Goal: Task Accomplishment & Management: Complete application form

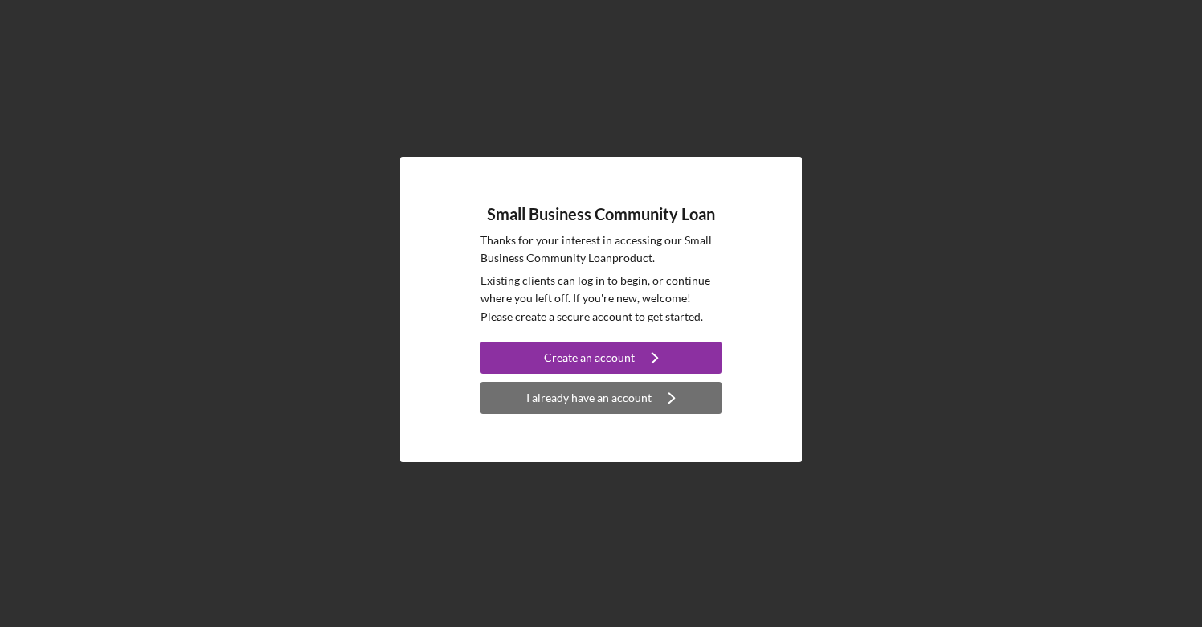
click at [569, 396] on div "I already have an account" at bounding box center [588, 398] width 125 height 32
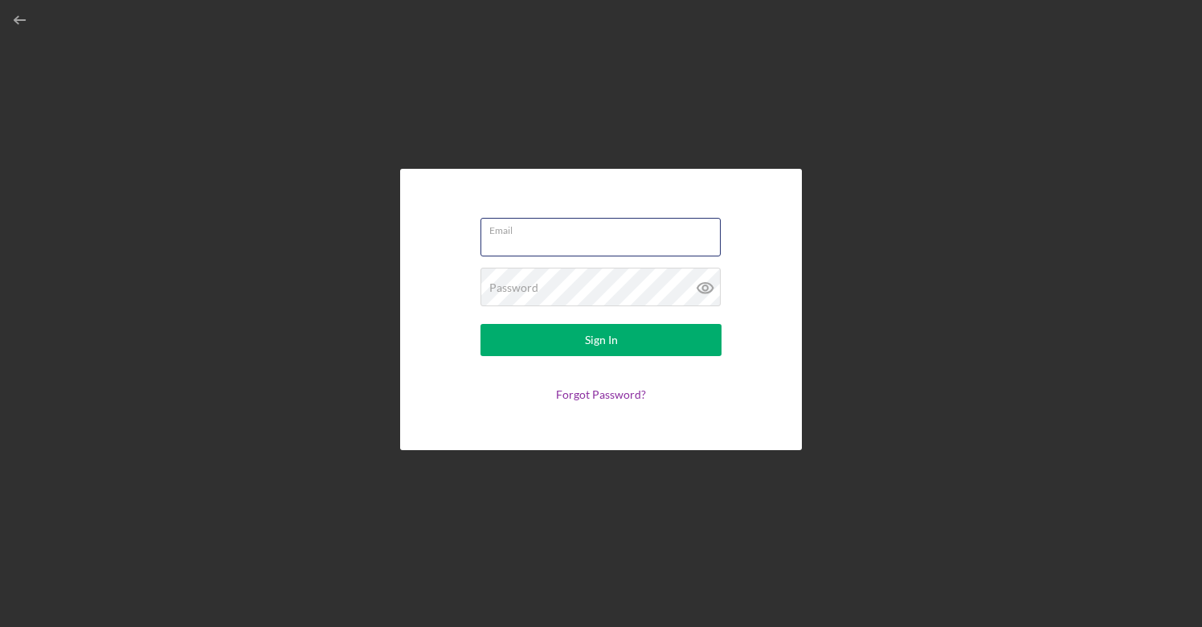
type input "[PERSON_NAME][EMAIL_ADDRESS][DOMAIN_NAME]"
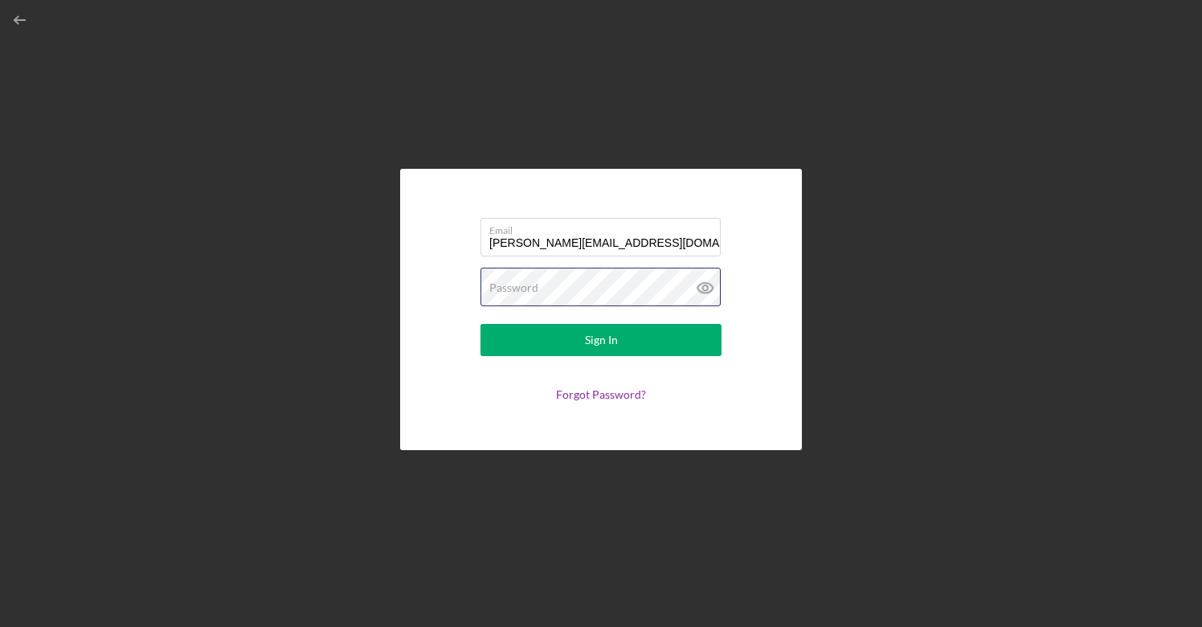
click at [601, 340] on button "Sign In" at bounding box center [601, 340] width 241 height 32
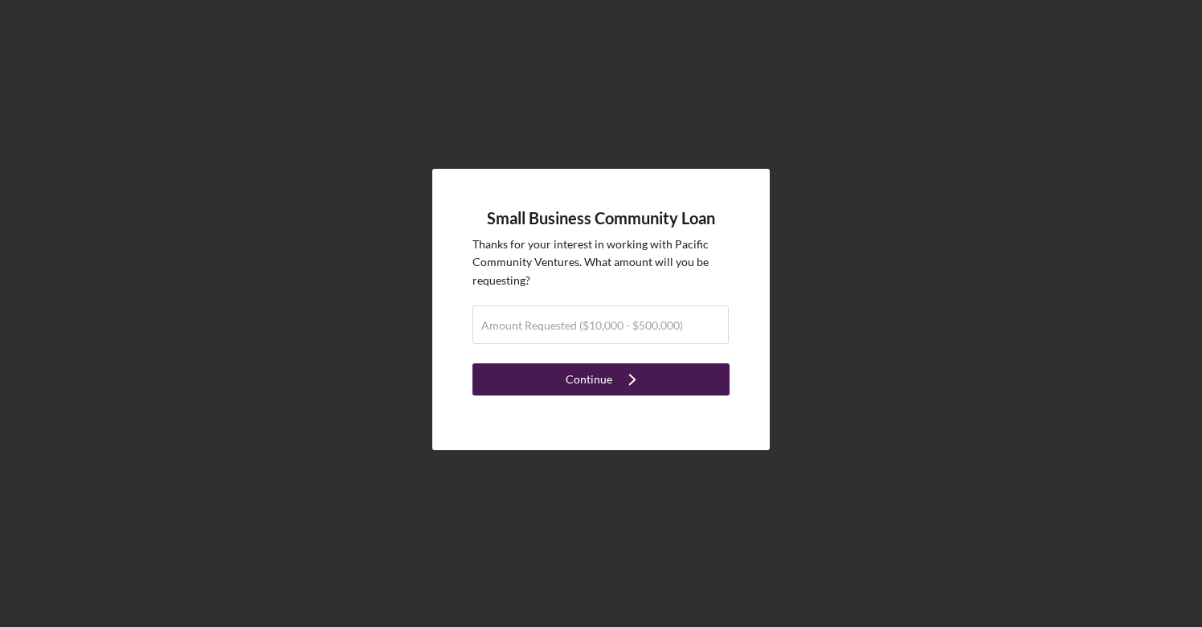
click at [577, 378] on div "Continue" at bounding box center [589, 379] width 47 height 32
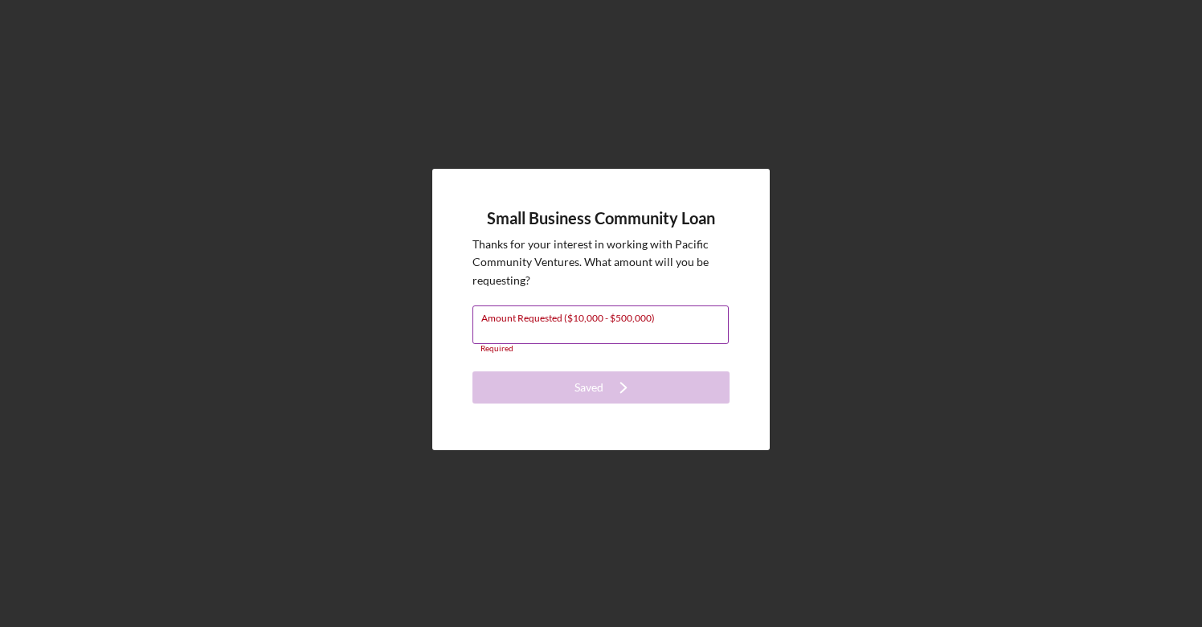
click at [596, 333] on input "Amount Requested ($10,000 - $500,000)" at bounding box center [600, 324] width 256 height 39
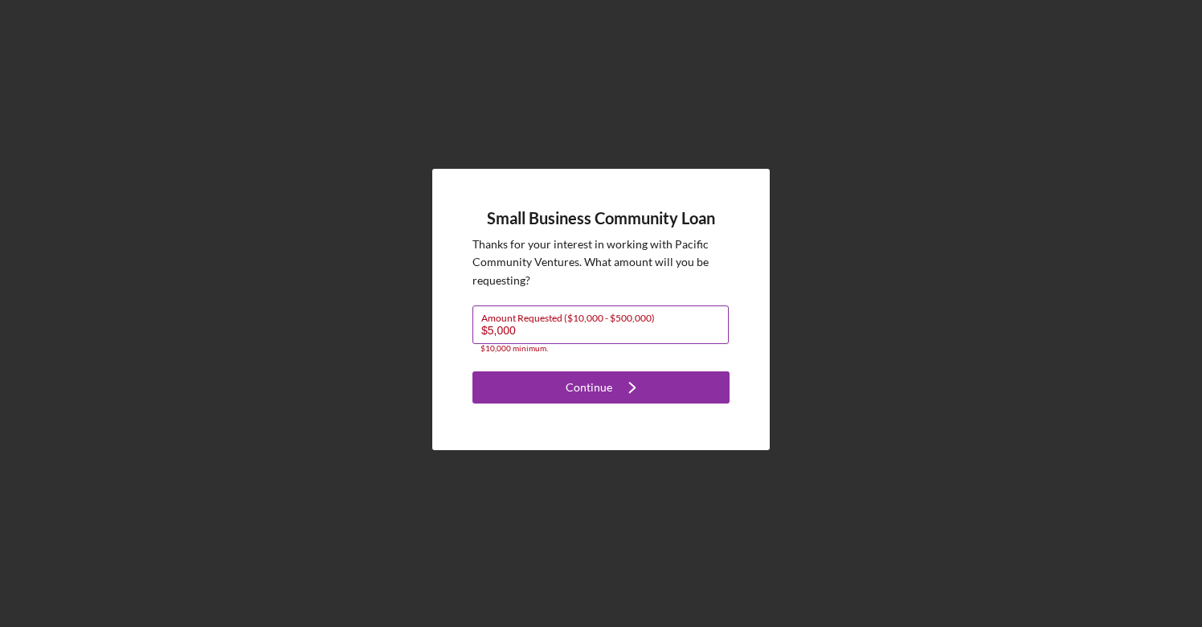
type input "$50,000"
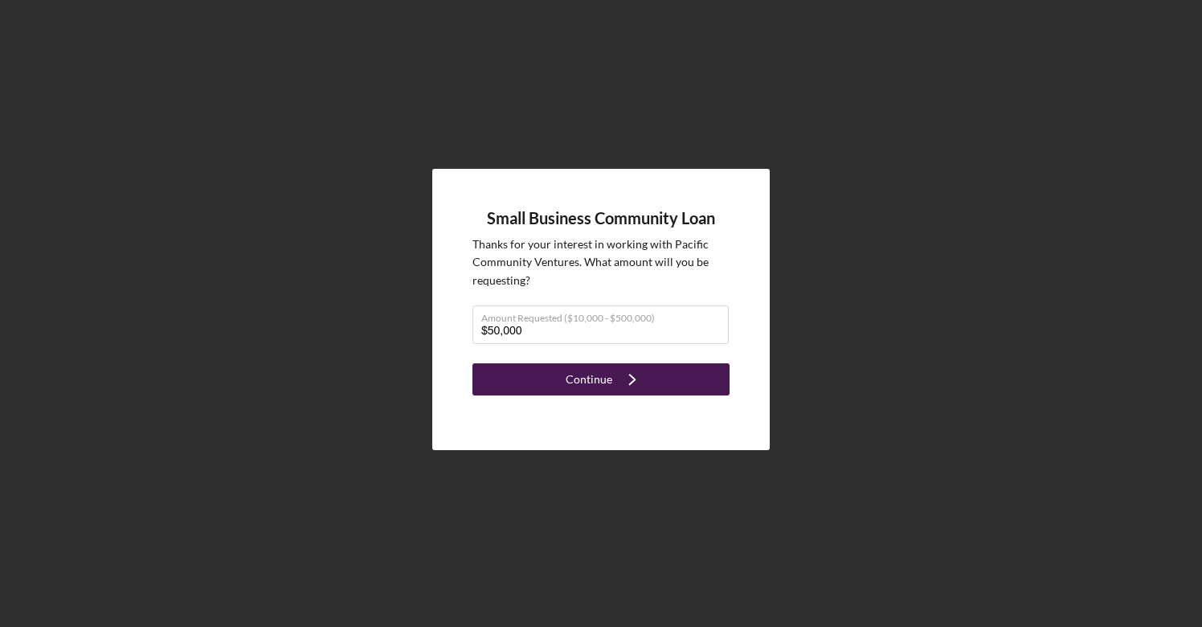
click at [589, 381] on div "Continue" at bounding box center [589, 379] width 47 height 32
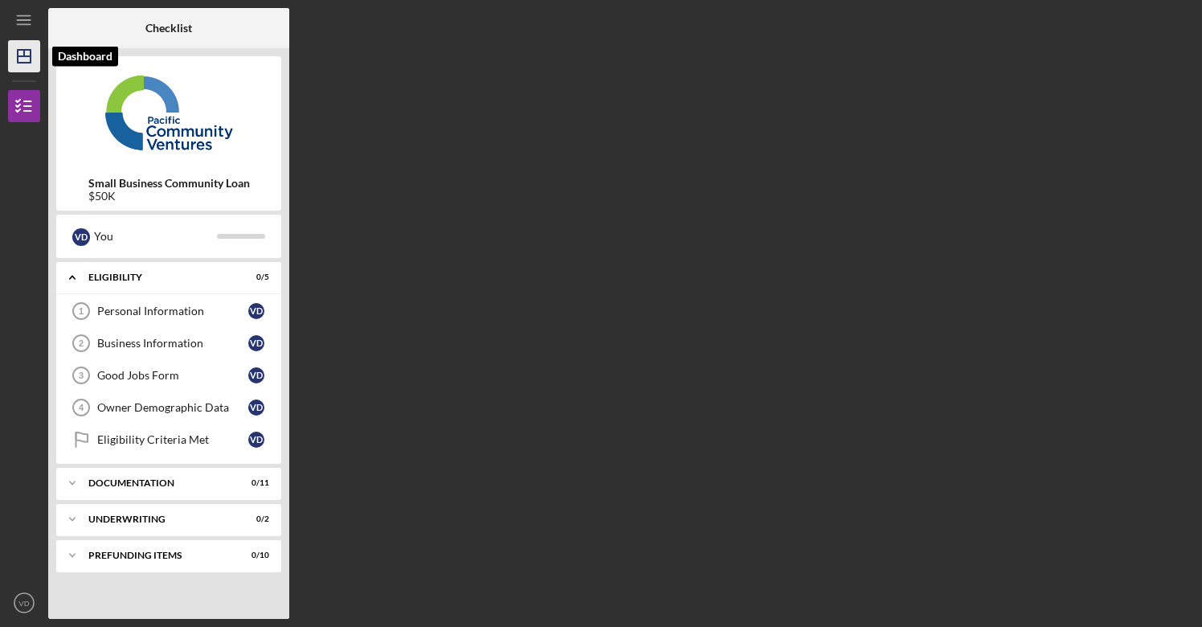
click at [31, 59] on polygon "button" at bounding box center [24, 56] width 13 height 13
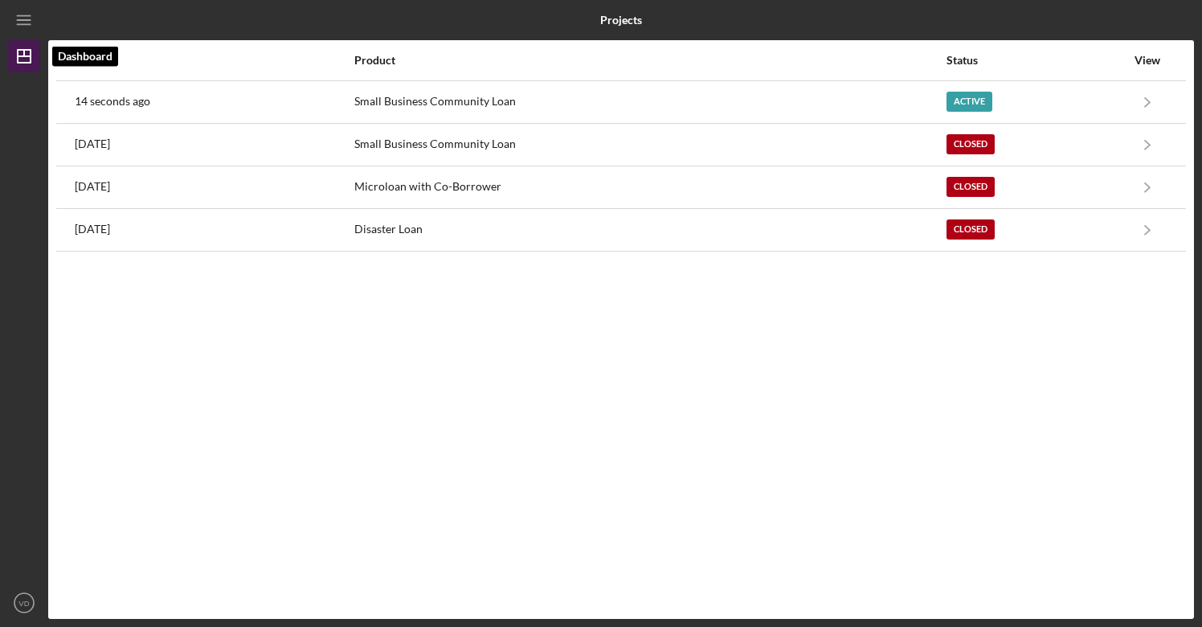
click at [23, 59] on icon "Icon/Dashboard" at bounding box center [24, 56] width 40 height 40
click at [25, 16] on line "button" at bounding box center [23, 16] width 13 height 0
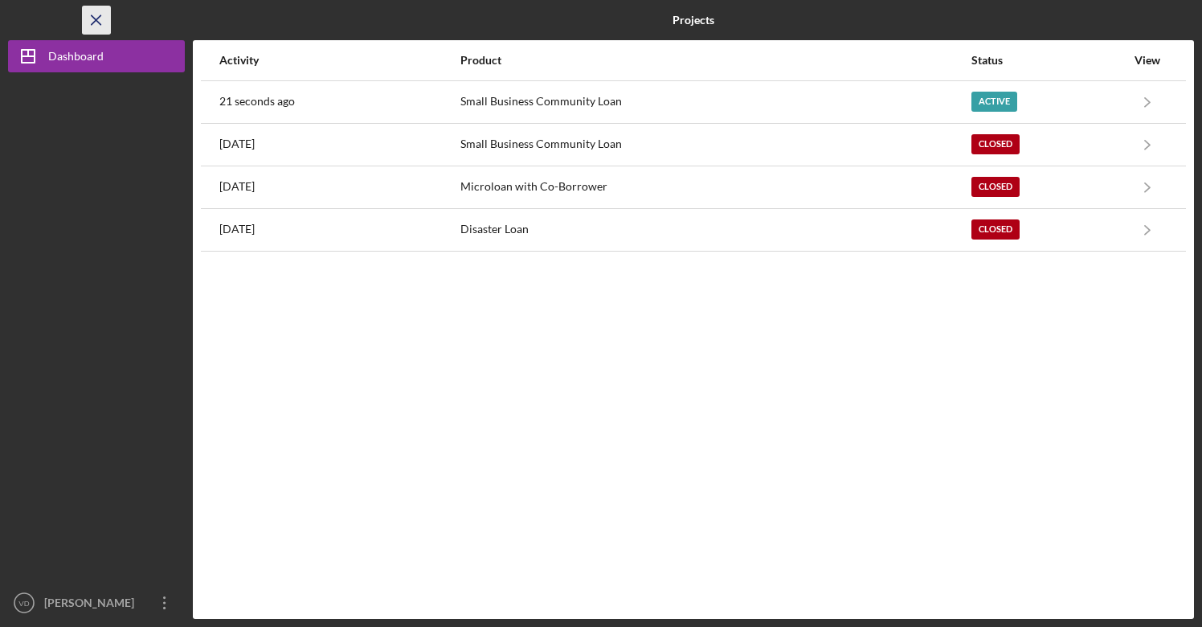
click at [98, 16] on icon "Icon/Menu Close" at bounding box center [97, 20] width 36 height 36
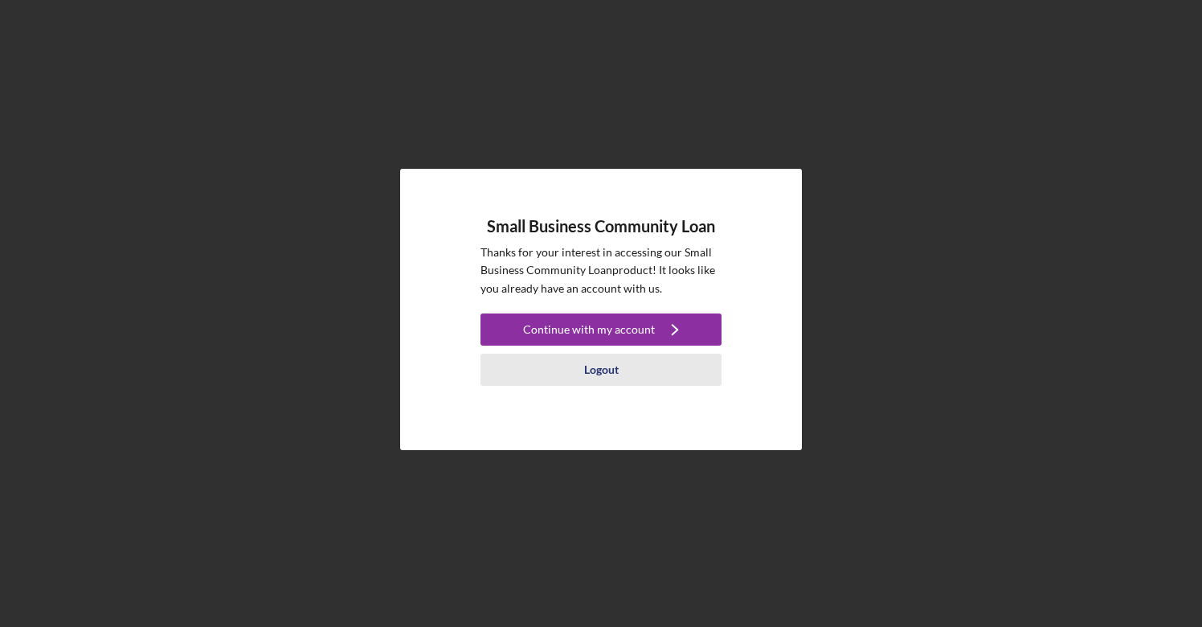
click at [597, 371] on div "Logout" at bounding box center [601, 370] width 35 height 32
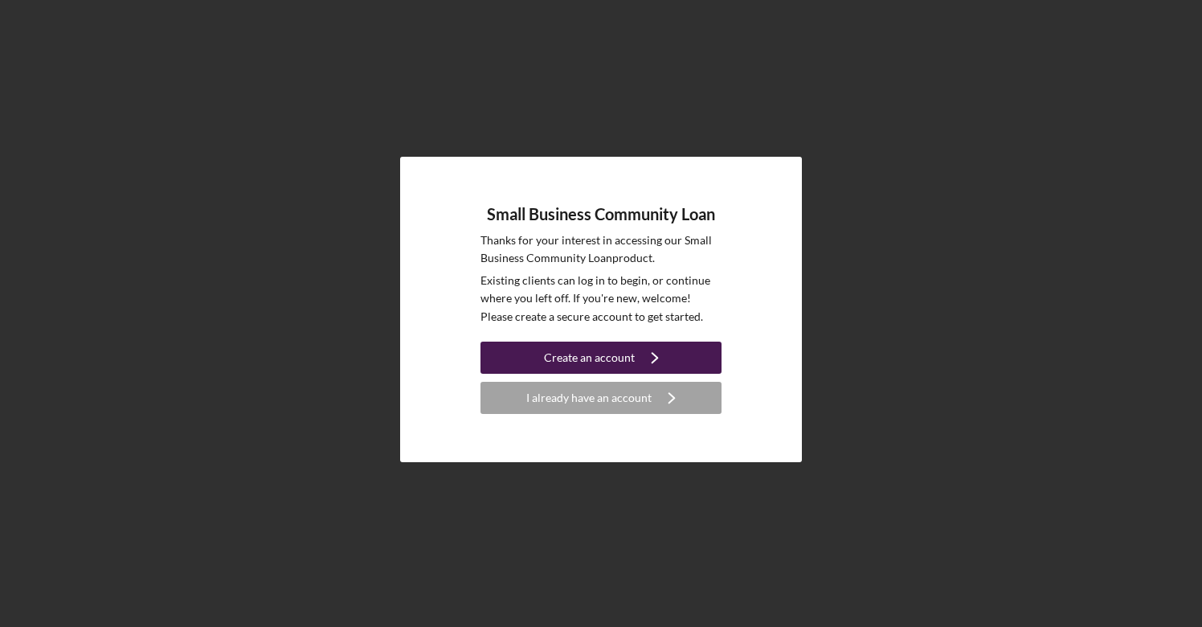
click at [597, 357] on div "Create an account" at bounding box center [589, 358] width 91 height 32
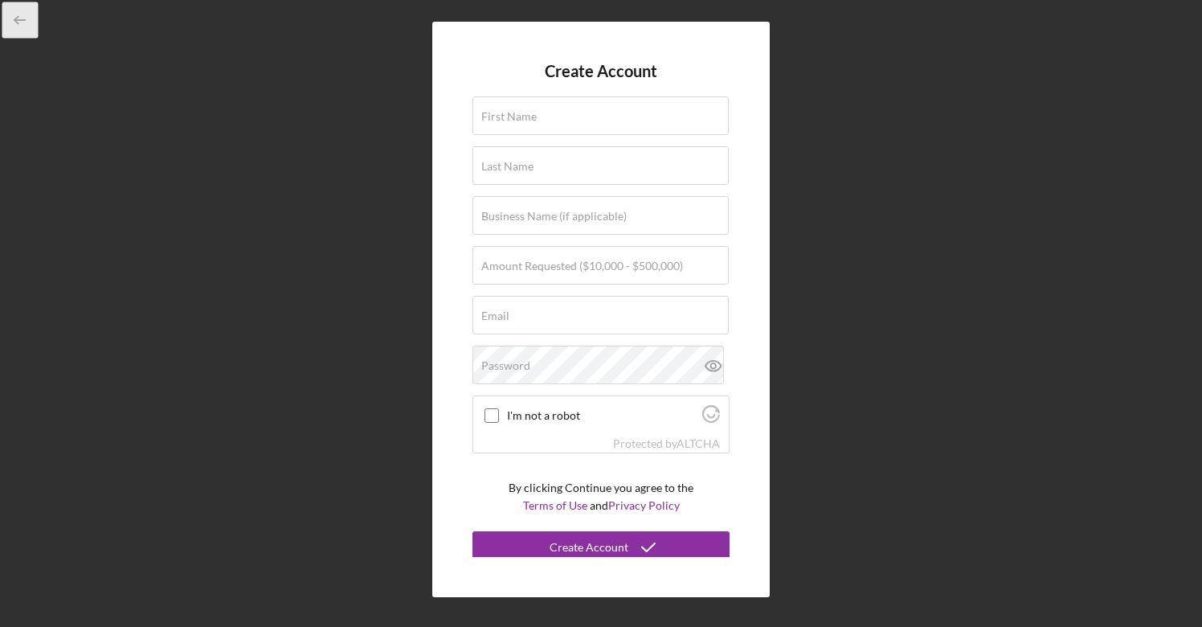
click at [20, 20] on line "button" at bounding box center [20, 20] width 10 height 0
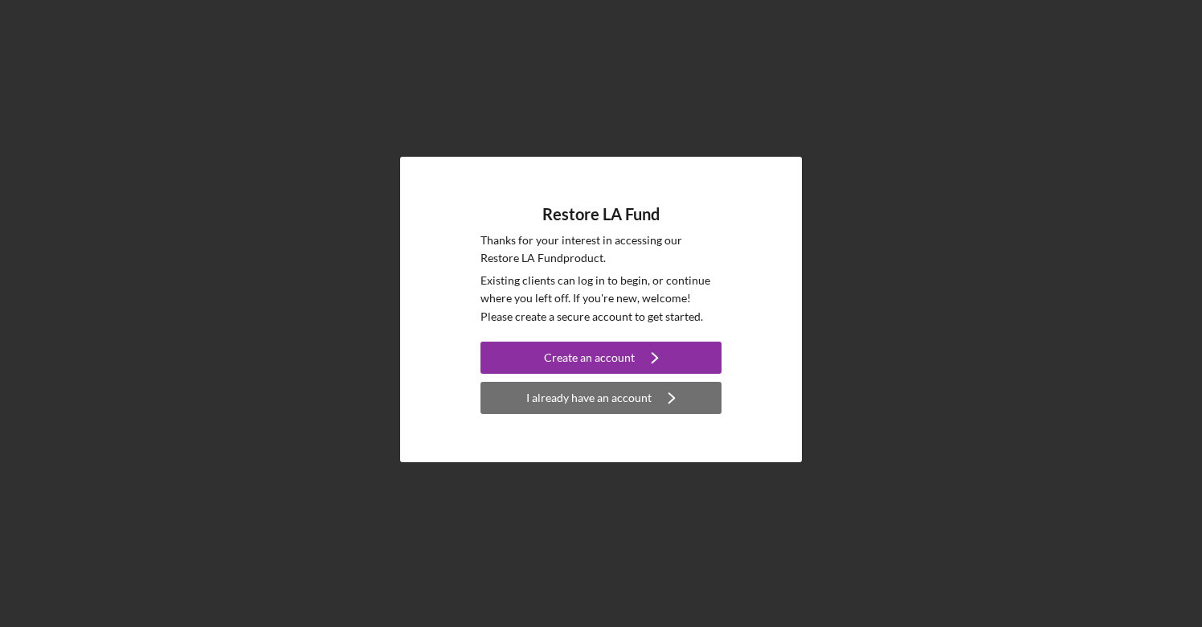
click at [624, 393] on div "I already have an account" at bounding box center [588, 398] width 125 height 32
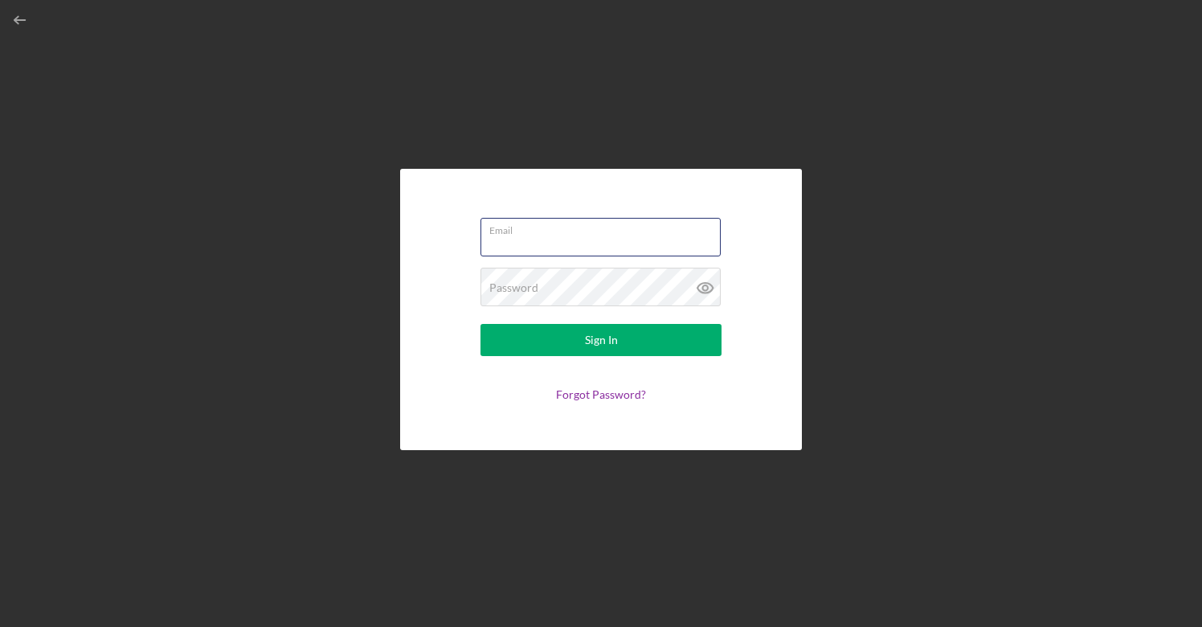
type input "[PERSON_NAME][EMAIL_ADDRESS][DOMAIN_NAME]"
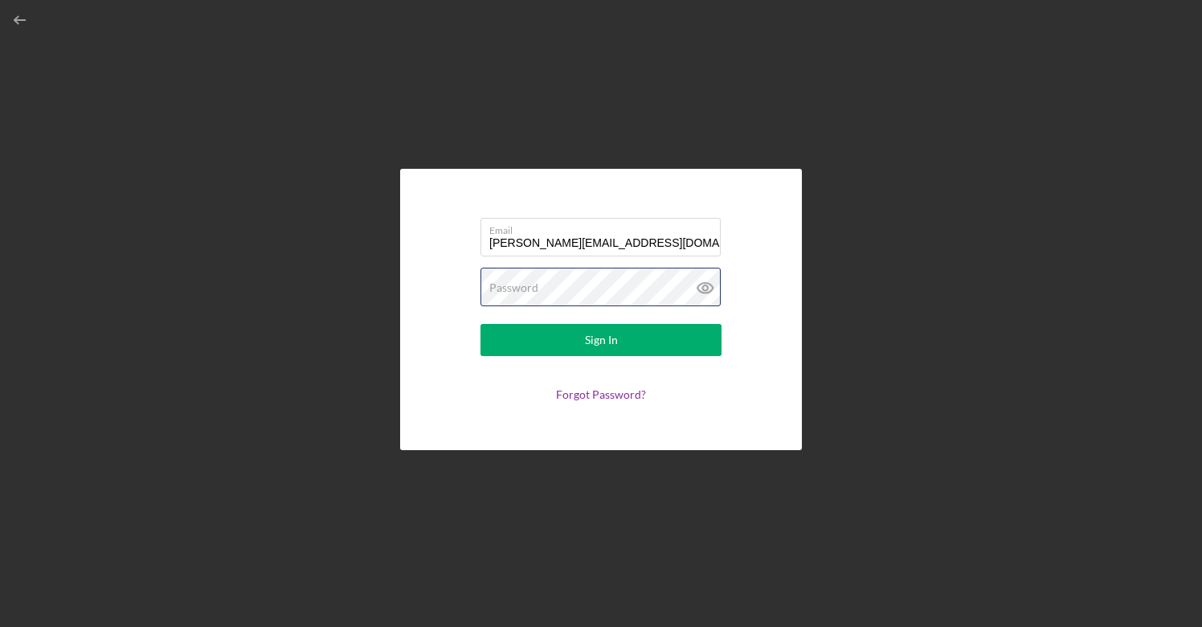
click at [601, 340] on button "Sign In" at bounding box center [601, 340] width 241 height 32
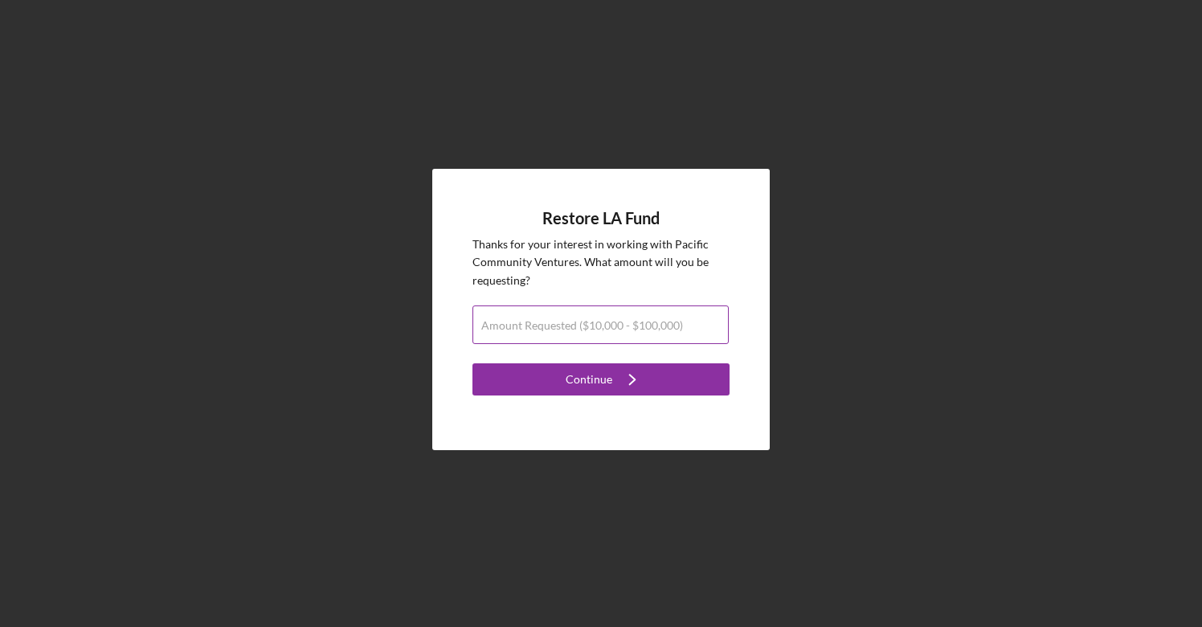
click at [631, 325] on label "Amount Requested ($10,000 - $100,000)" at bounding box center [582, 325] width 202 height 13
click at [631, 325] on input "Amount Requested ($10,000 - $100,000)" at bounding box center [600, 324] width 256 height 39
type input "$70,000"
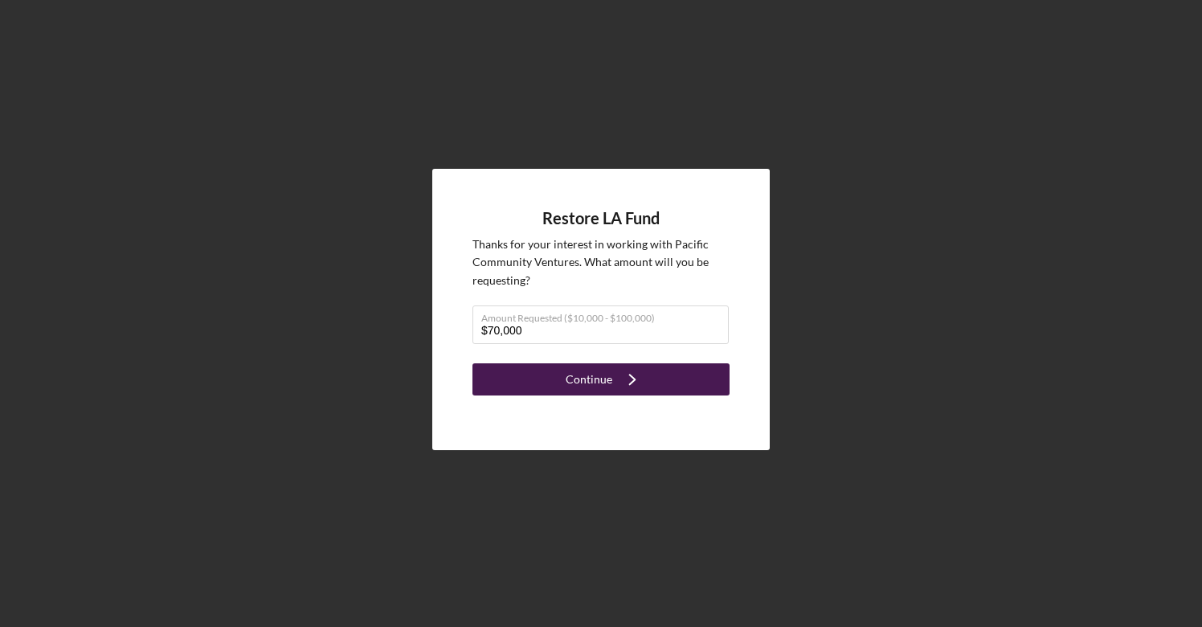
click at [600, 379] on div "Continue" at bounding box center [589, 379] width 47 height 32
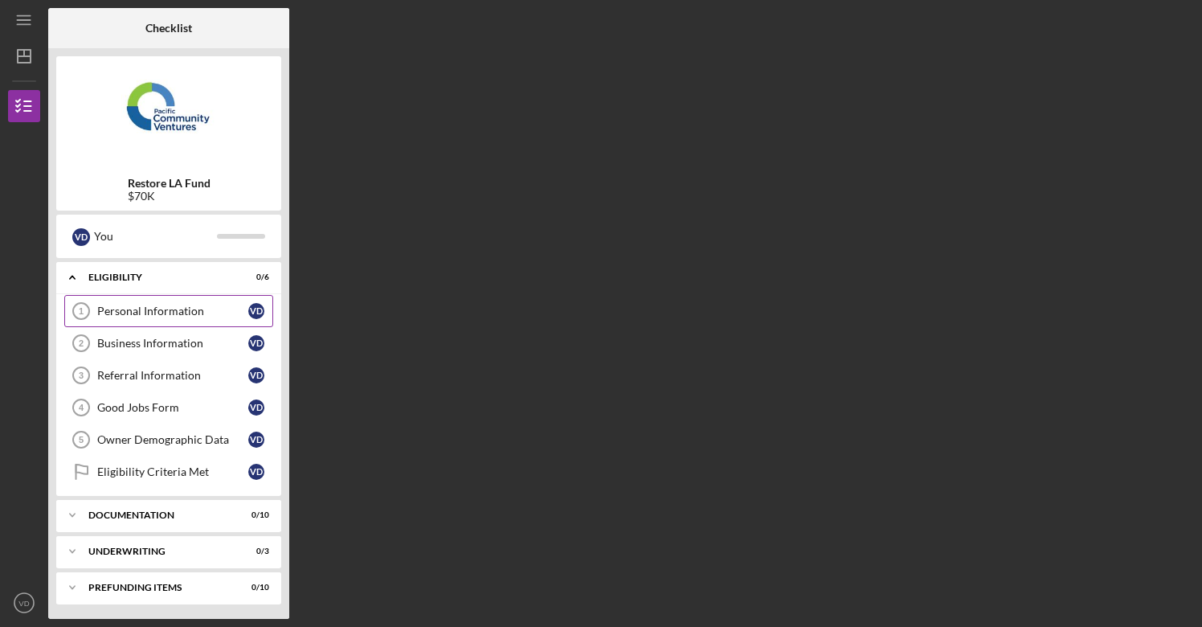
click at [162, 310] on div "Personal Information" at bounding box center [172, 311] width 151 height 13
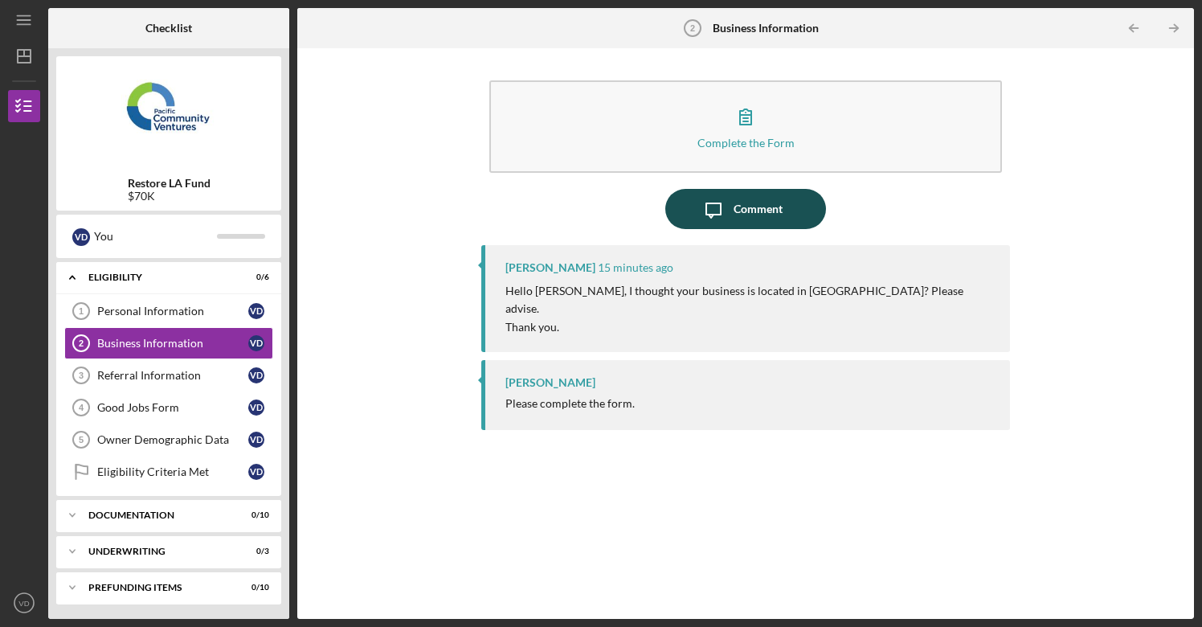
click at [730, 207] on icon "Icon/Message" at bounding box center [713, 209] width 40 height 40
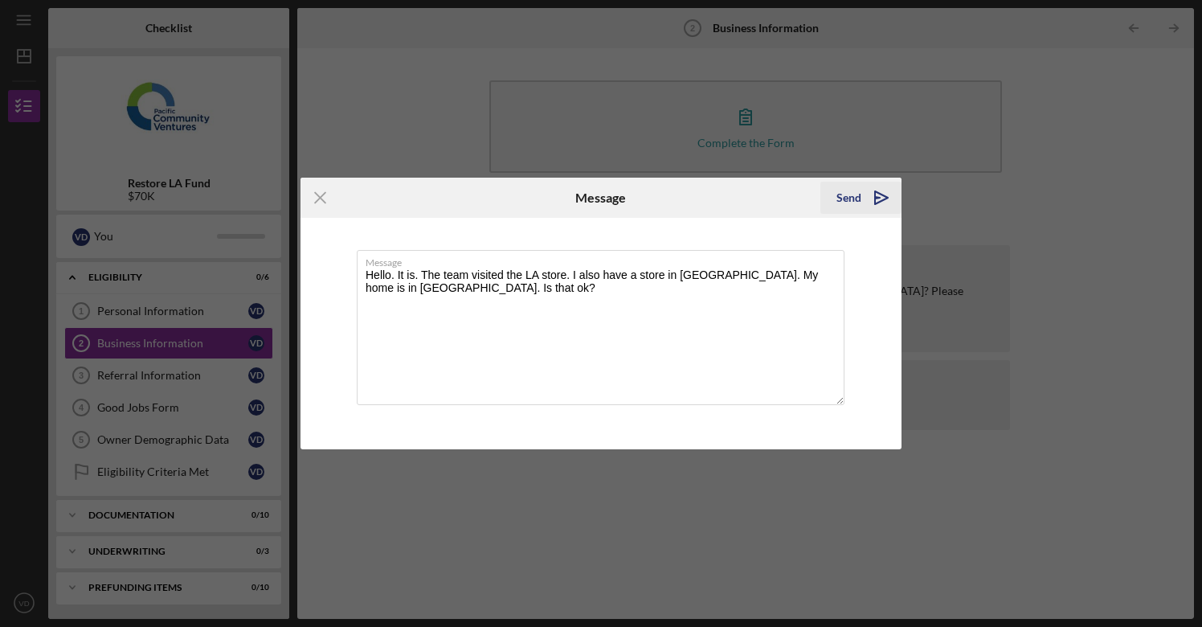
type textarea "Hello. It is. The team visited the LA store. I also have a store in Oakland. My…"
click at [845, 194] on div "Send" at bounding box center [849, 198] width 25 height 32
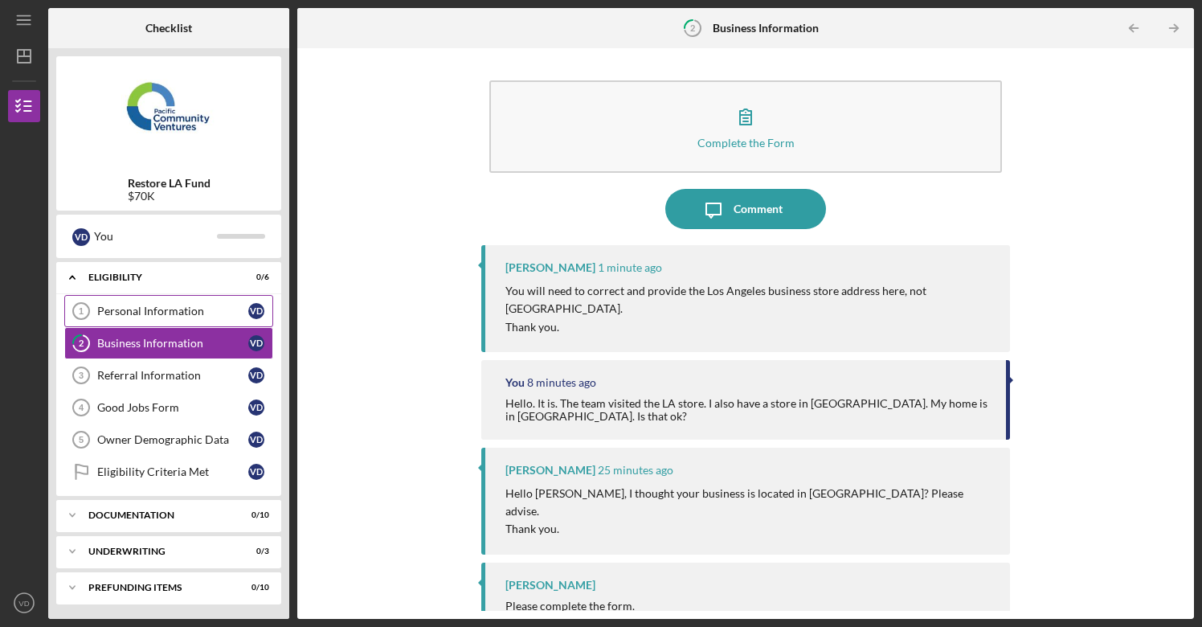
click at [158, 315] on div "Personal Information" at bounding box center [172, 311] width 151 height 13
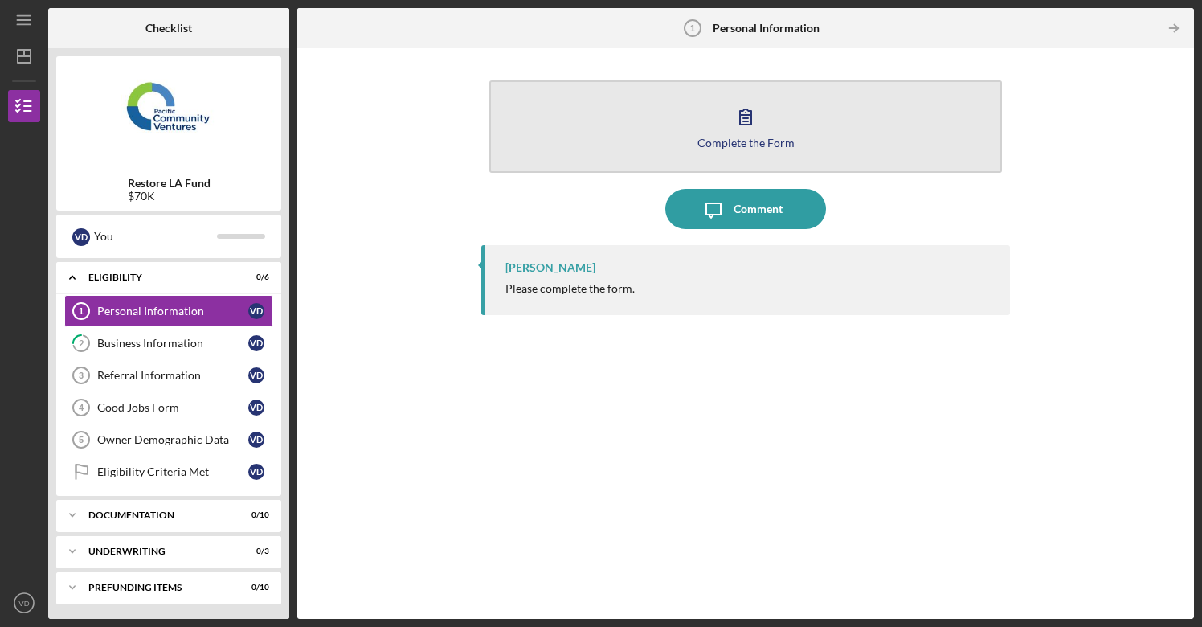
click at [747, 142] on div "Complete the Form" at bounding box center [745, 143] width 97 height 12
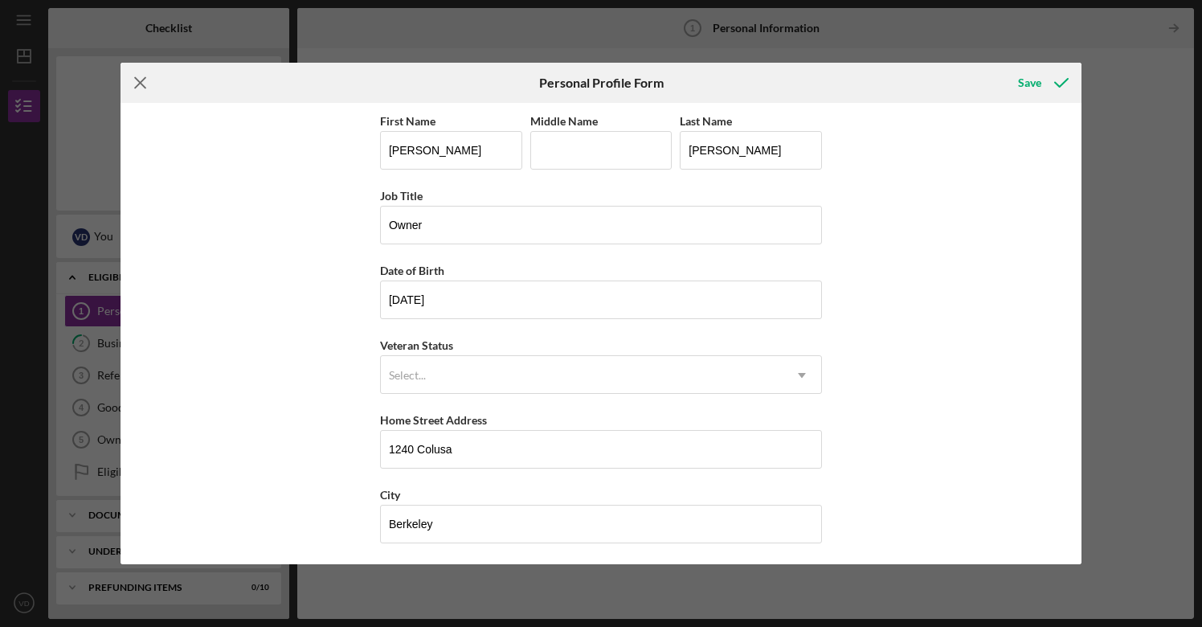
click at [142, 83] on icon "Icon/Menu Close" at bounding box center [141, 83] width 40 height 40
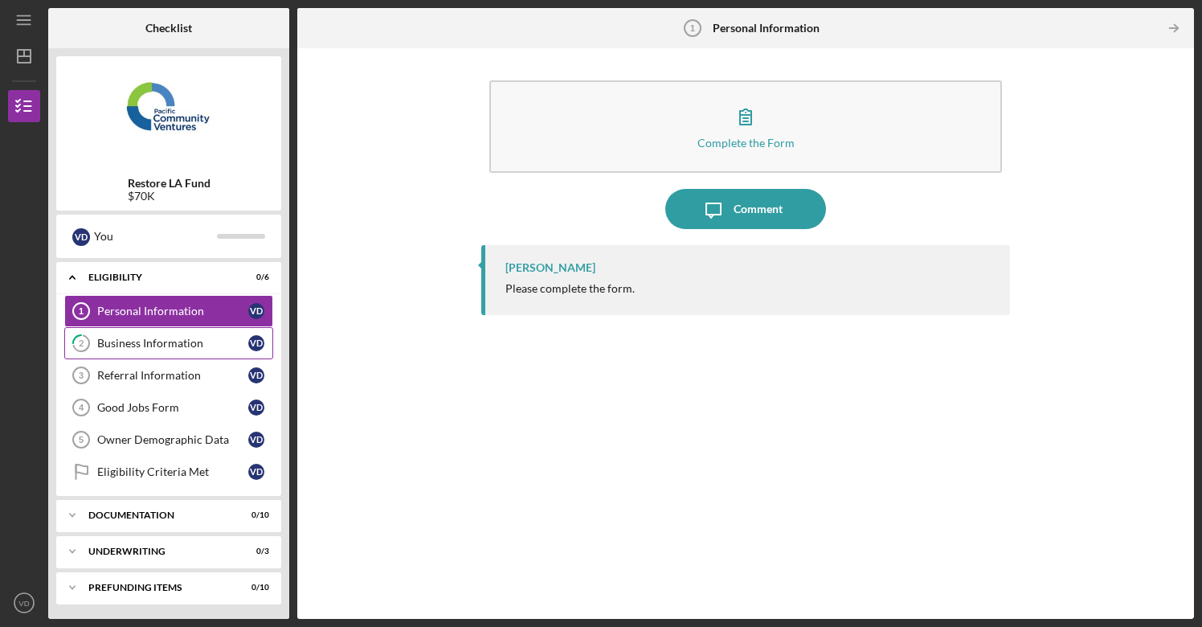
click at [129, 348] on div "Business Information" at bounding box center [172, 343] width 151 height 13
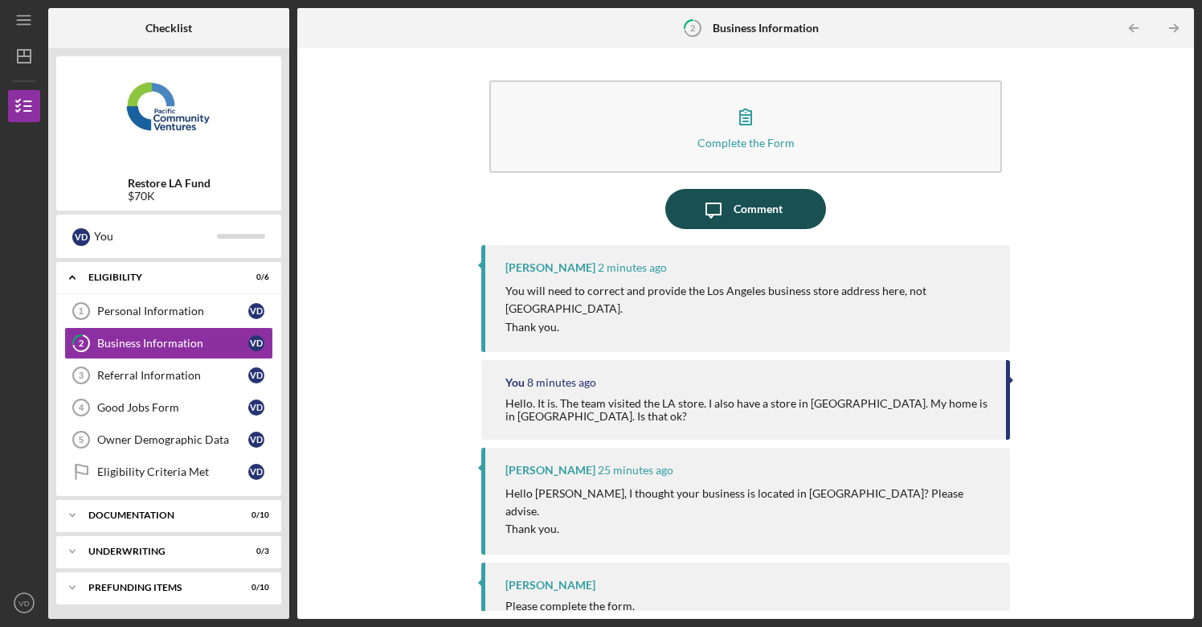
click at [742, 209] on div "Comment" at bounding box center [758, 209] width 49 height 40
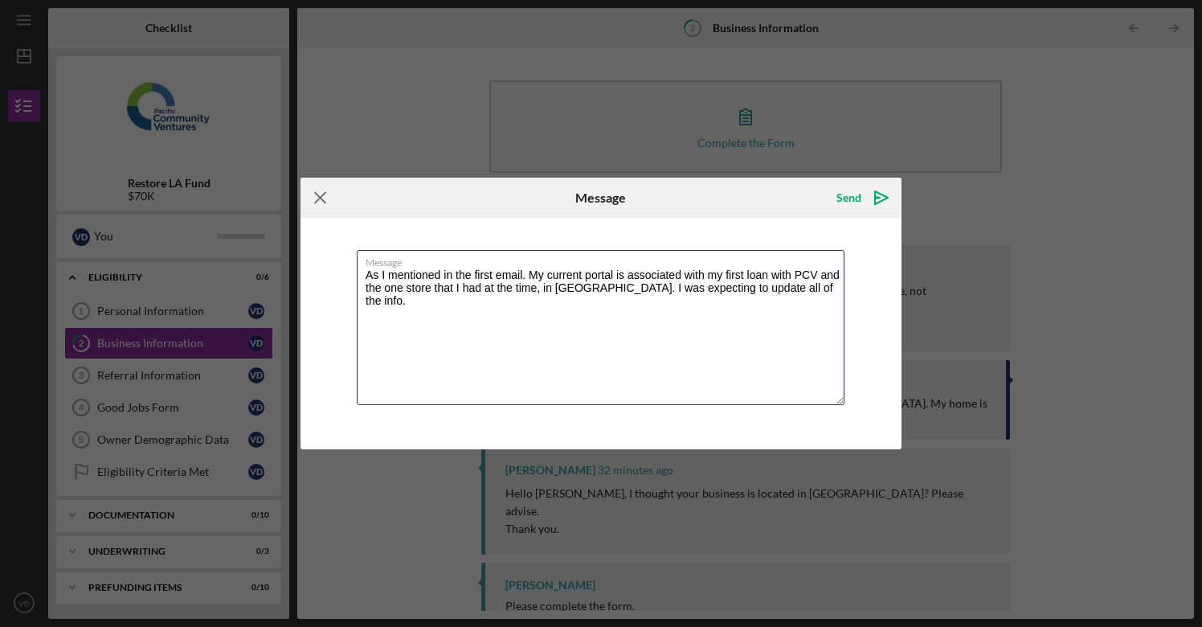
type textarea "As I mentioned in the first email. My current portal is associated with my firs…"
click at [317, 197] on icon "Icon/Menu Close" at bounding box center [321, 198] width 40 height 40
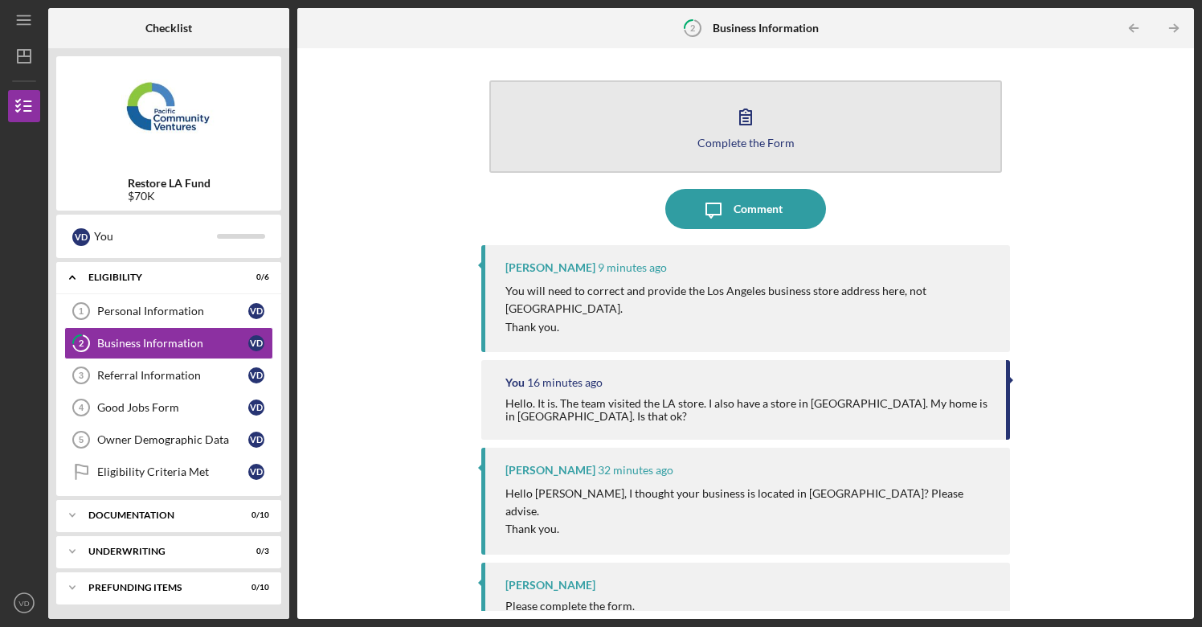
click at [726, 140] on div "Complete the Form" at bounding box center [745, 143] width 97 height 12
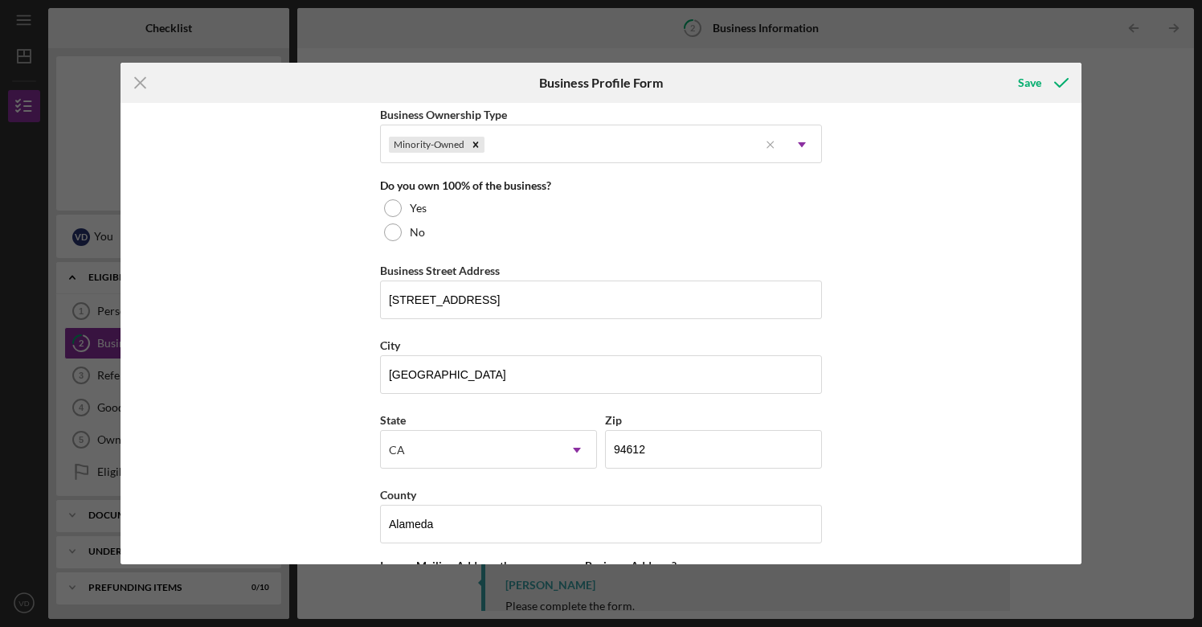
scroll to position [809, 0]
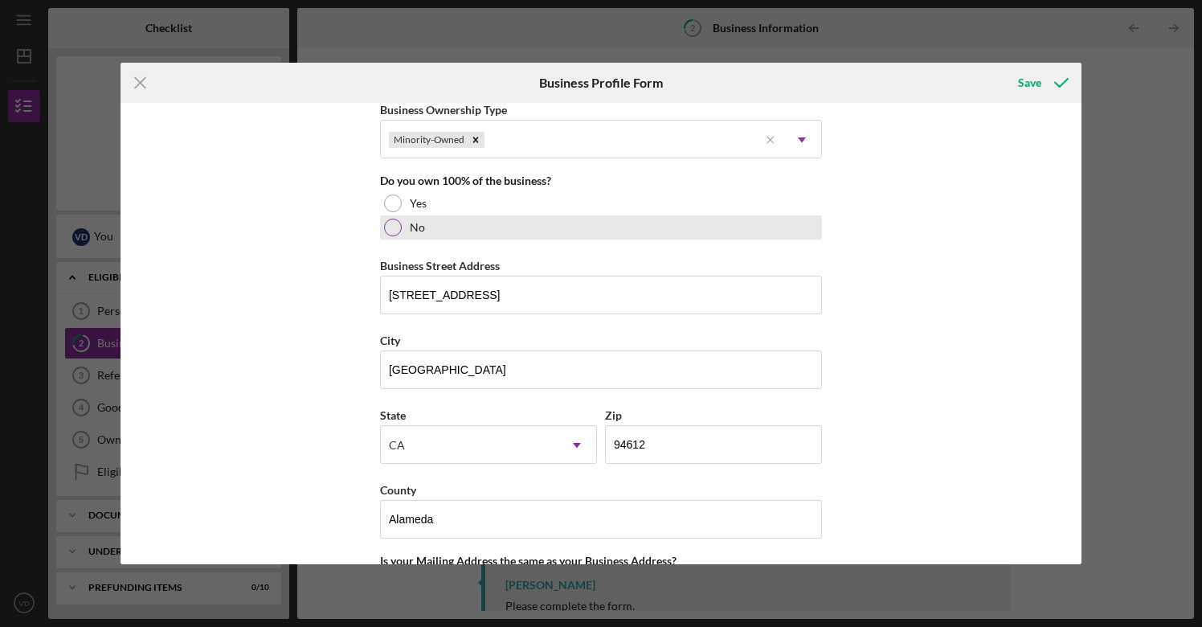
click at [391, 228] on div at bounding box center [393, 228] width 18 height 18
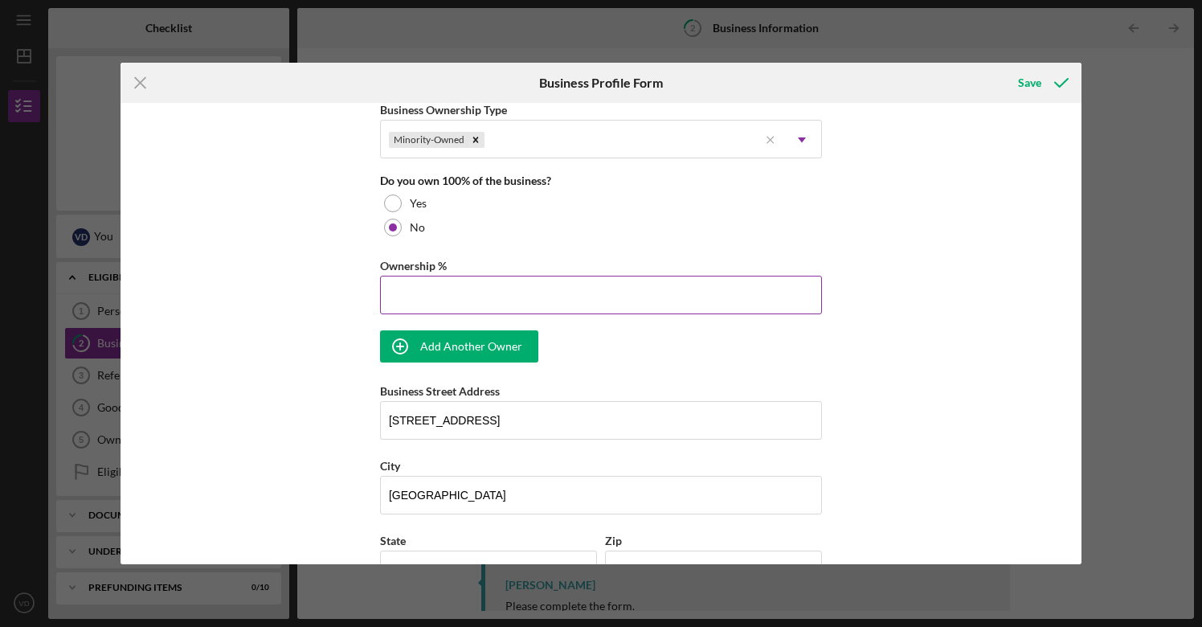
click at [462, 294] on input "Ownership %" at bounding box center [601, 295] width 442 height 39
type input "85.00%"
click at [632, 362] on div "Business Name Renegade Running LLC DBA Business Start Date [DATE] Legal Structu…" at bounding box center [601, 178] width 442 height 1753
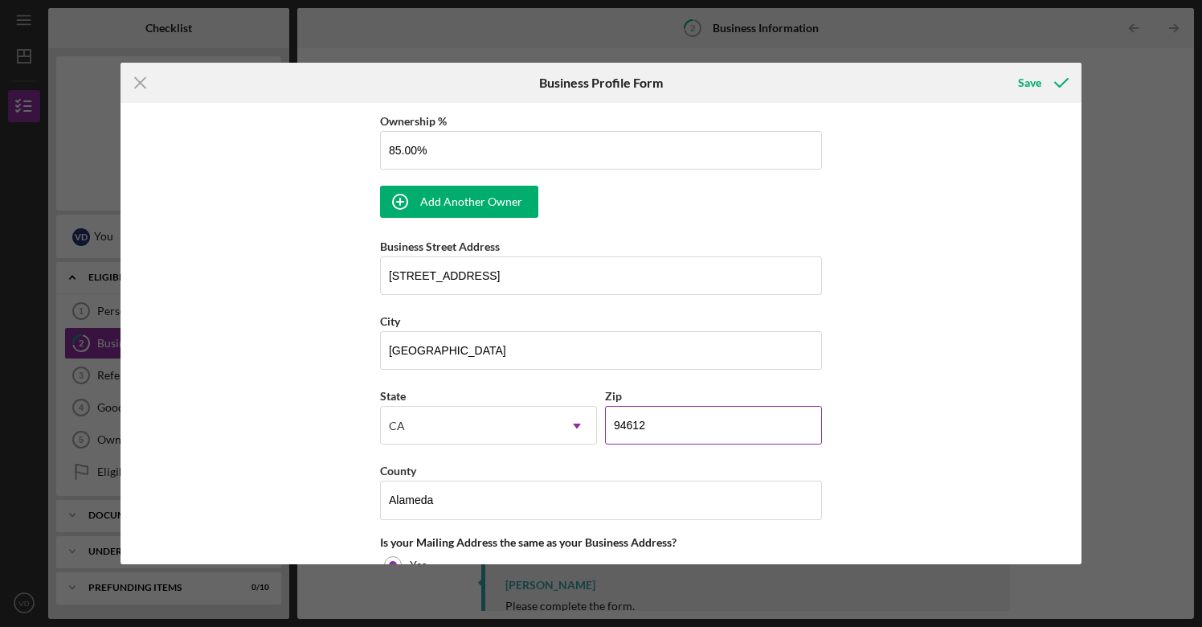
scroll to position [920, 0]
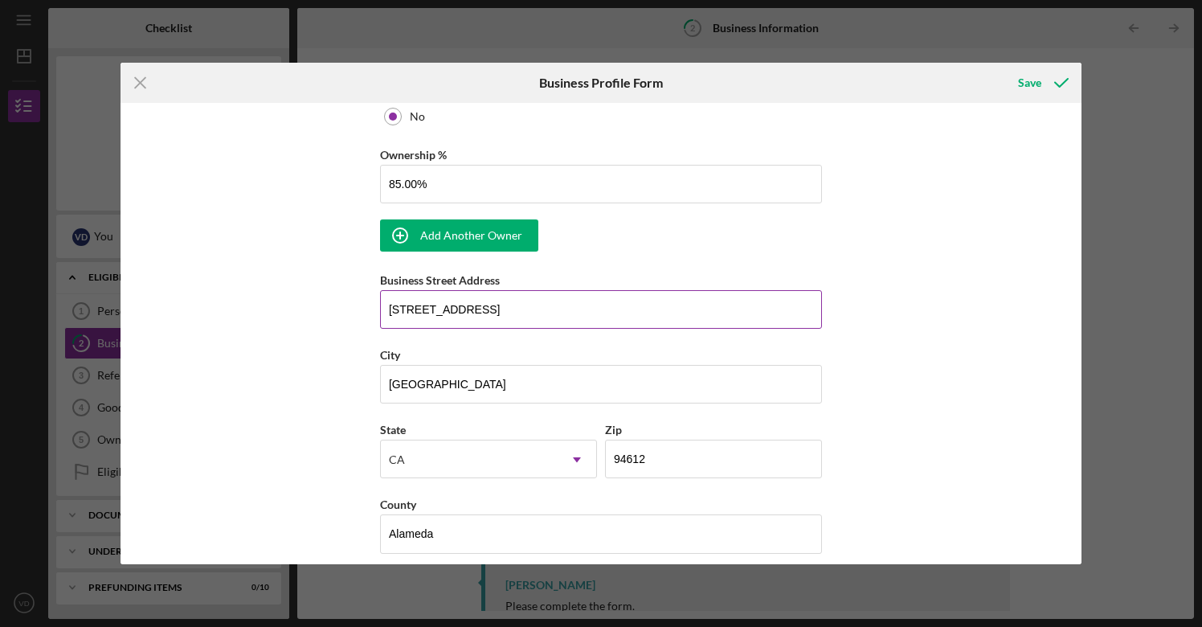
click at [555, 321] on input "[STREET_ADDRESS]" at bounding box center [601, 309] width 442 height 39
type input "[STREET_ADDRESS]"
type input "O"
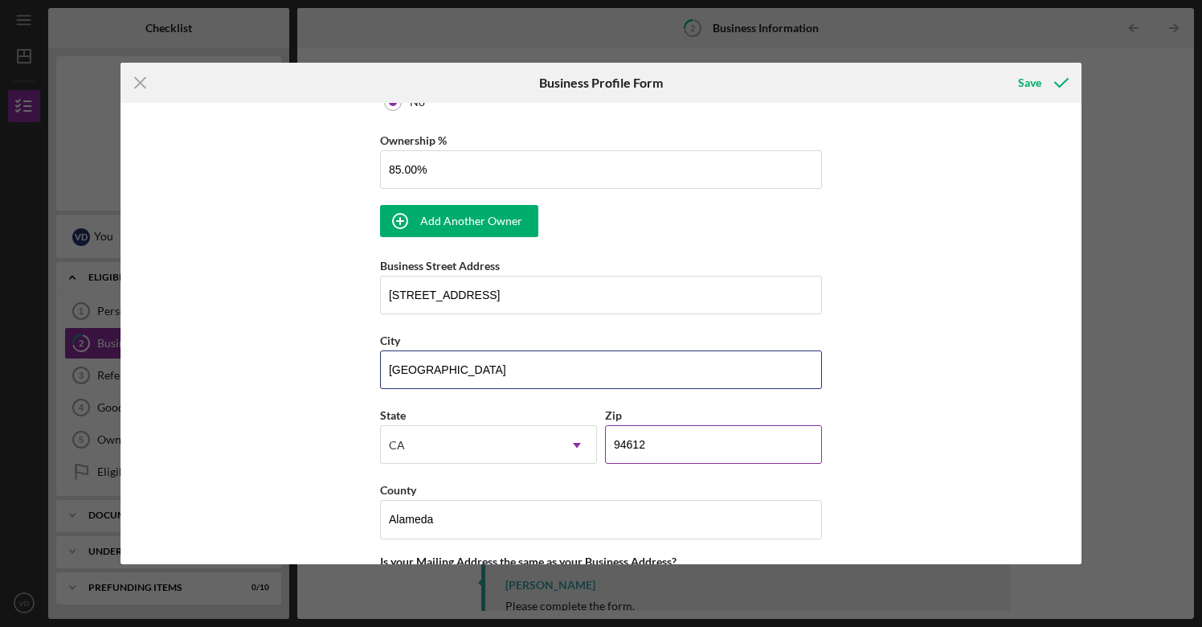
type input "[GEOGRAPHIC_DATA]"
type input "90026"
click at [885, 460] on div "Business Name Renegade Running LLC DBA Business Start Date [DATE] Legal Structu…" at bounding box center [602, 333] width 962 height 461
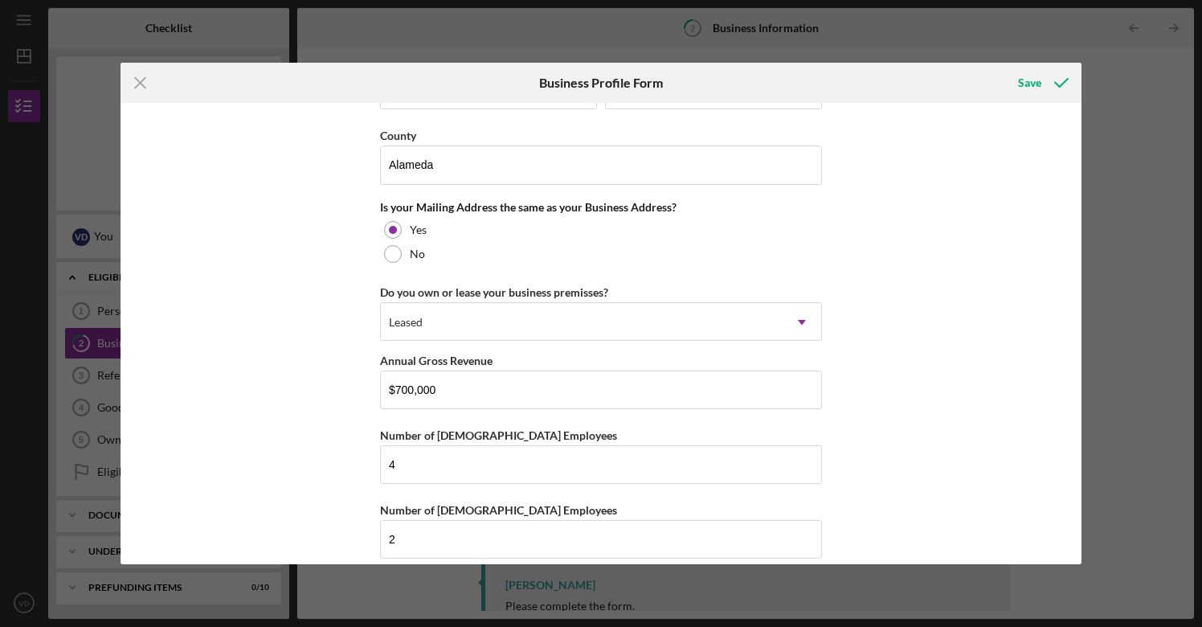
scroll to position [1288, 0]
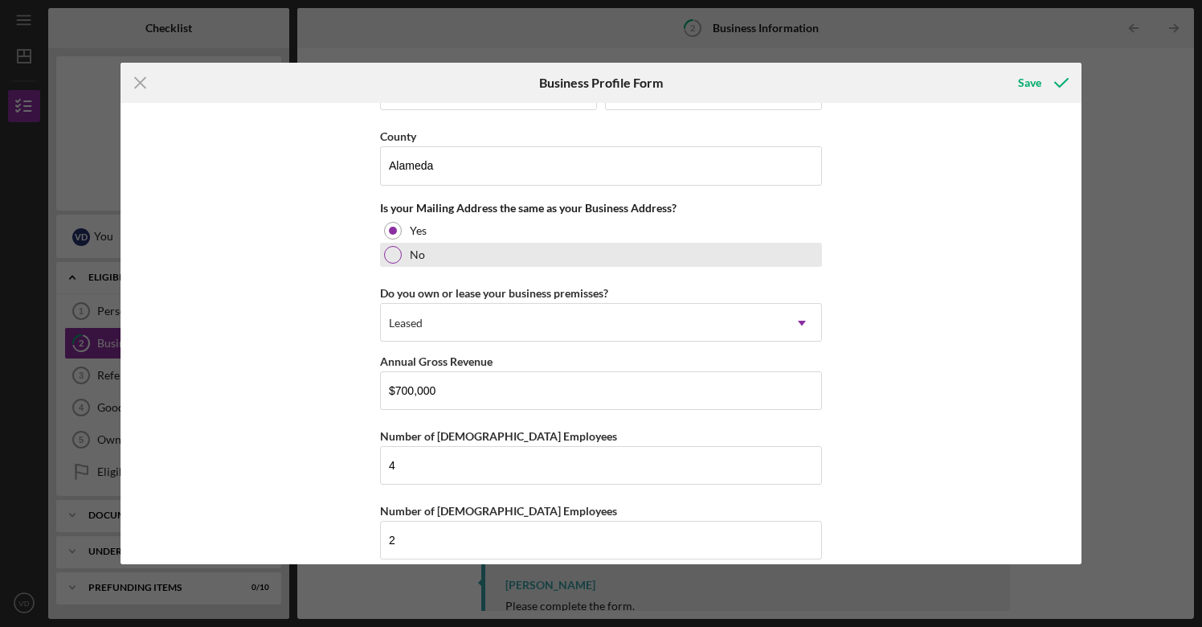
click at [391, 256] on div at bounding box center [393, 255] width 18 height 18
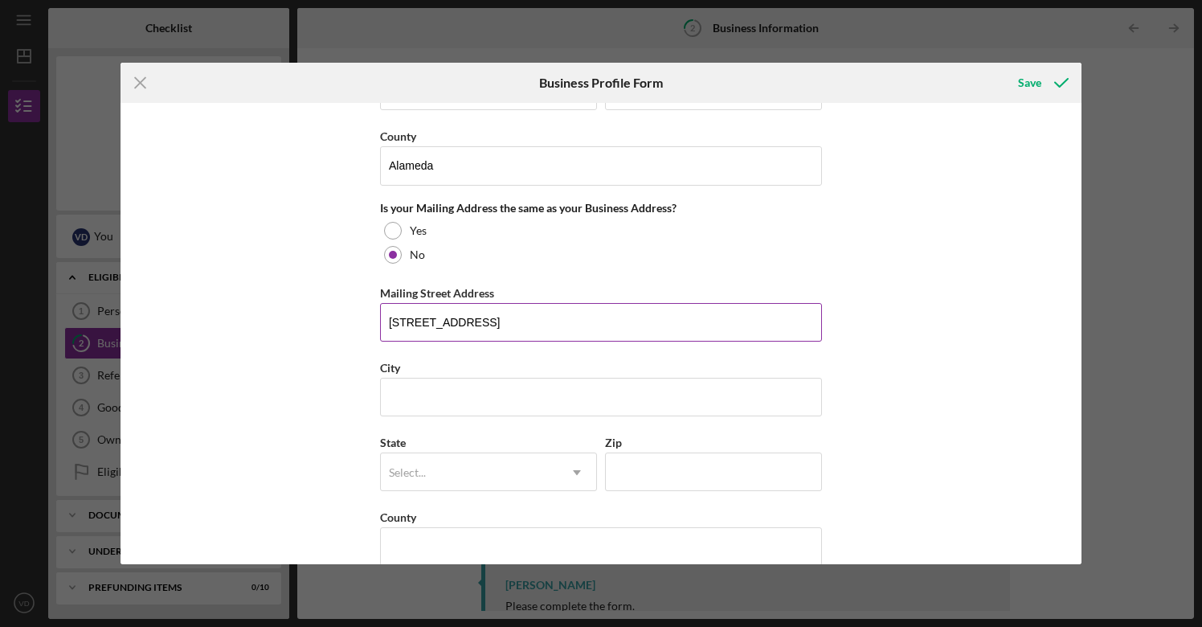
type input "[STREET_ADDRESS]"
type input "[GEOGRAPHIC_DATA]"
type input "C"
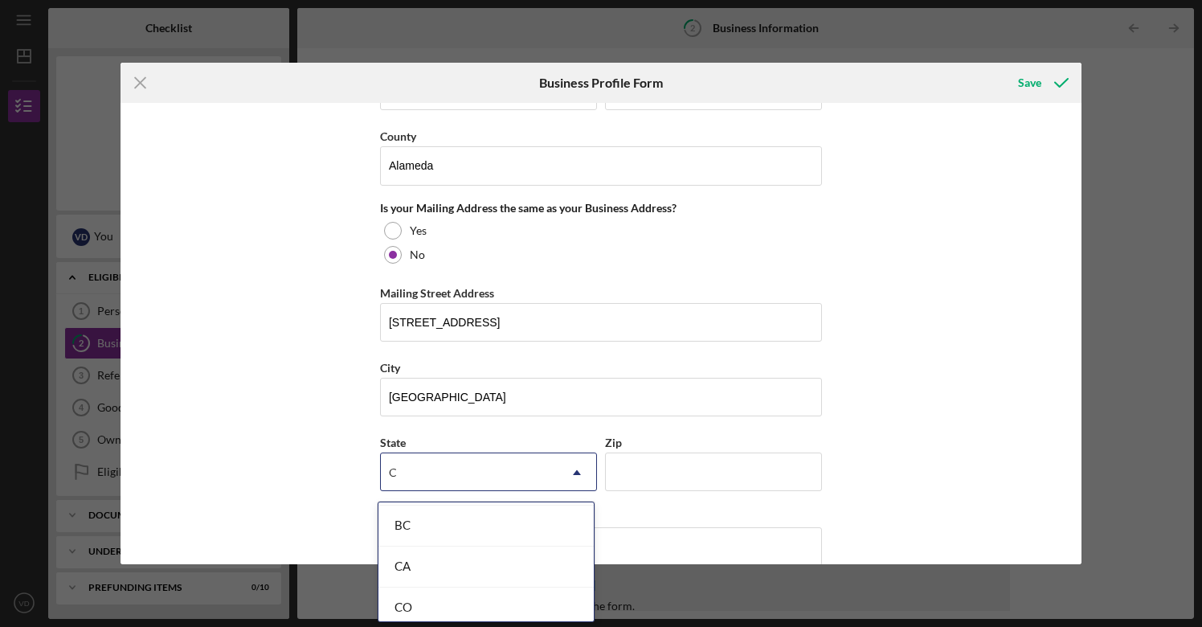
scroll to position [165, 0]
click at [432, 559] on div "CA" at bounding box center [485, 562] width 215 height 41
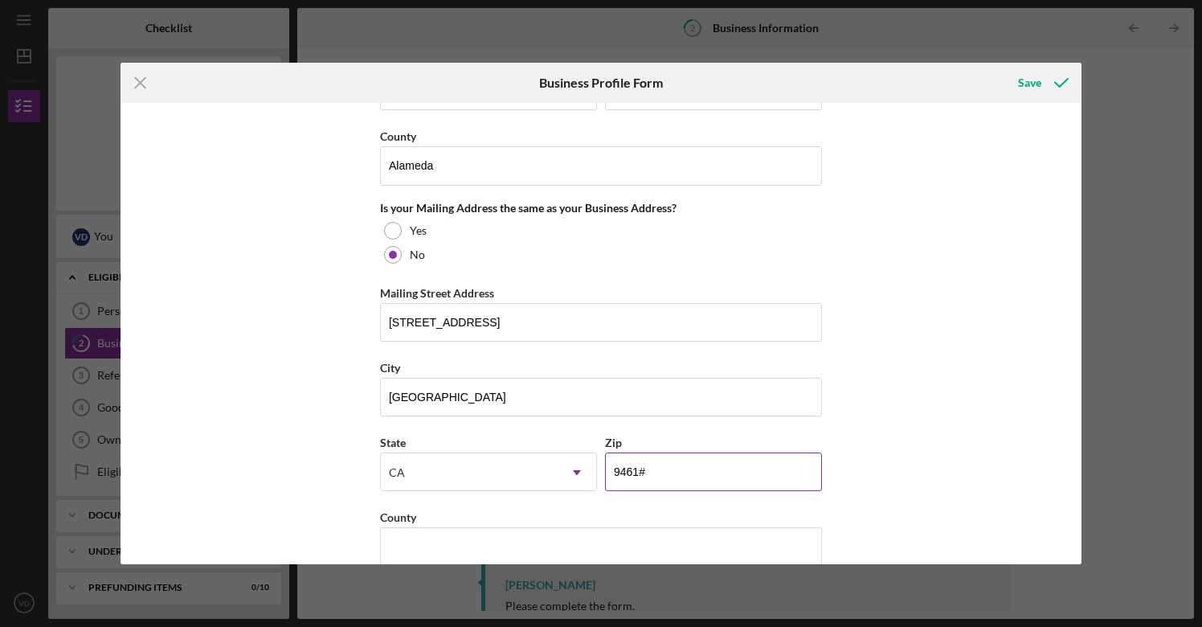
type input "94612"
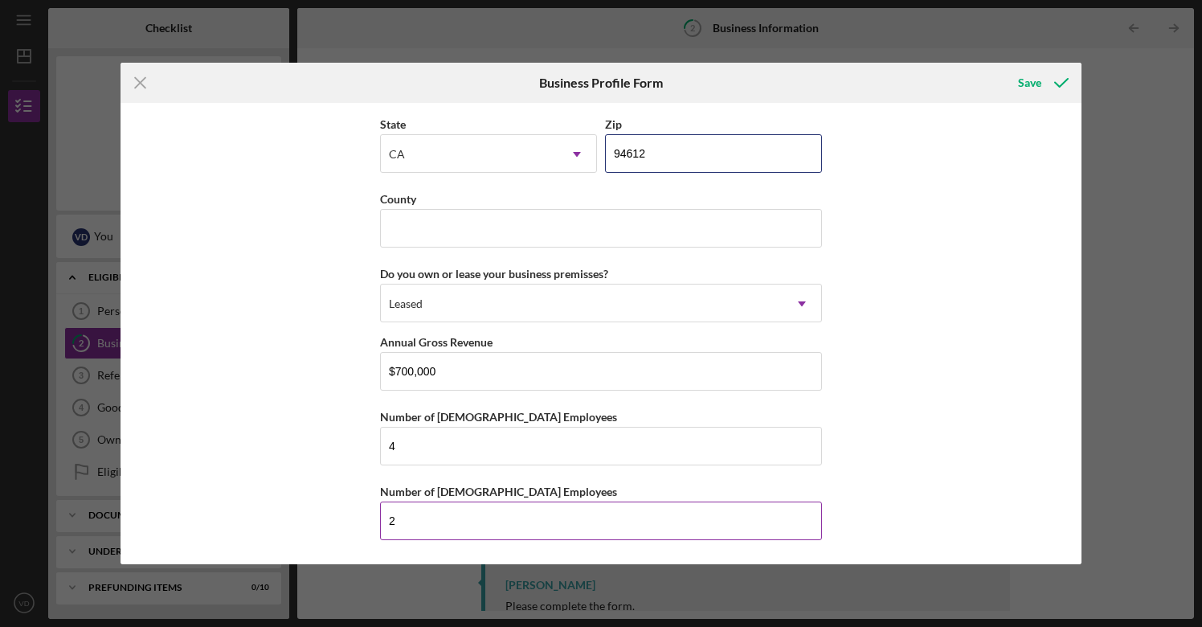
scroll to position [1610, 0]
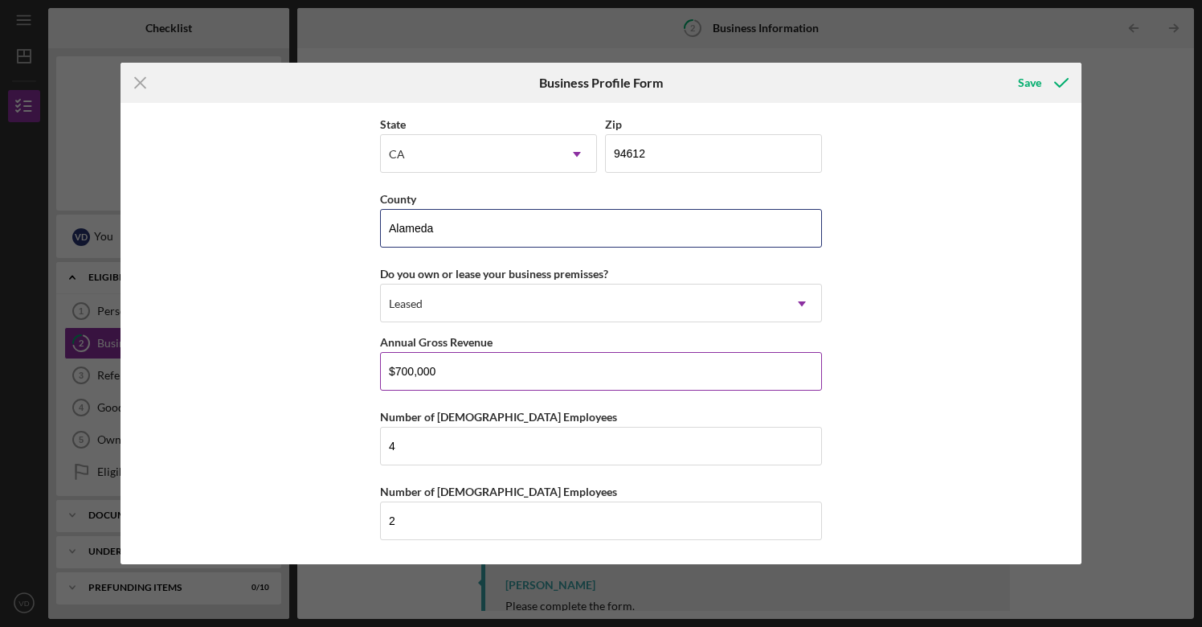
type input "Alameda"
click at [496, 373] on input "$700,000" at bounding box center [601, 371] width 442 height 39
type input "$7"
type input "$1,200,000"
click at [399, 450] on input "4" at bounding box center [601, 446] width 442 height 39
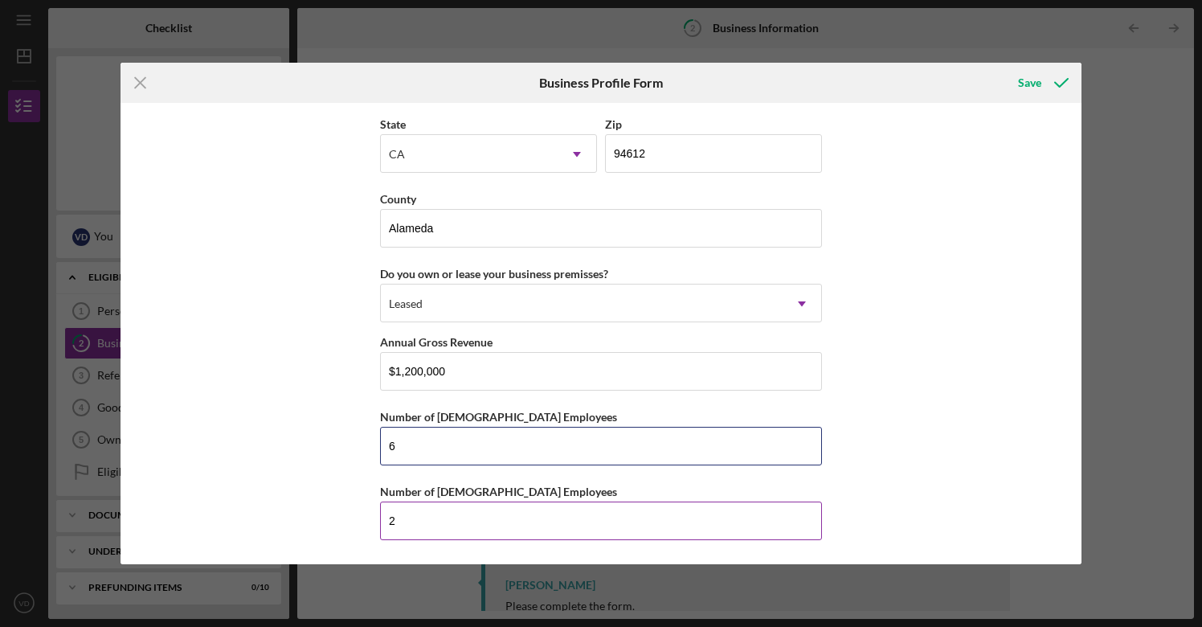
type input "6"
click at [401, 522] on input "2" at bounding box center [601, 520] width 442 height 39
type input "4"
click at [1028, 81] on div "Save" at bounding box center [1029, 83] width 23 height 32
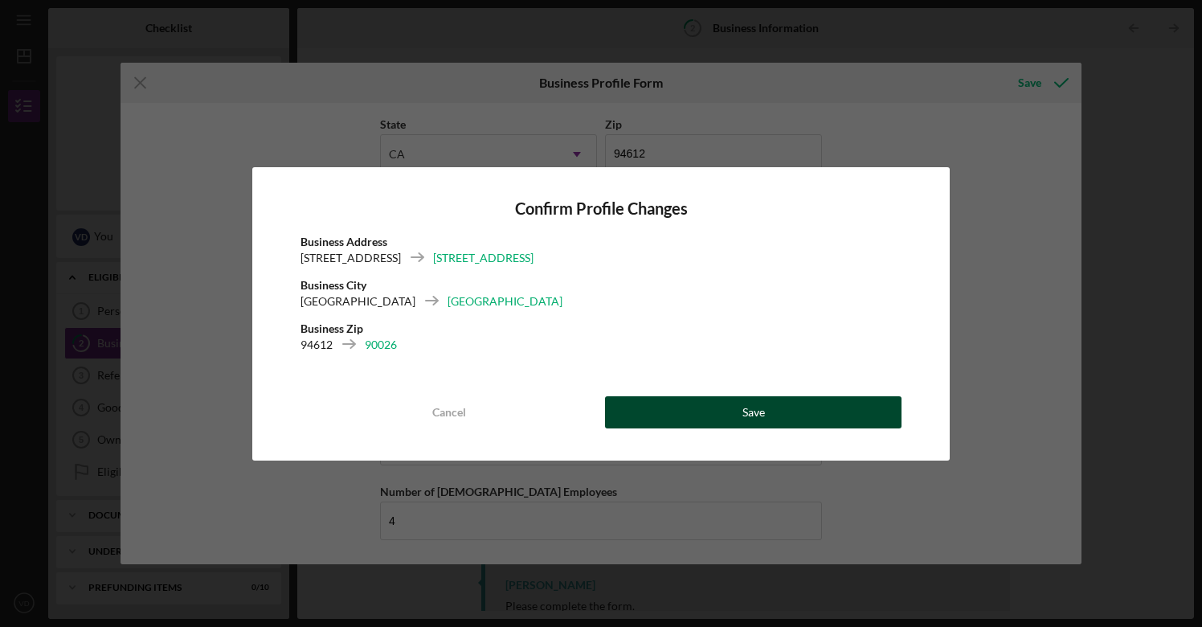
click at [752, 410] on div "Save" at bounding box center [753, 412] width 22 height 32
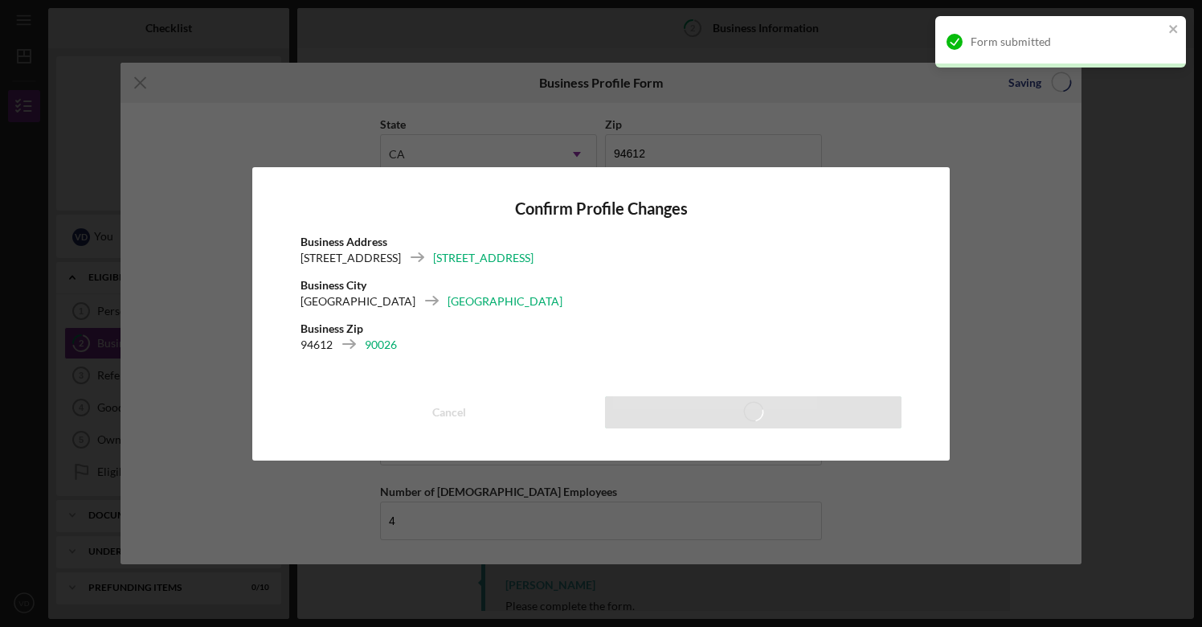
scroll to position [1481, 0]
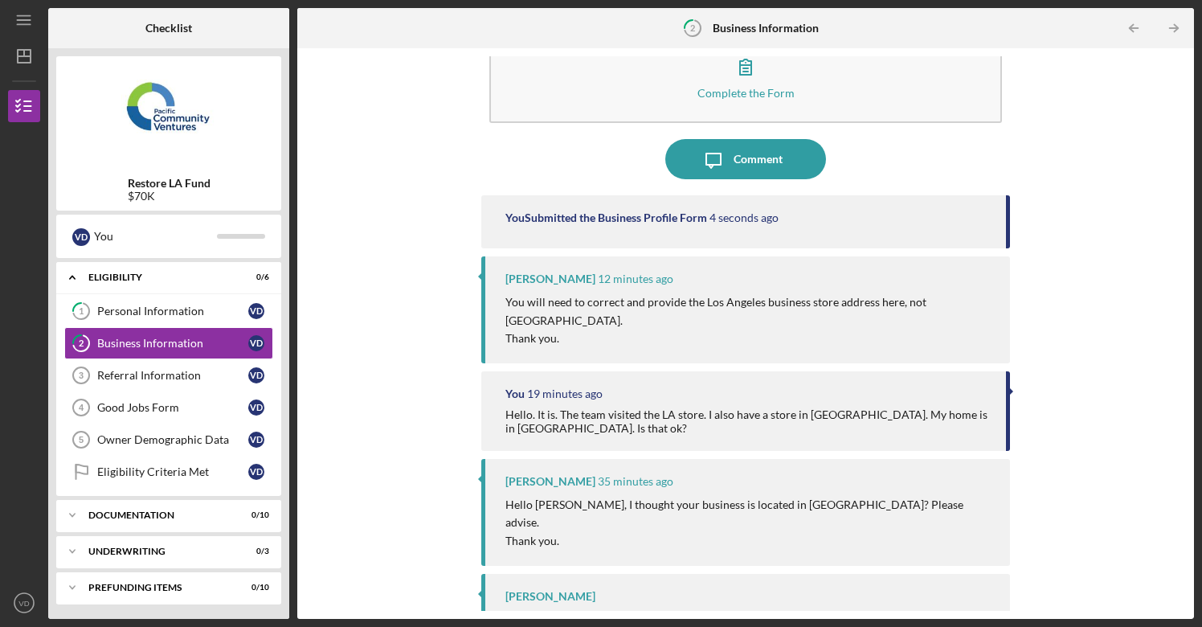
scroll to position [45, 0]
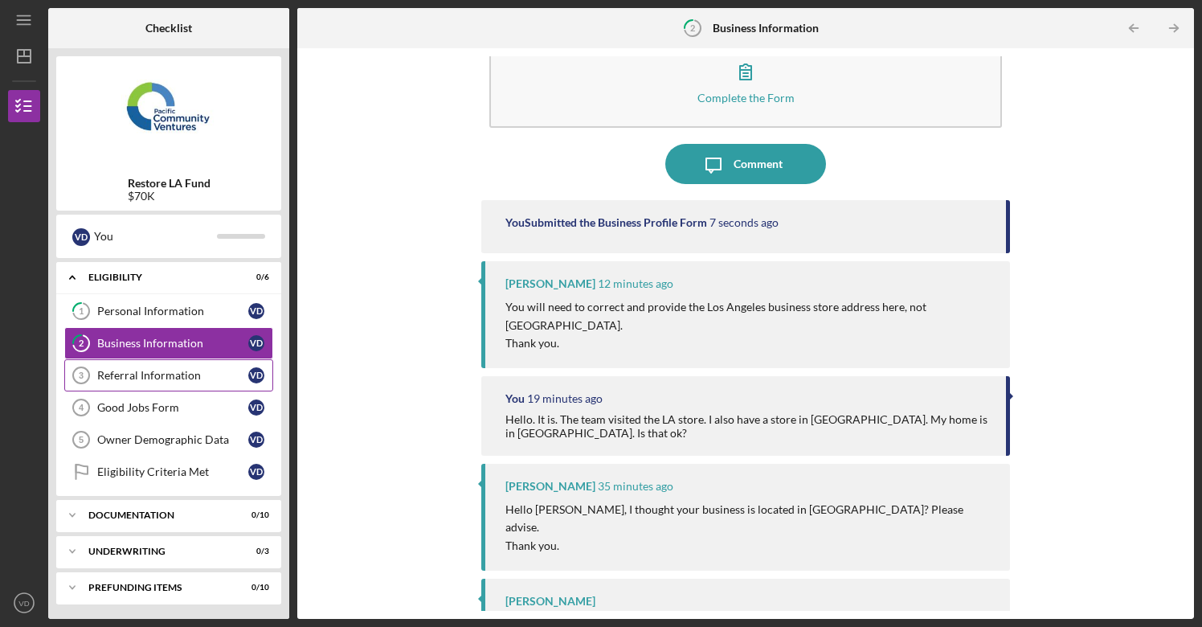
click at [173, 374] on div "Referral Information" at bounding box center [172, 375] width 151 height 13
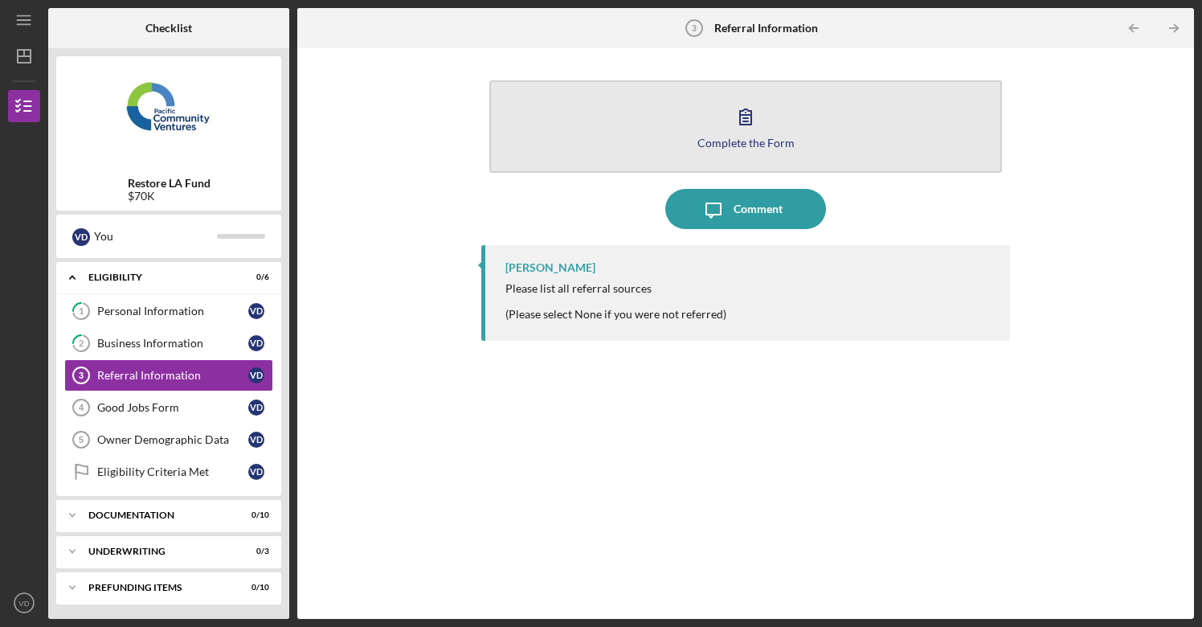
click at [743, 135] on icon "button" at bounding box center [746, 116] width 40 height 40
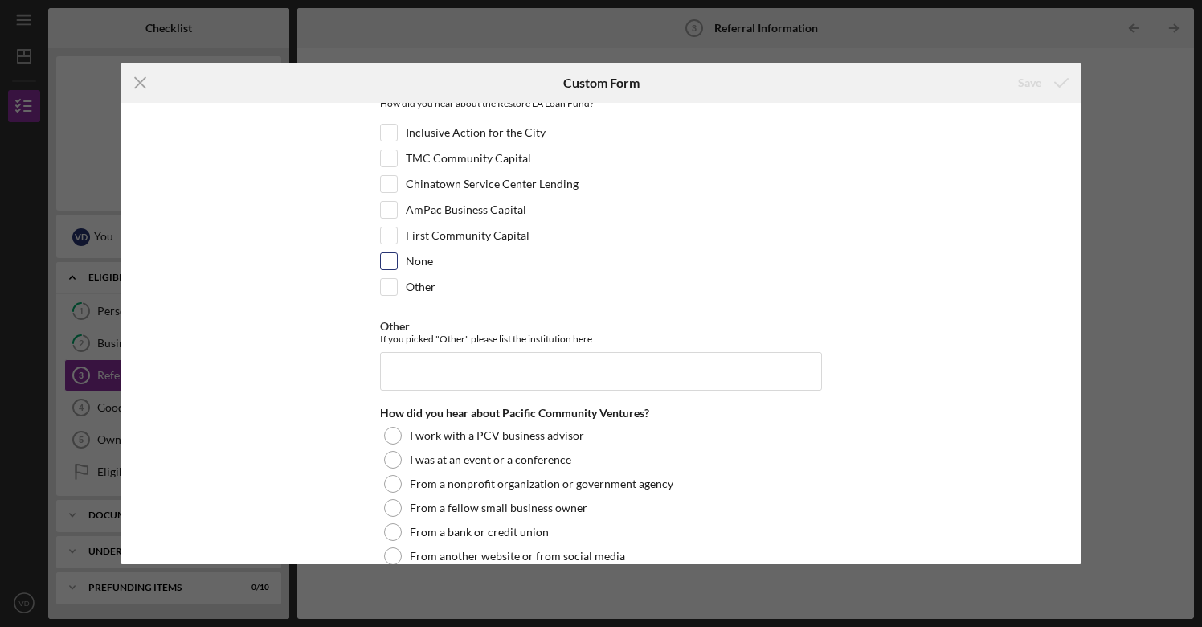
scroll to position [105, 0]
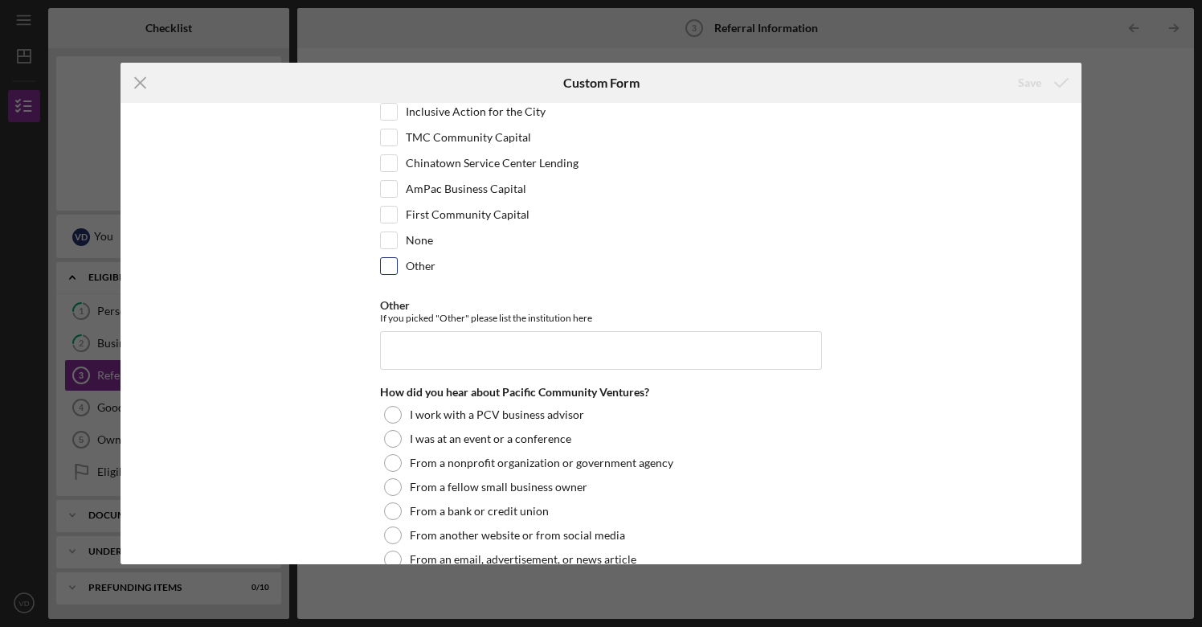
click at [392, 265] on input "Other" at bounding box center [389, 266] width 16 height 16
checkbox input "true"
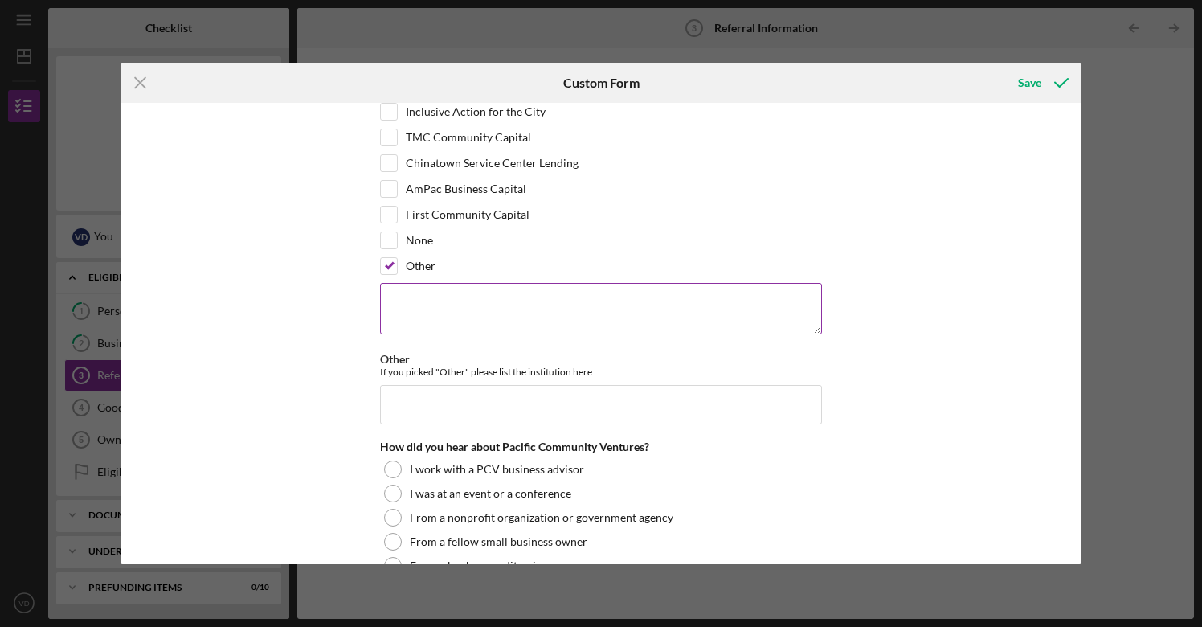
click at [423, 307] on textarea at bounding box center [601, 308] width 442 height 51
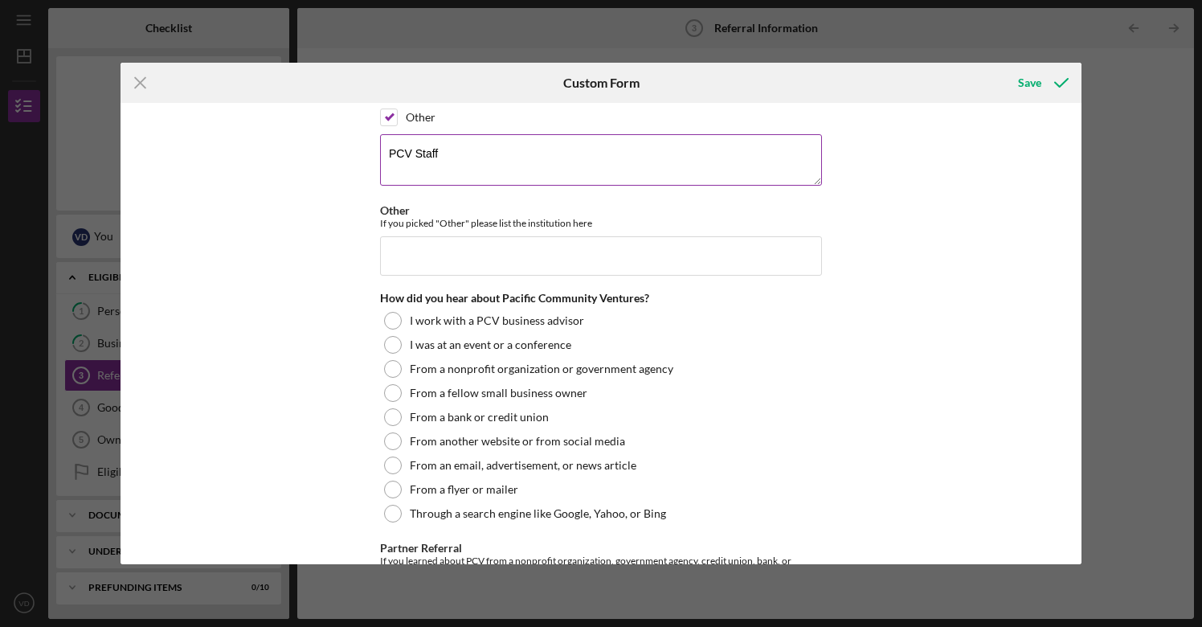
scroll to position [277, 0]
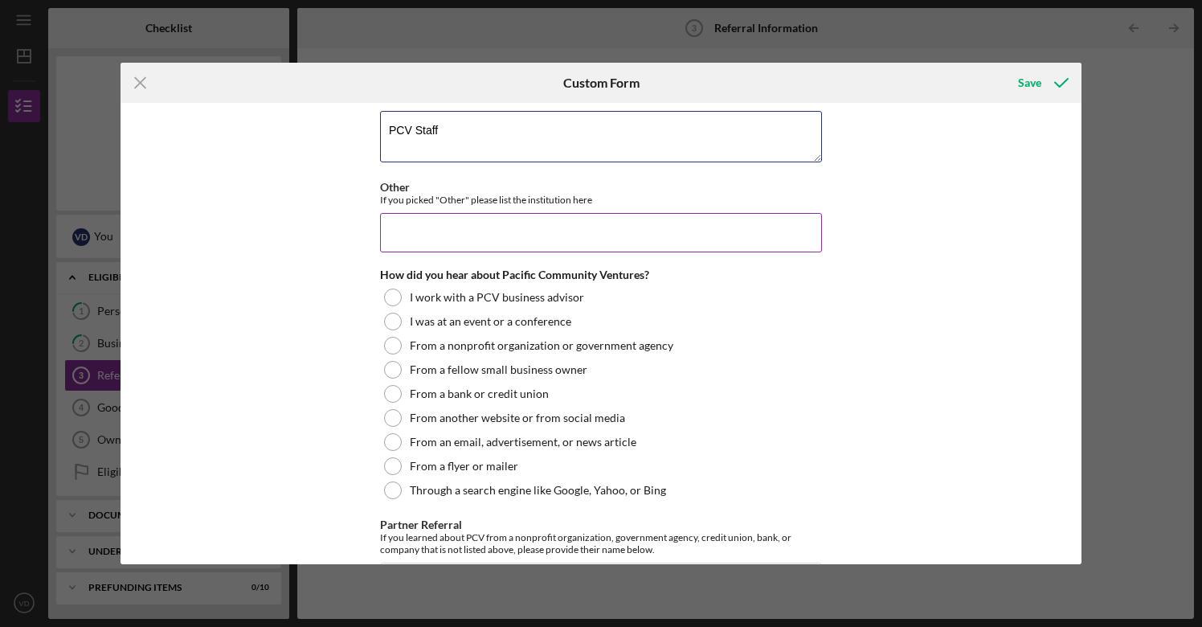
type textarea "PCV Staff"
click at [415, 225] on input "Other" at bounding box center [601, 232] width 442 height 39
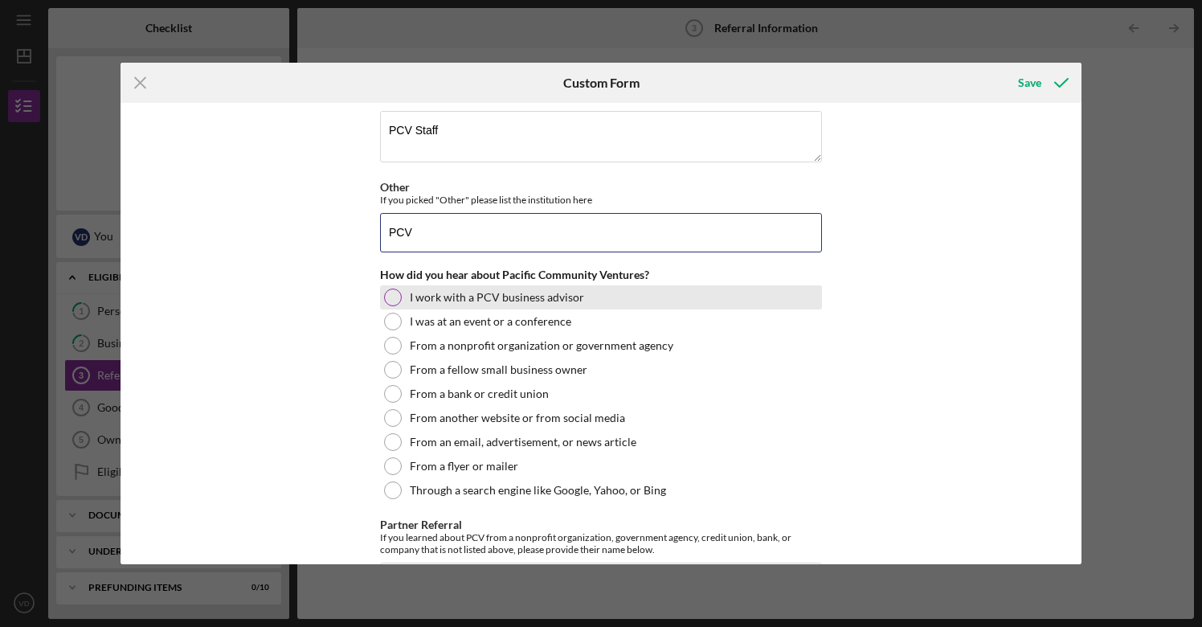
type input "PCV"
click at [391, 294] on div at bounding box center [393, 297] width 18 height 18
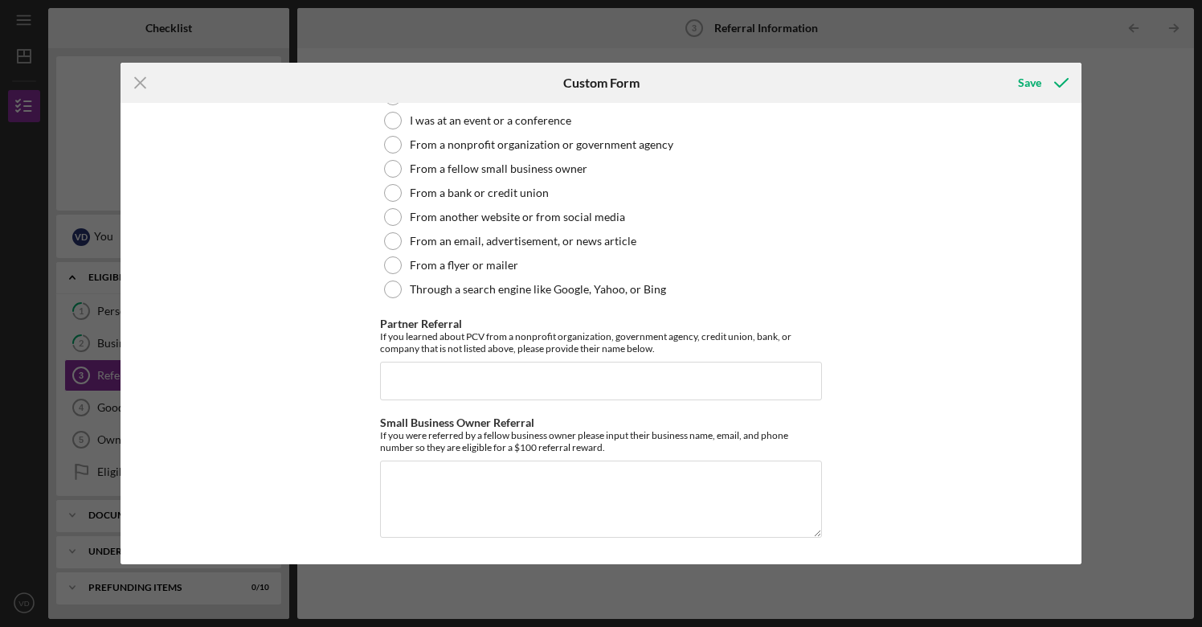
scroll to position [477, 0]
click at [1035, 84] on div "Save" at bounding box center [1029, 83] width 23 height 32
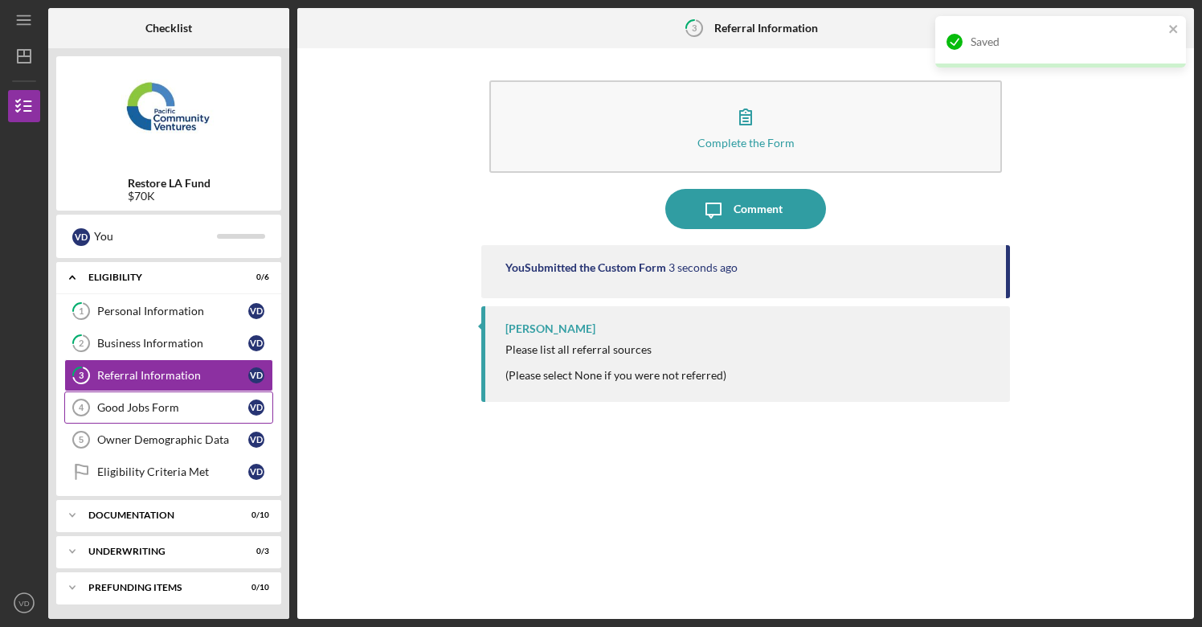
click at [129, 410] on div "Good Jobs Form" at bounding box center [172, 407] width 151 height 13
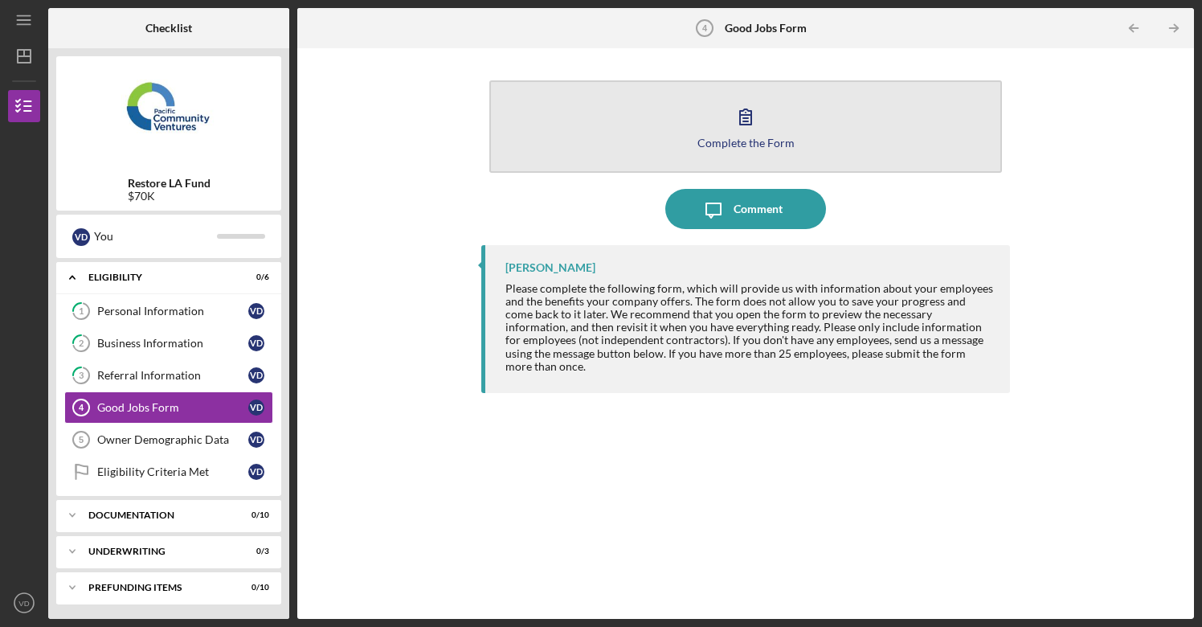
click at [748, 134] on icon "button" at bounding box center [746, 116] width 40 height 40
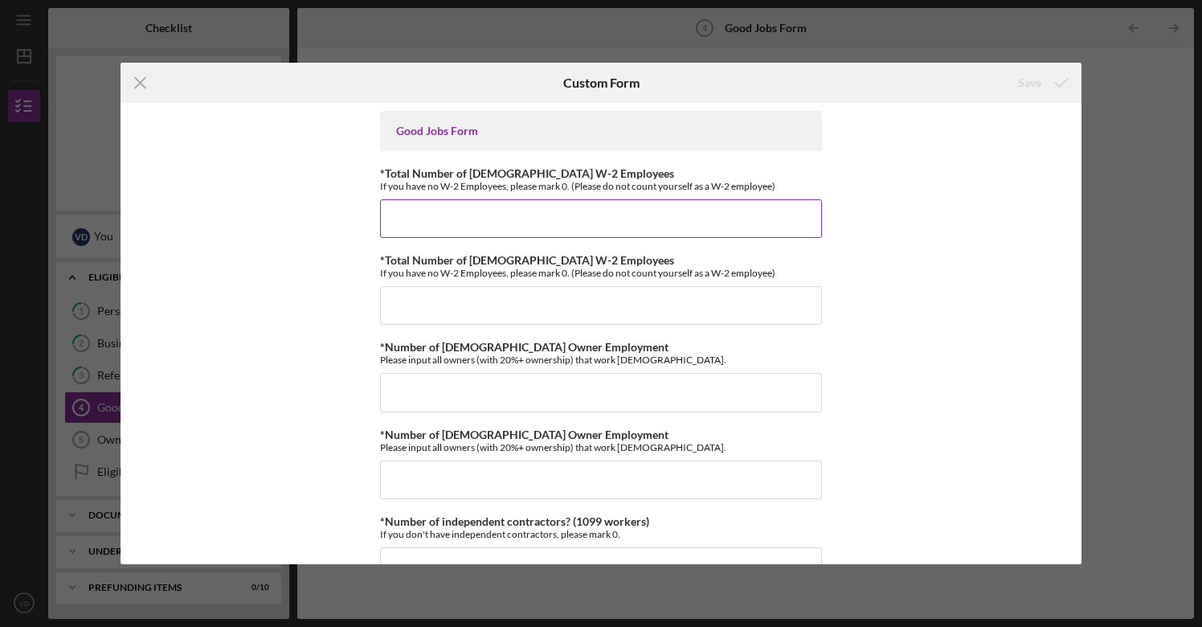
click at [425, 218] on input "*Total Number of [DEMOGRAPHIC_DATA] W-2 Employees" at bounding box center [601, 218] width 442 height 39
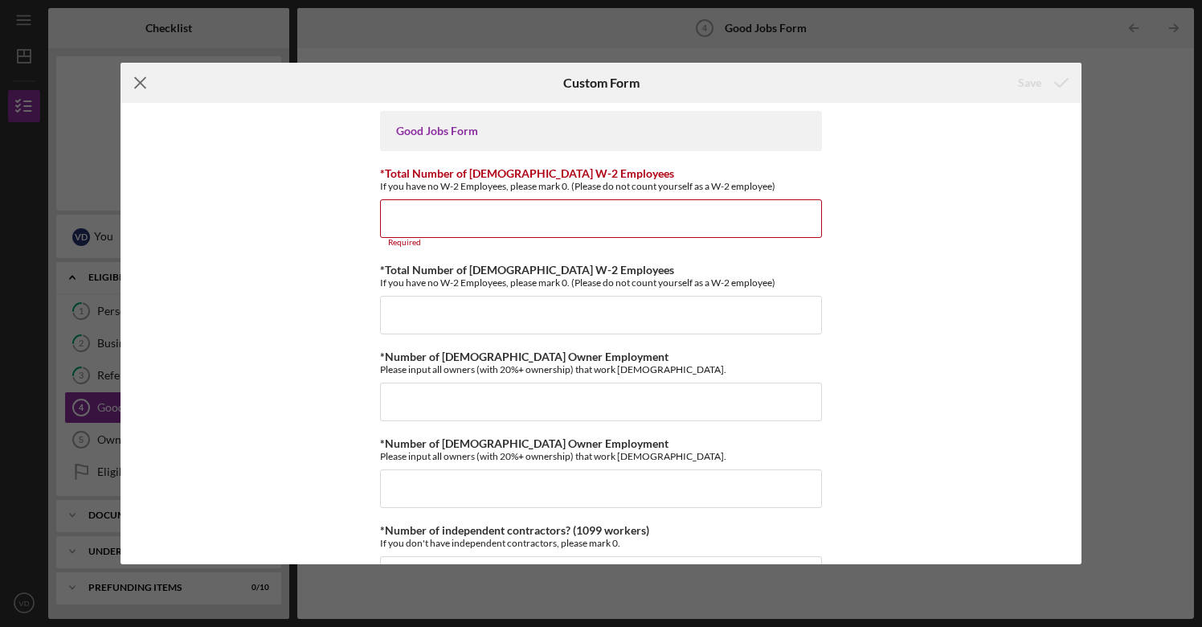
click at [141, 80] on icon "Icon/Menu Close" at bounding box center [141, 83] width 40 height 40
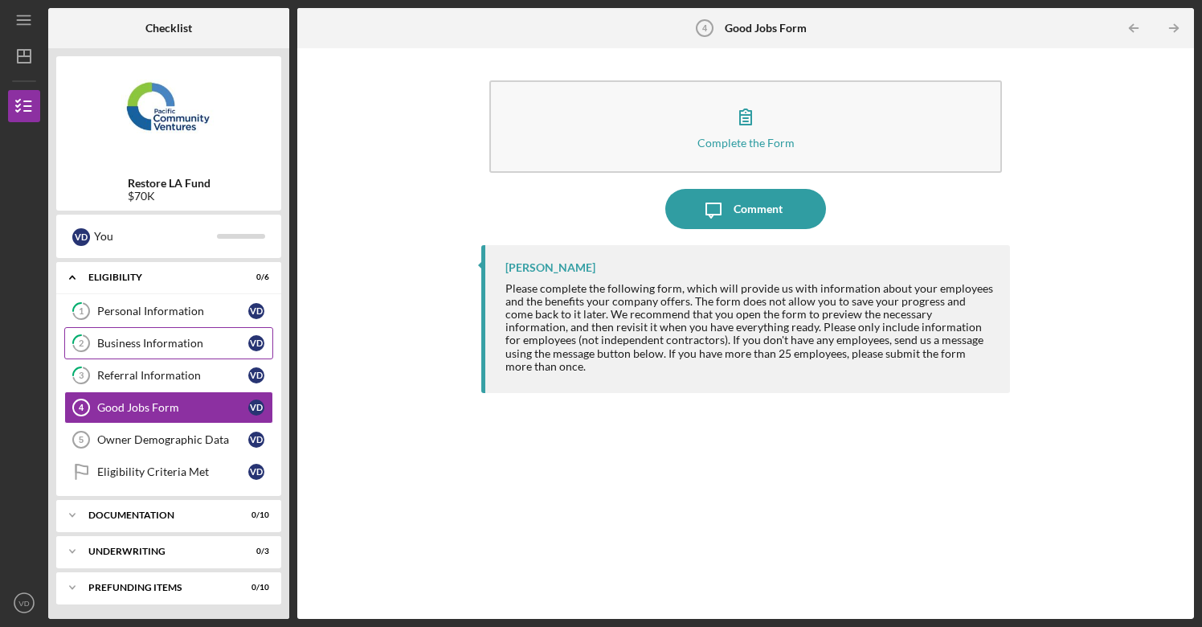
click at [140, 340] on div "Business Information" at bounding box center [172, 343] width 151 height 13
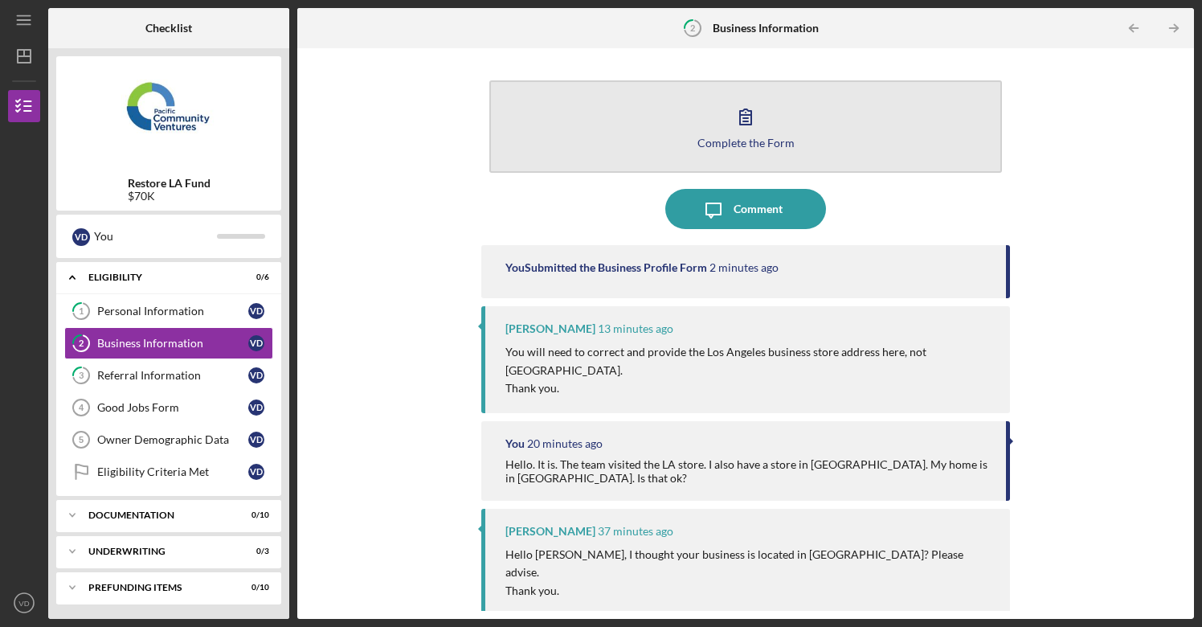
click at [743, 128] on icon "button" at bounding box center [746, 116] width 40 height 40
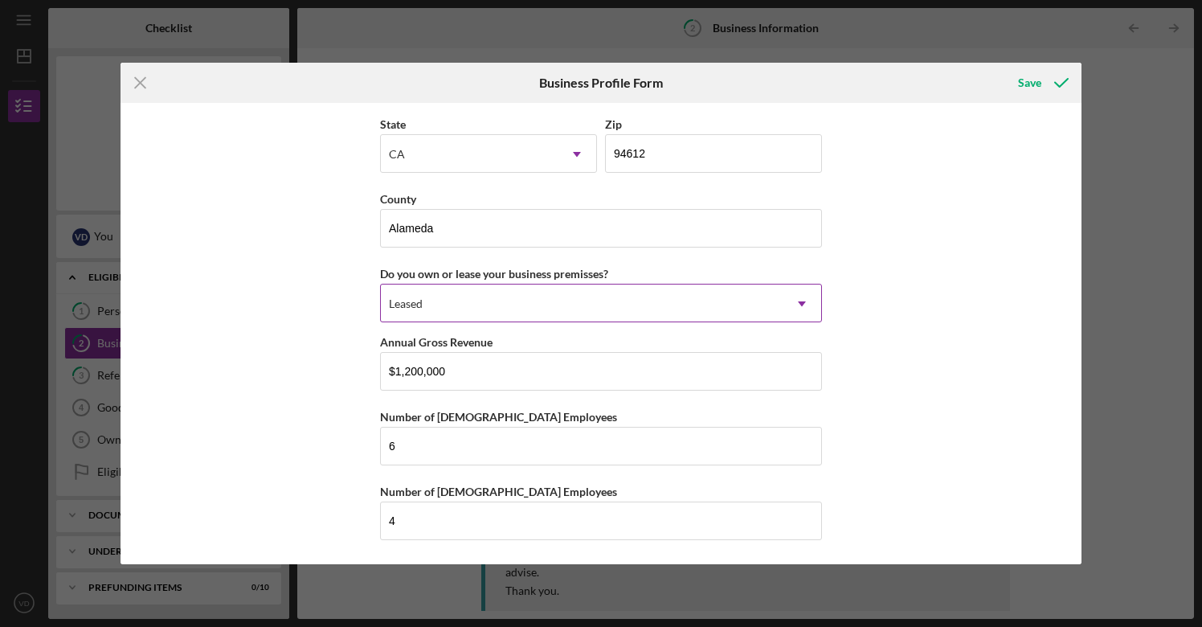
scroll to position [1610, 0]
click at [138, 76] on icon "Icon/Menu Close" at bounding box center [141, 83] width 40 height 40
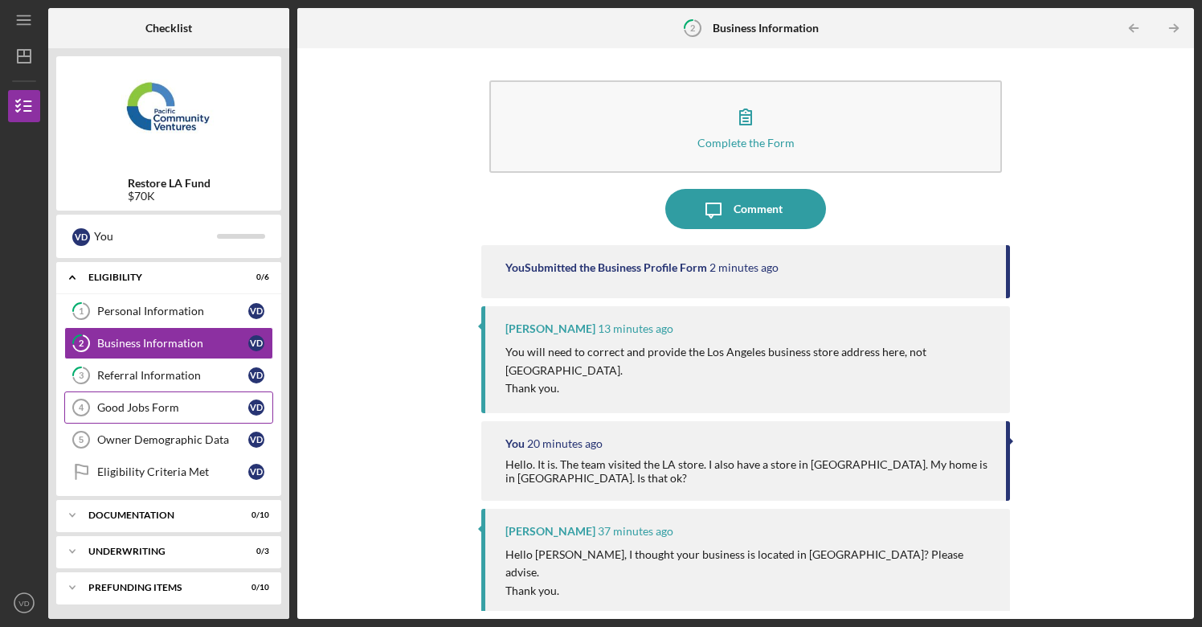
click at [122, 406] on div "Good Jobs Form" at bounding box center [172, 407] width 151 height 13
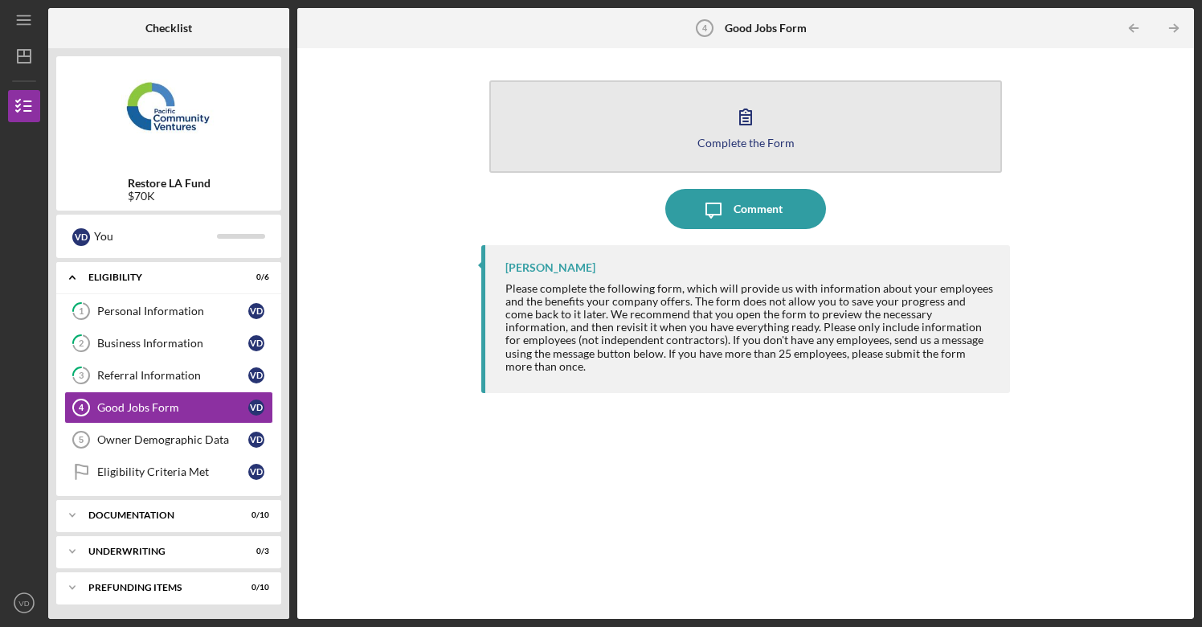
click at [747, 132] on icon "button" at bounding box center [746, 116] width 40 height 40
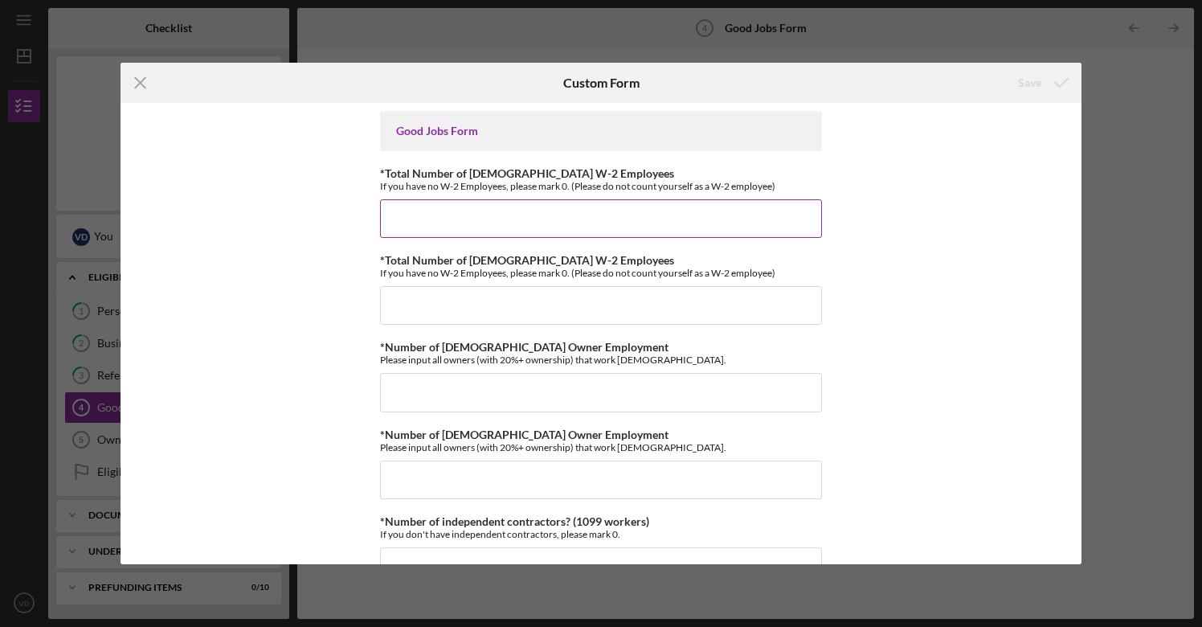
click at [419, 221] on input "*Total Number of [DEMOGRAPHIC_DATA] W-2 Employees" at bounding box center [601, 218] width 442 height 39
type input "6"
click at [427, 310] on input "*Total Number of [DEMOGRAPHIC_DATA] W-2 Employees" at bounding box center [601, 305] width 442 height 39
type input "4"
click at [429, 392] on input "*Number of [DEMOGRAPHIC_DATA] Owner Employment" at bounding box center [601, 392] width 442 height 39
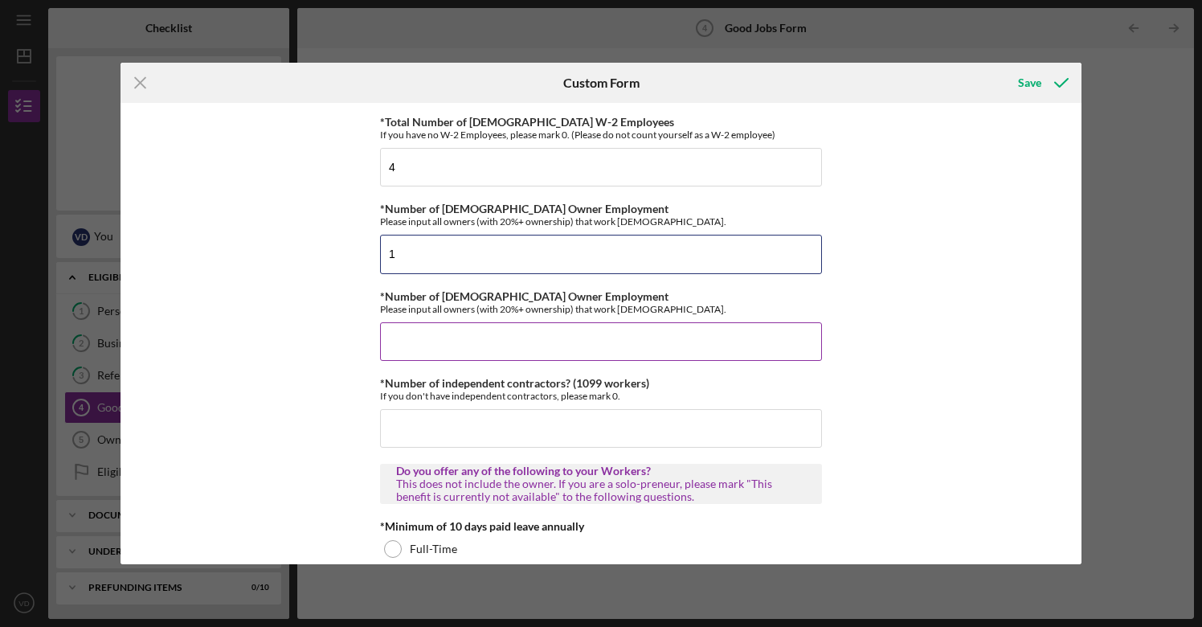
scroll to position [155, 0]
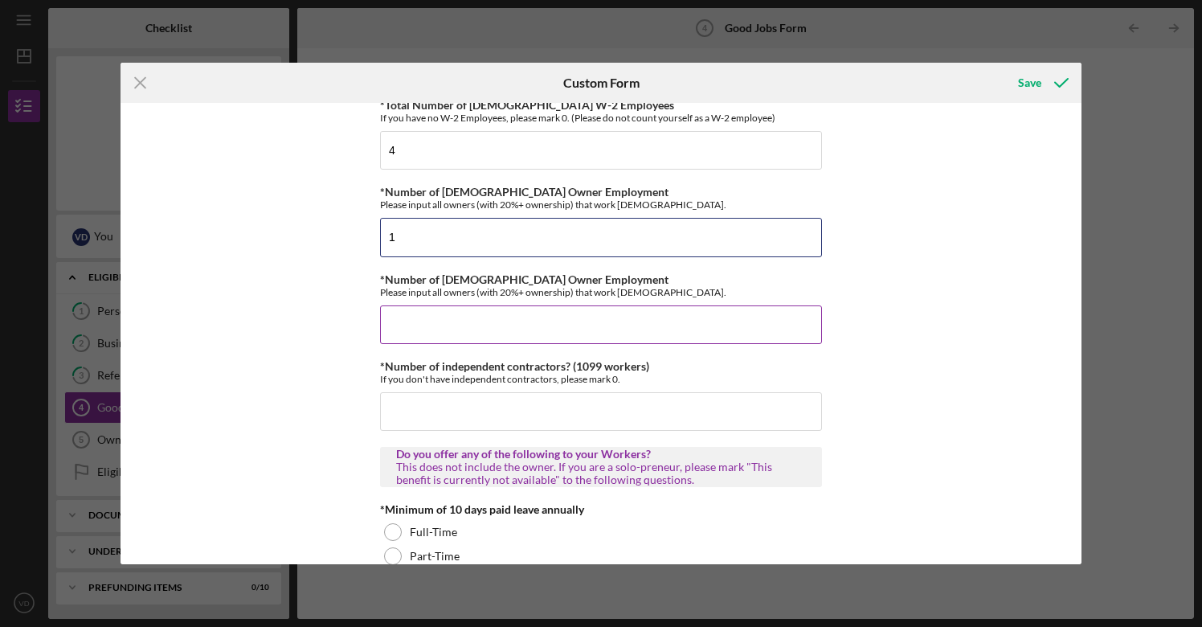
type input "1"
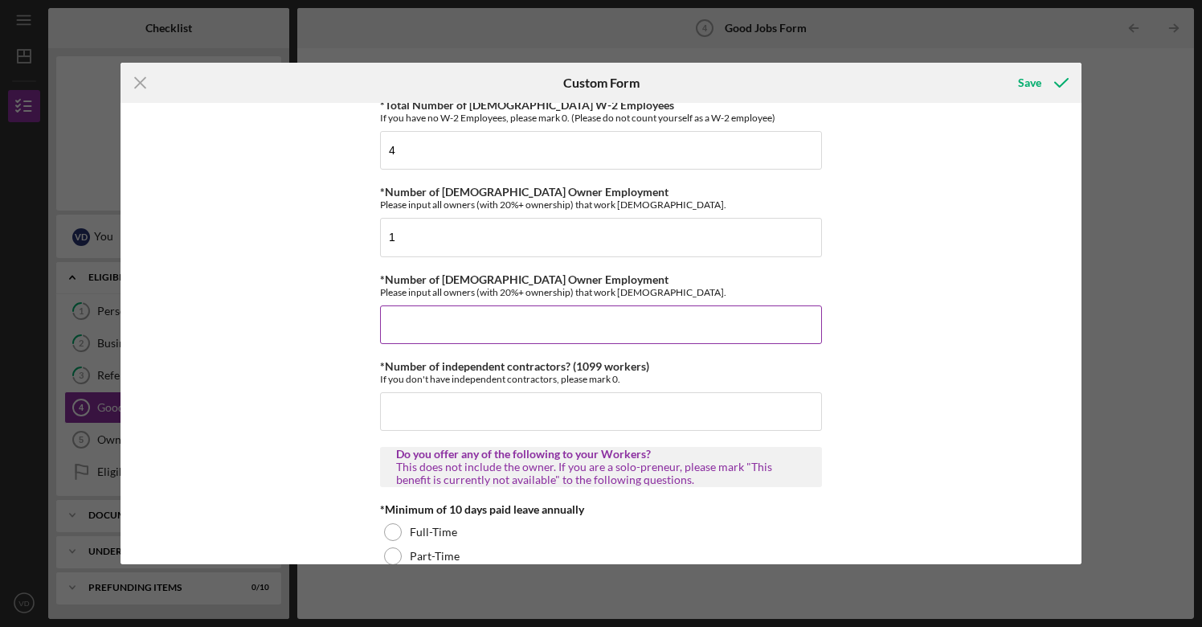
click at [427, 318] on input "*Number of [DEMOGRAPHIC_DATA] Owner Employment" at bounding box center [601, 324] width 442 height 39
type input "0"
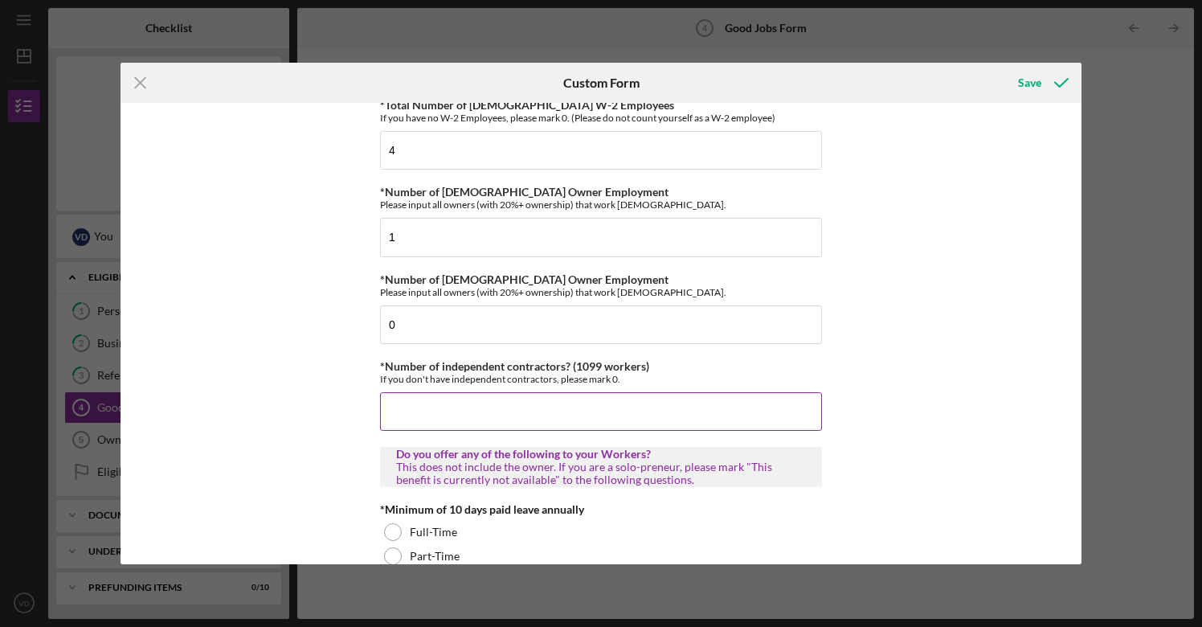
click at [397, 407] on input "*Number of independent contractors? (1099 workers)" at bounding box center [601, 411] width 442 height 39
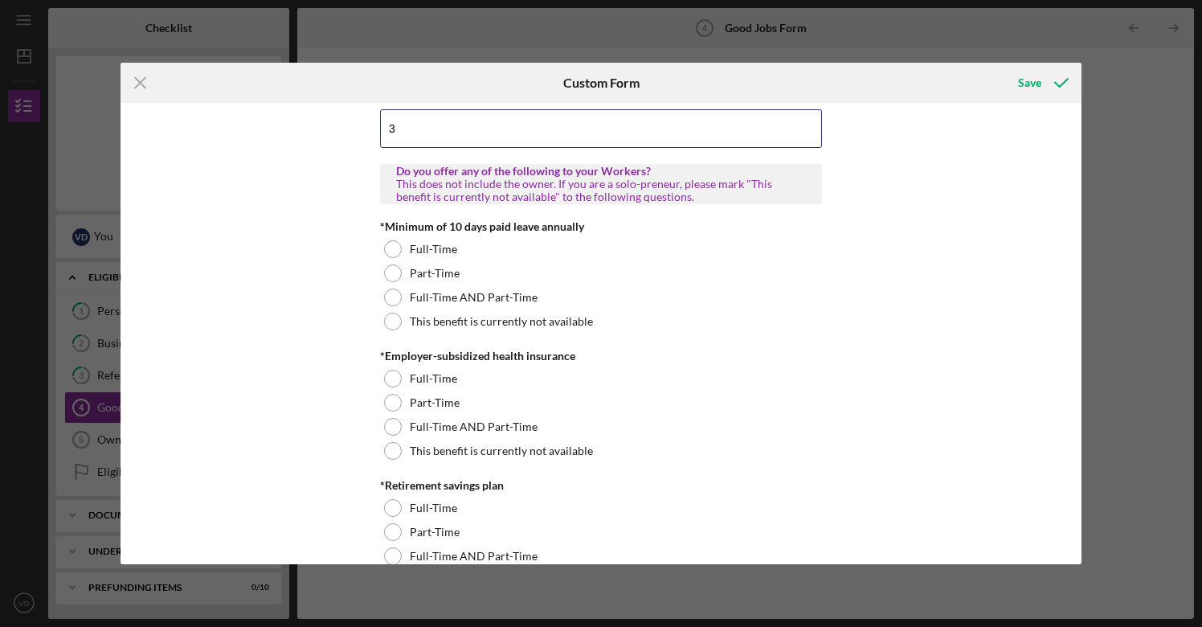
scroll to position [444, 0]
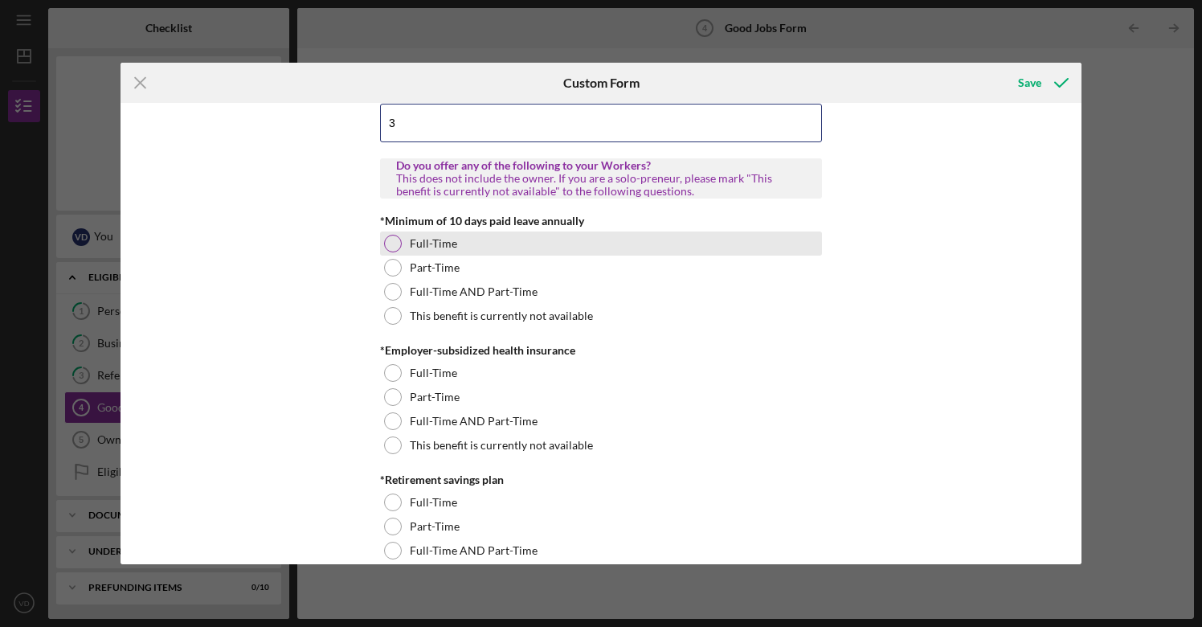
type input "3"
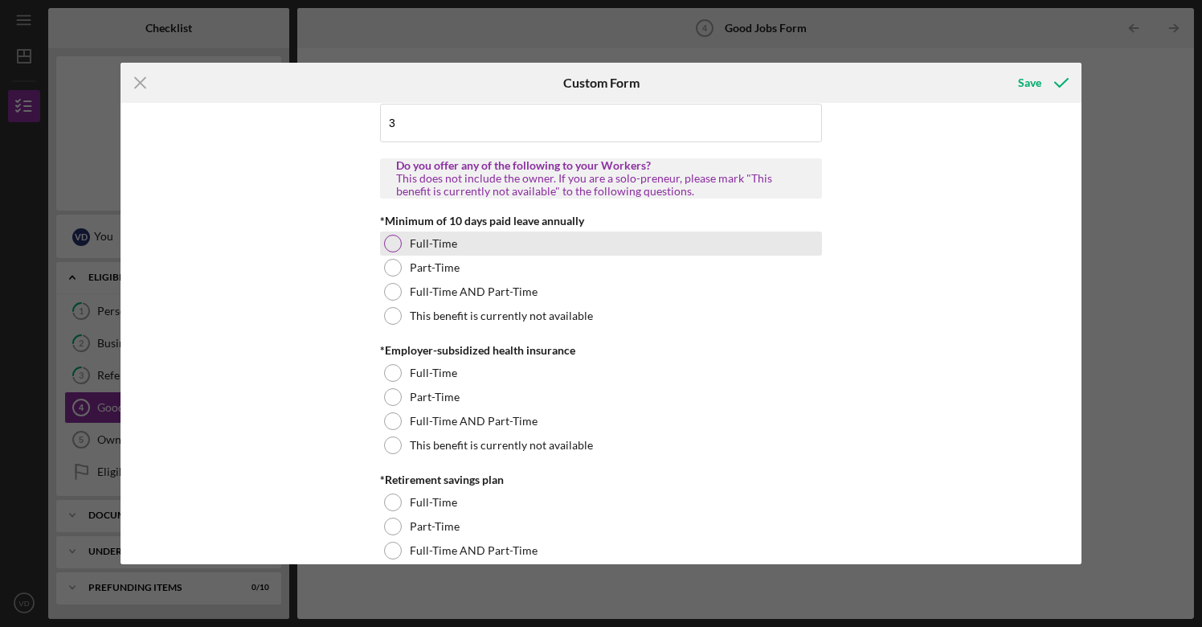
click at [391, 243] on div at bounding box center [393, 244] width 18 height 18
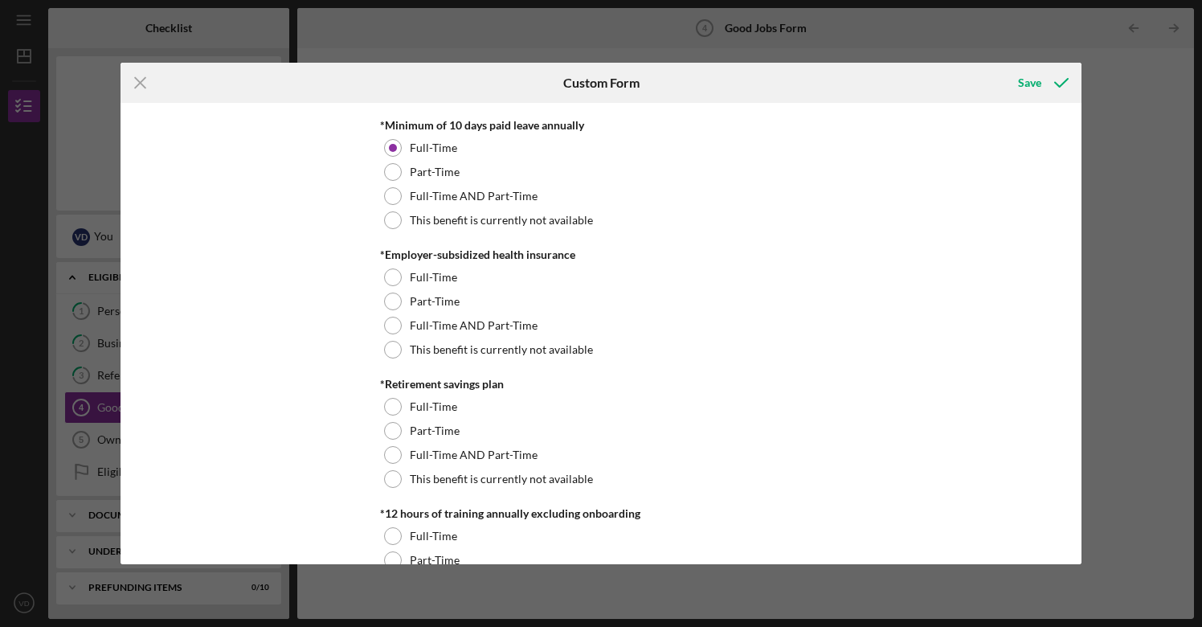
scroll to position [540, 0]
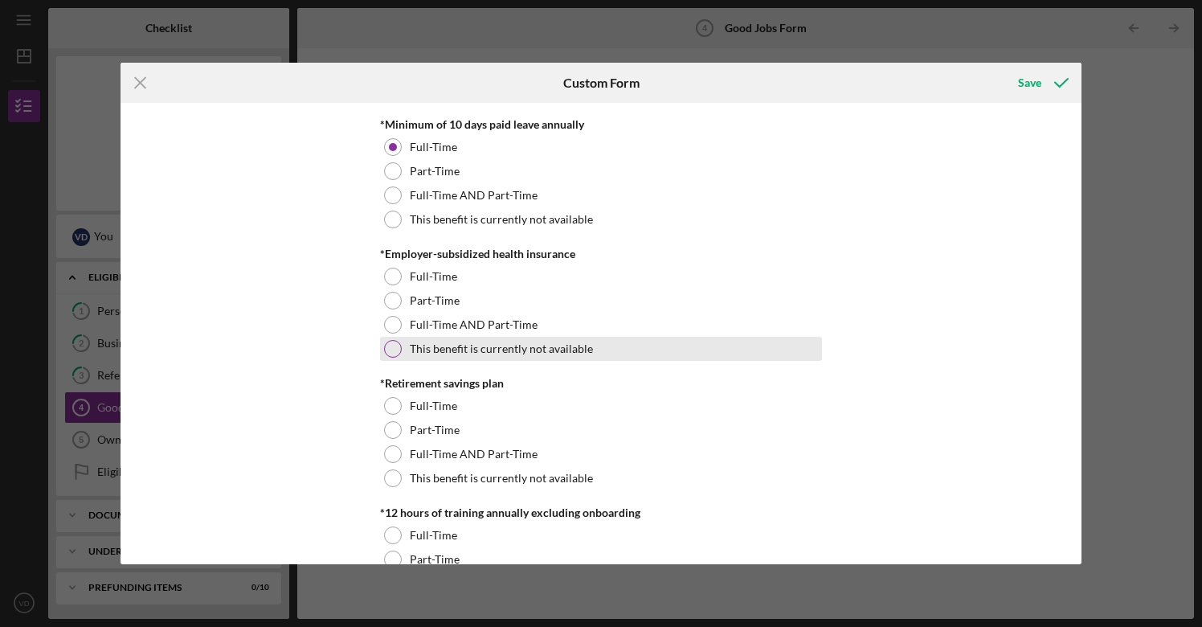
click at [389, 351] on div at bounding box center [393, 349] width 18 height 18
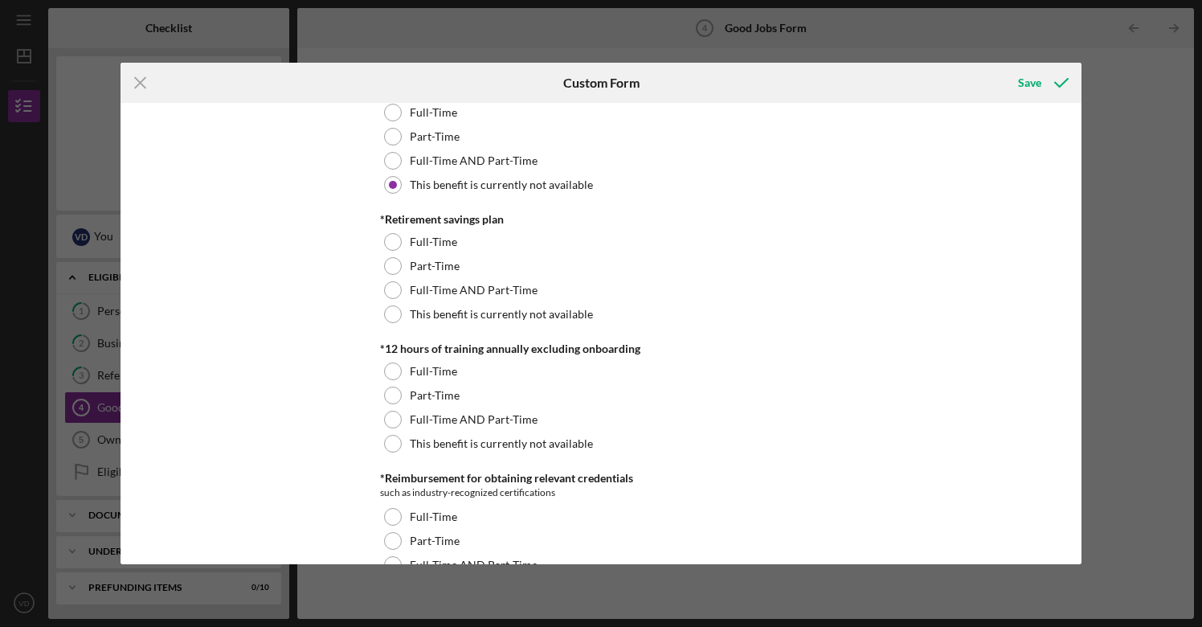
scroll to position [711, 0]
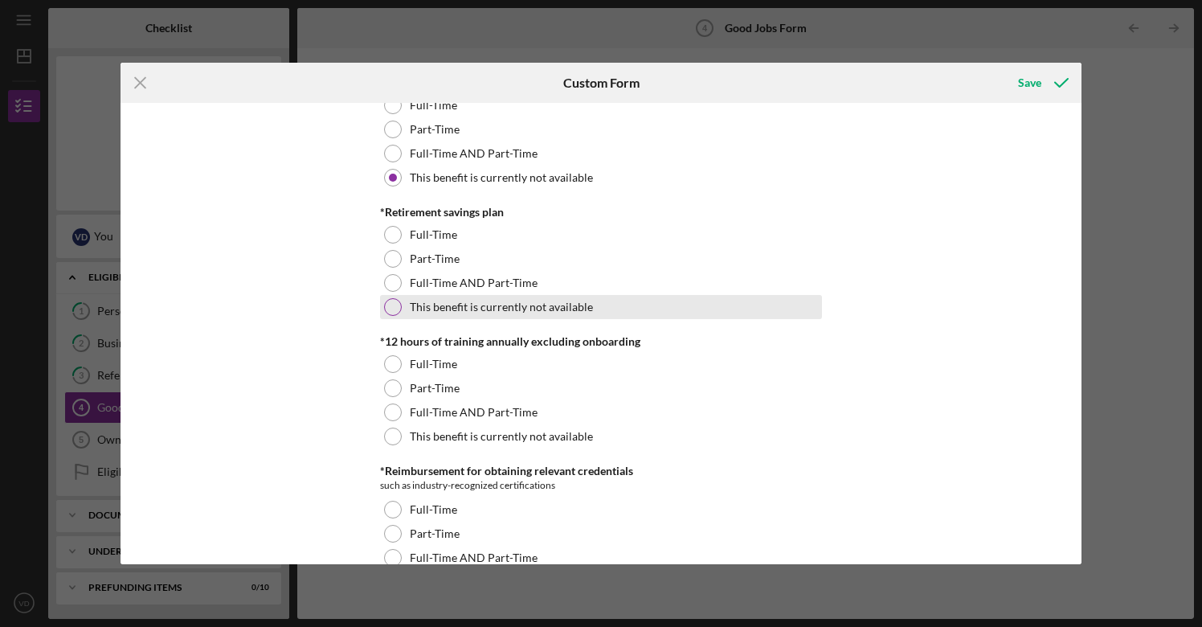
click at [387, 309] on div at bounding box center [393, 307] width 18 height 18
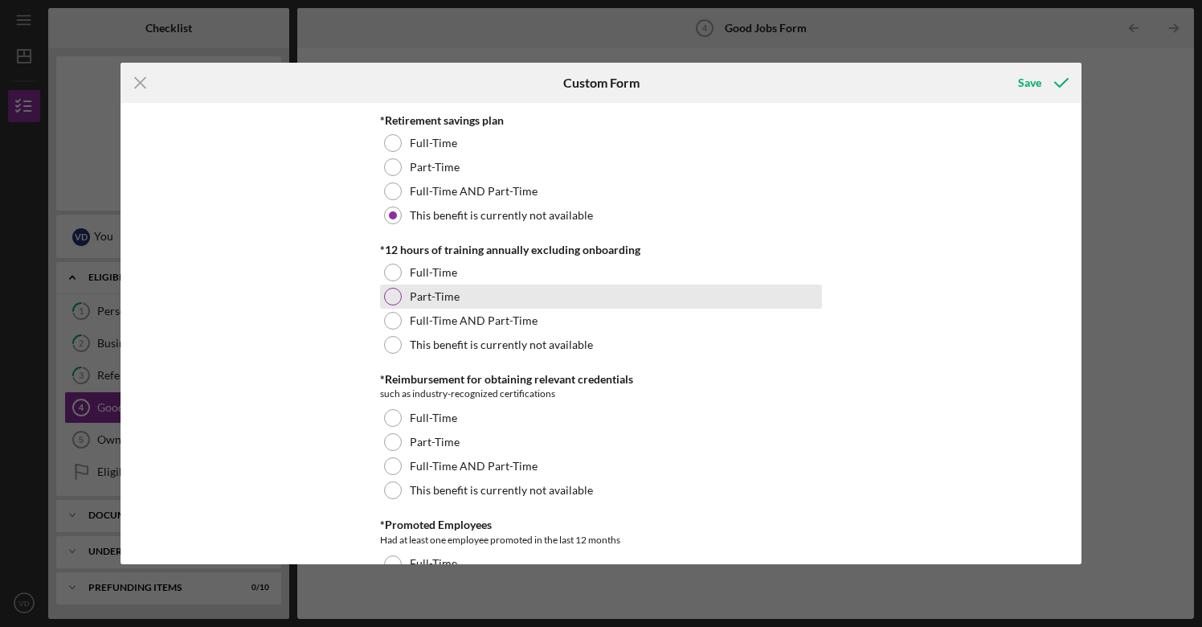
scroll to position [823, 0]
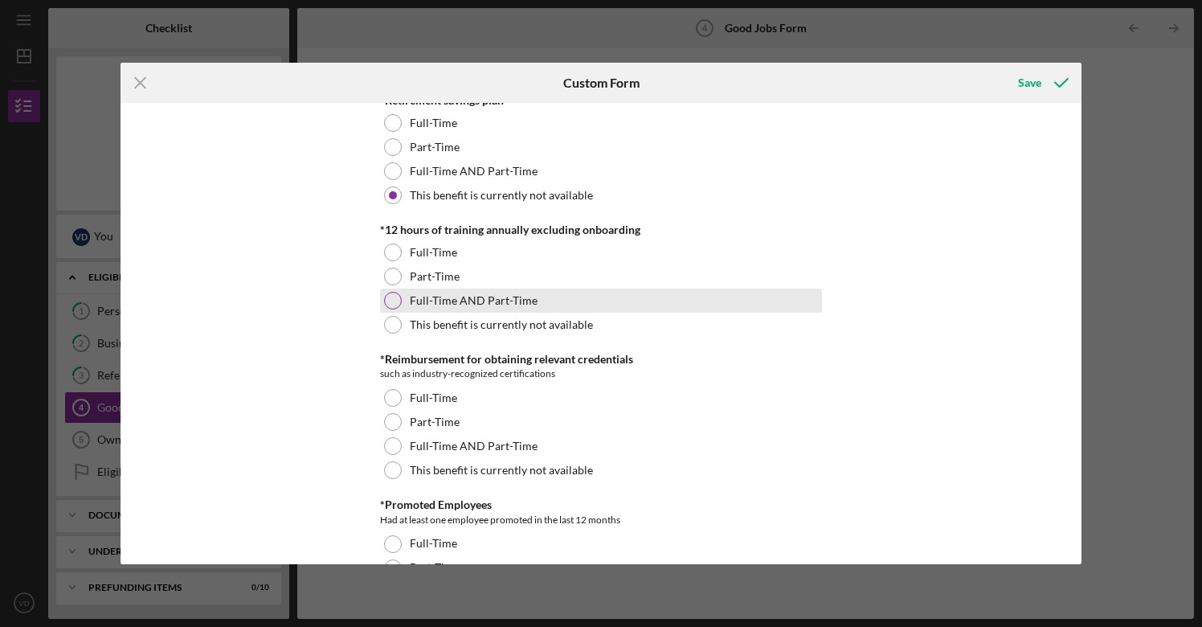
click at [389, 301] on div at bounding box center [393, 301] width 18 height 18
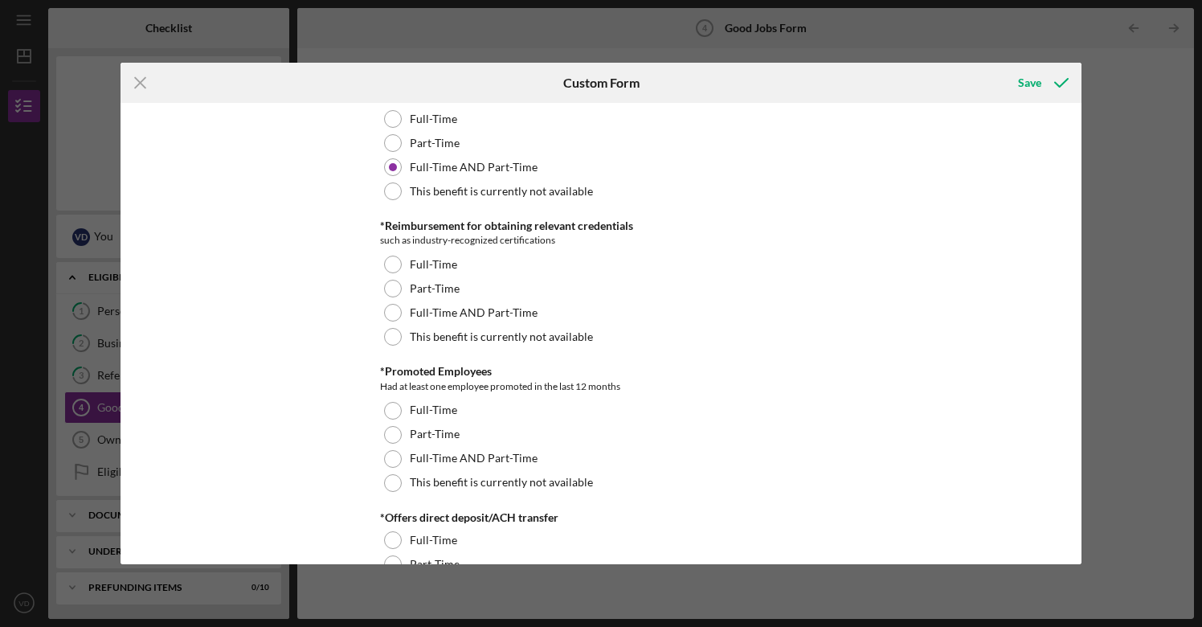
scroll to position [957, 0]
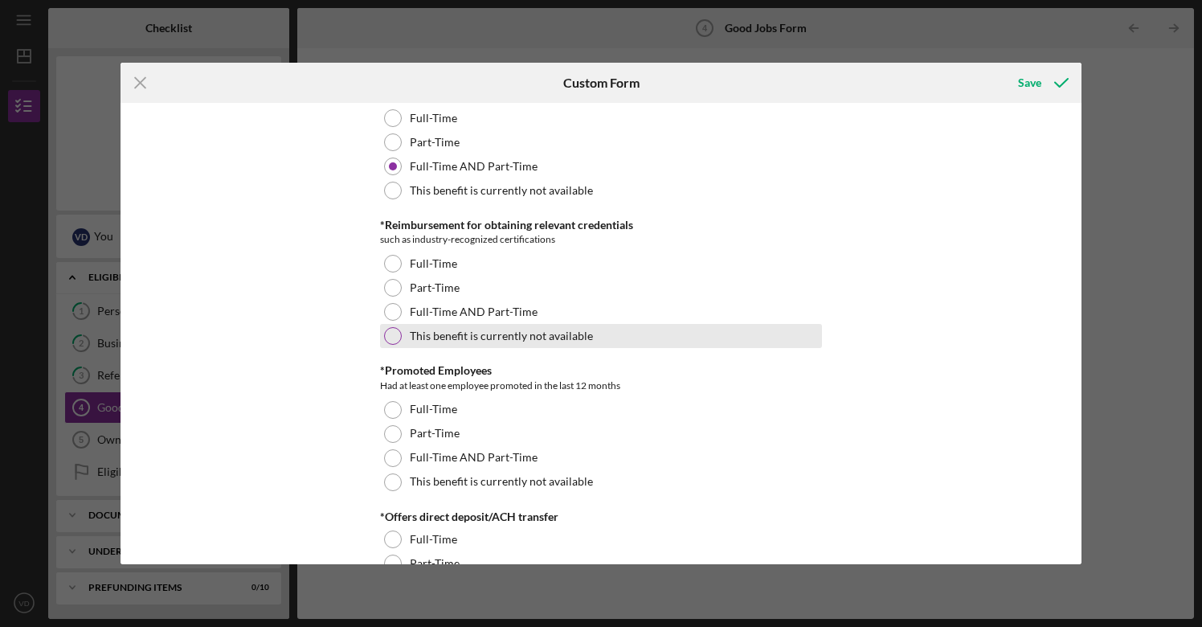
click at [385, 335] on div at bounding box center [393, 336] width 18 height 18
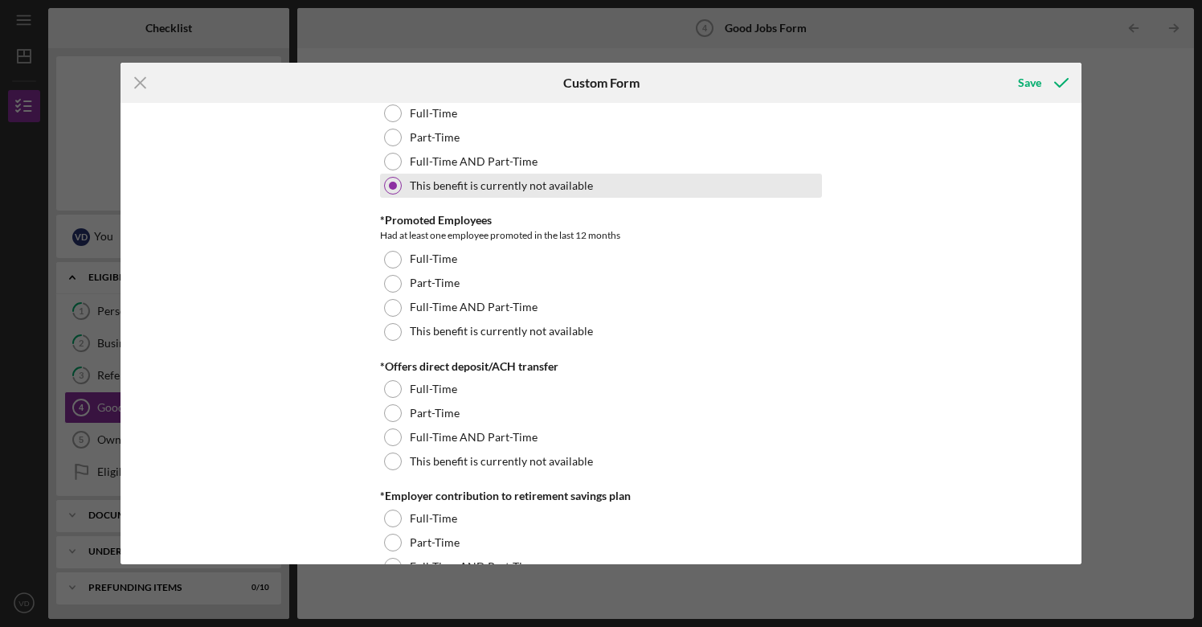
scroll to position [1109, 0]
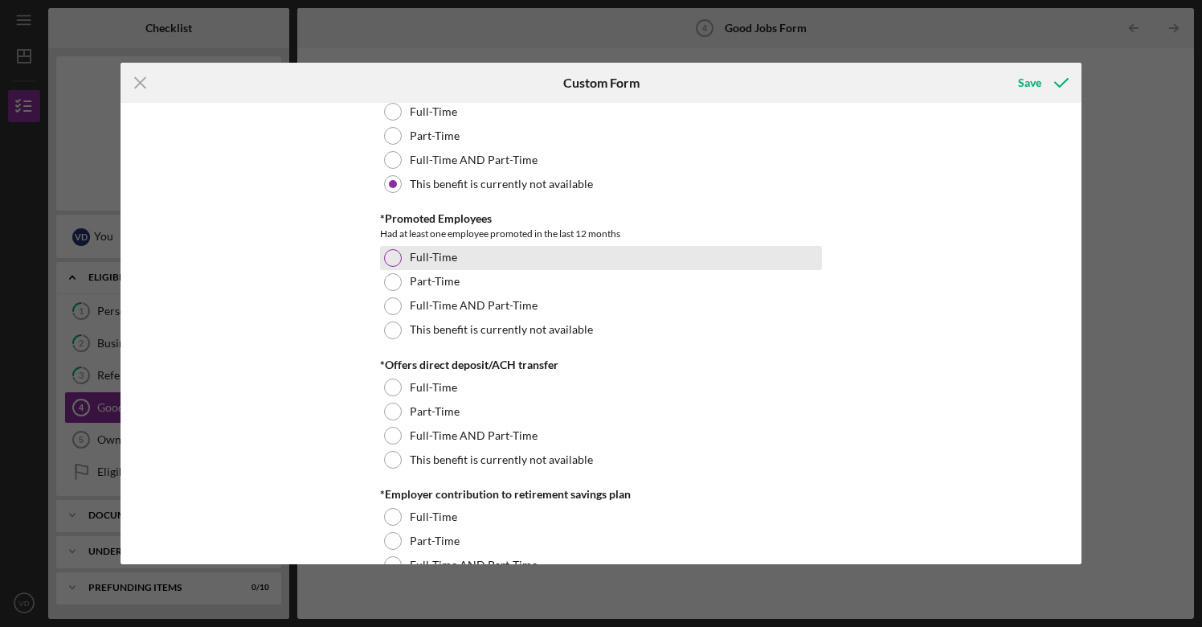
click at [393, 252] on div at bounding box center [393, 258] width 18 height 18
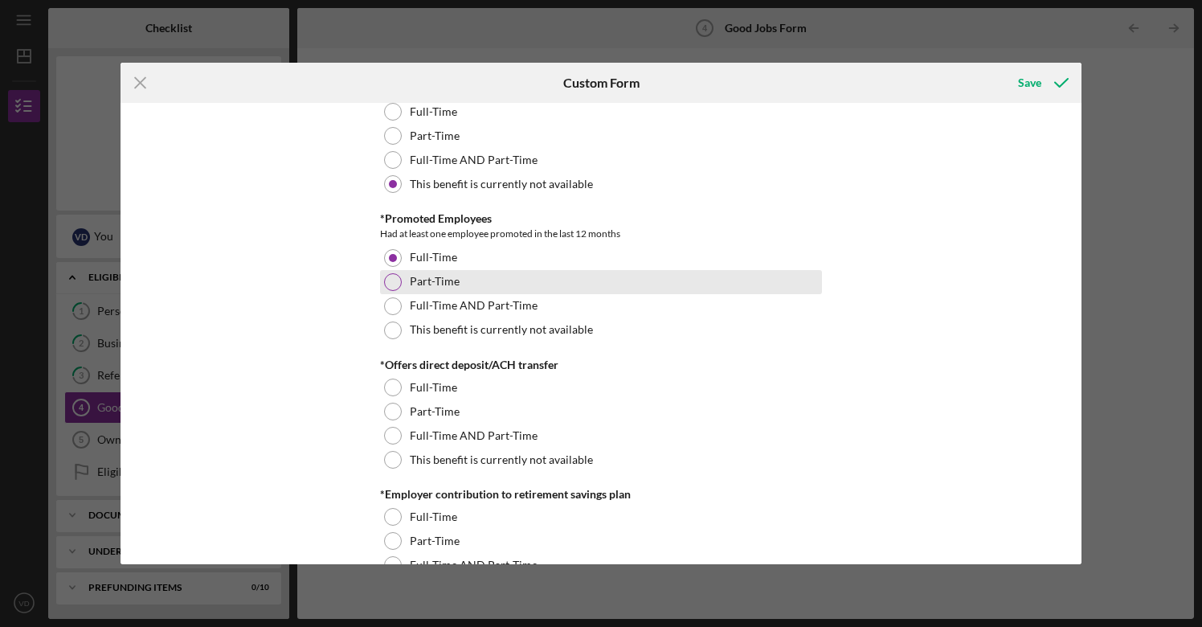
click at [393, 286] on div at bounding box center [393, 282] width 18 height 18
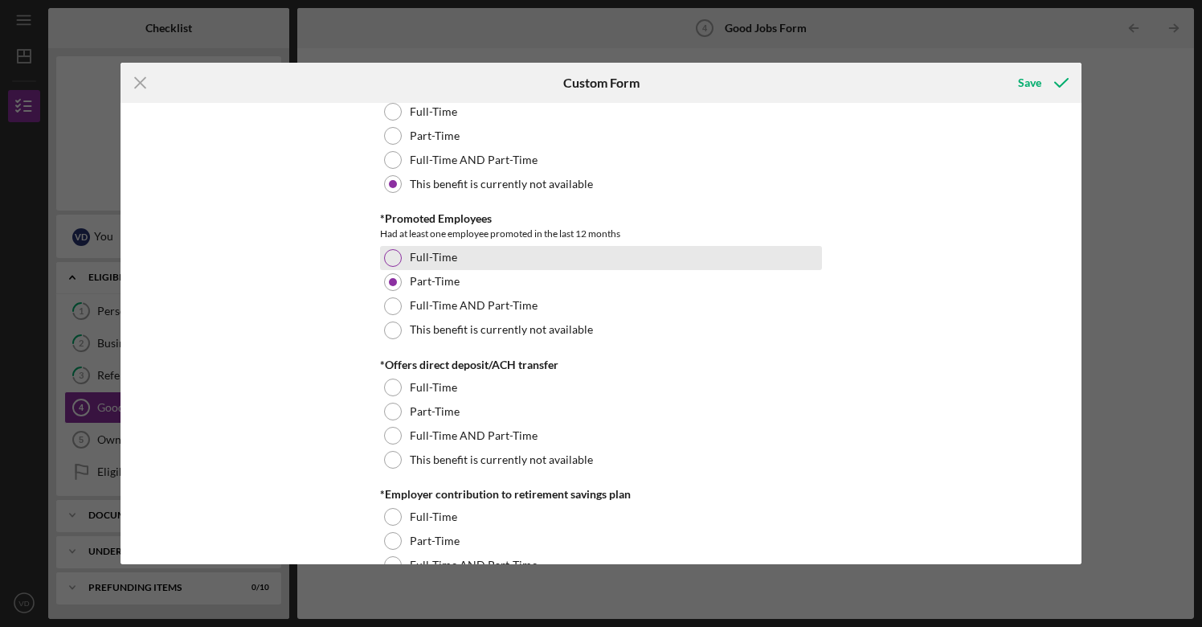
click at [390, 258] on div at bounding box center [393, 258] width 18 height 18
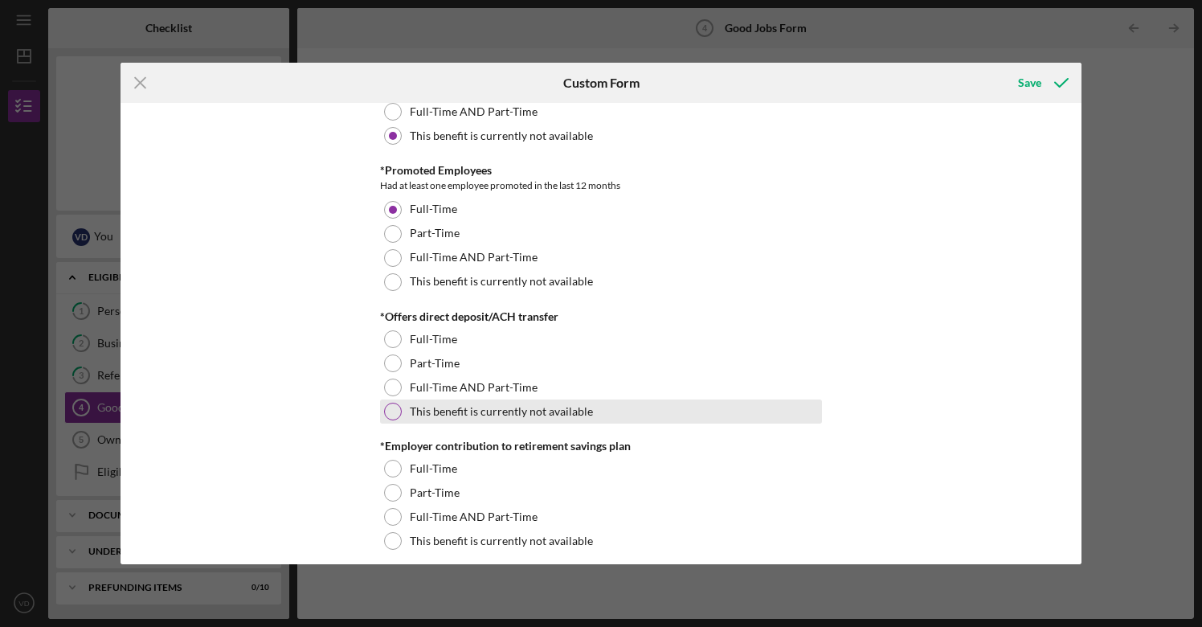
scroll to position [1156, 0]
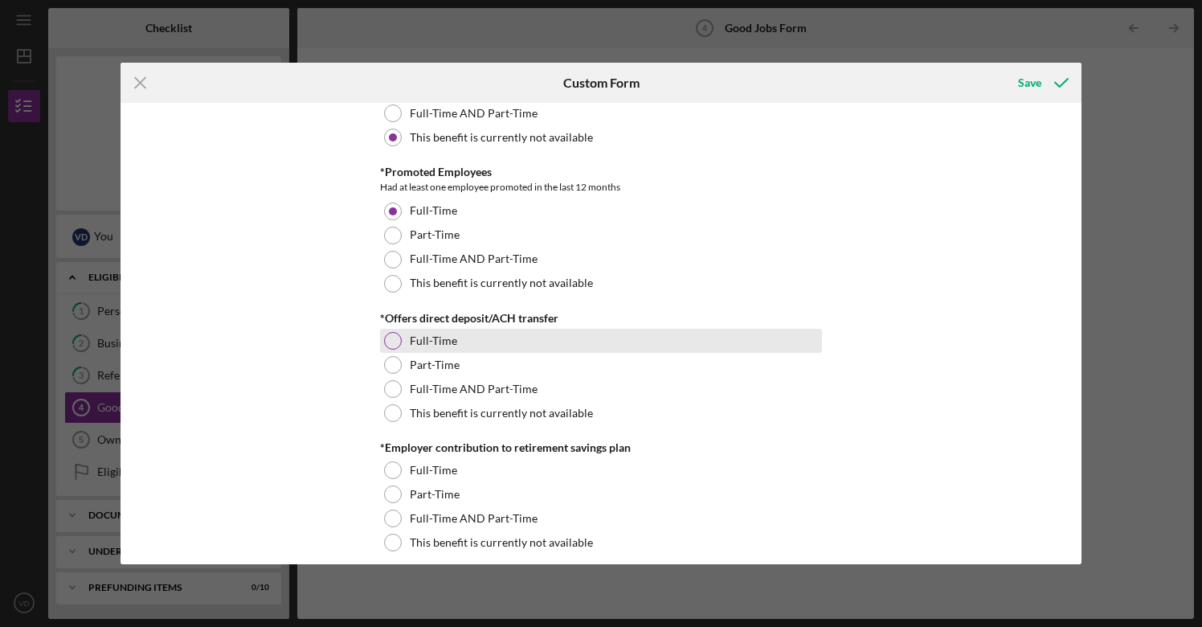
click at [395, 339] on div at bounding box center [393, 341] width 18 height 18
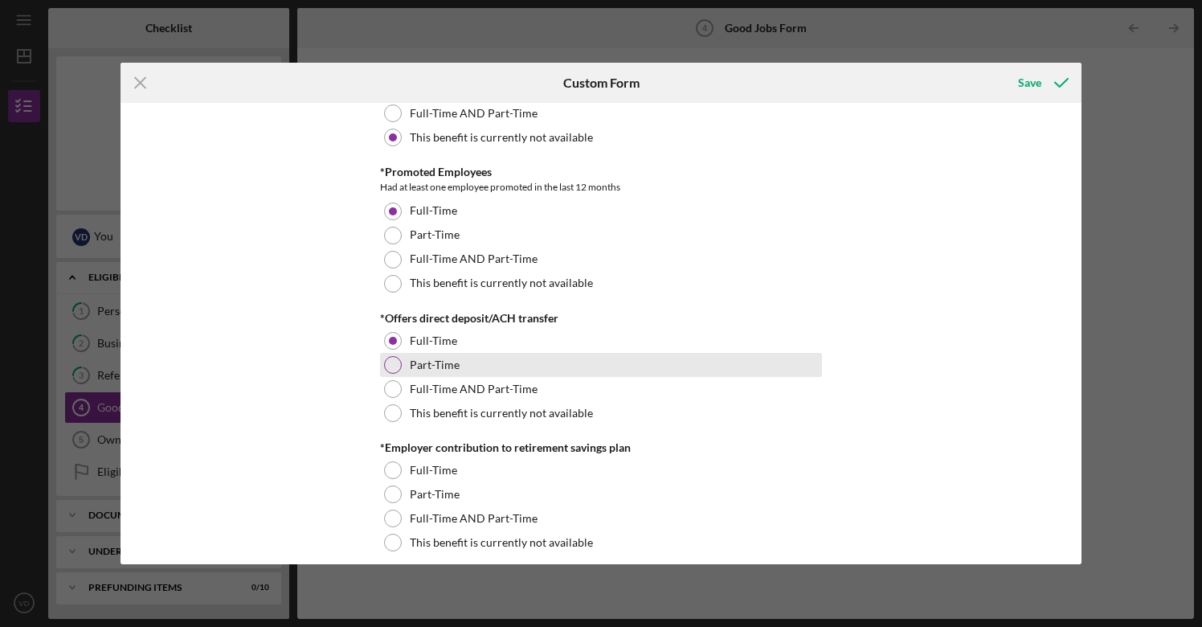
click at [394, 364] on div at bounding box center [393, 365] width 18 height 18
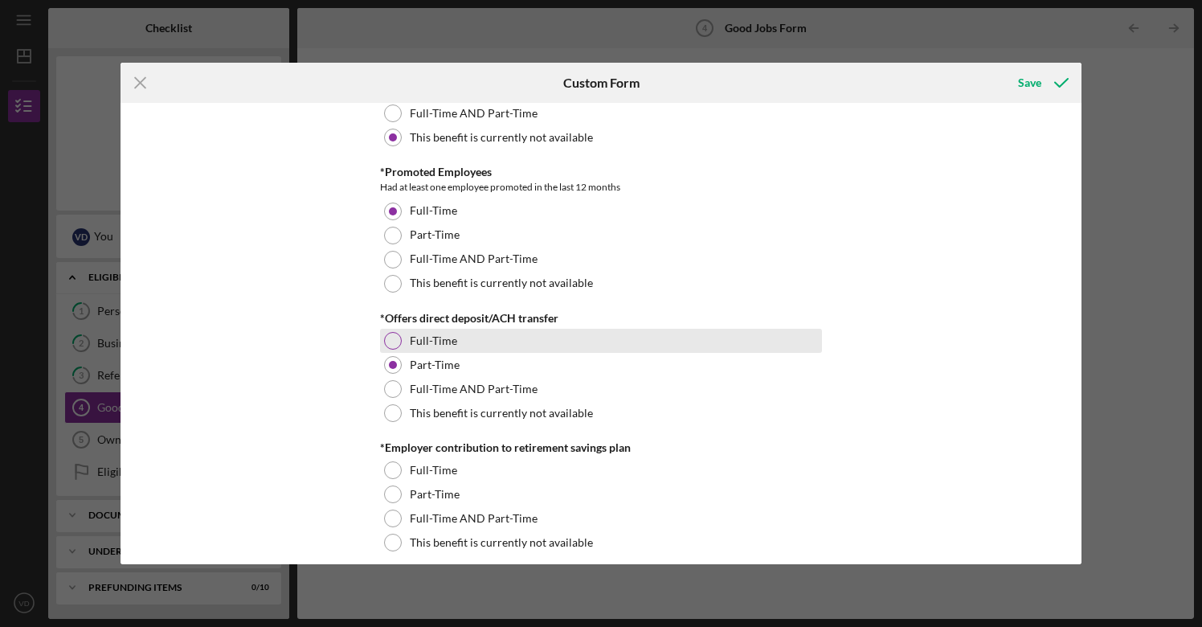
click at [400, 338] on div "Full-Time" at bounding box center [601, 341] width 442 height 24
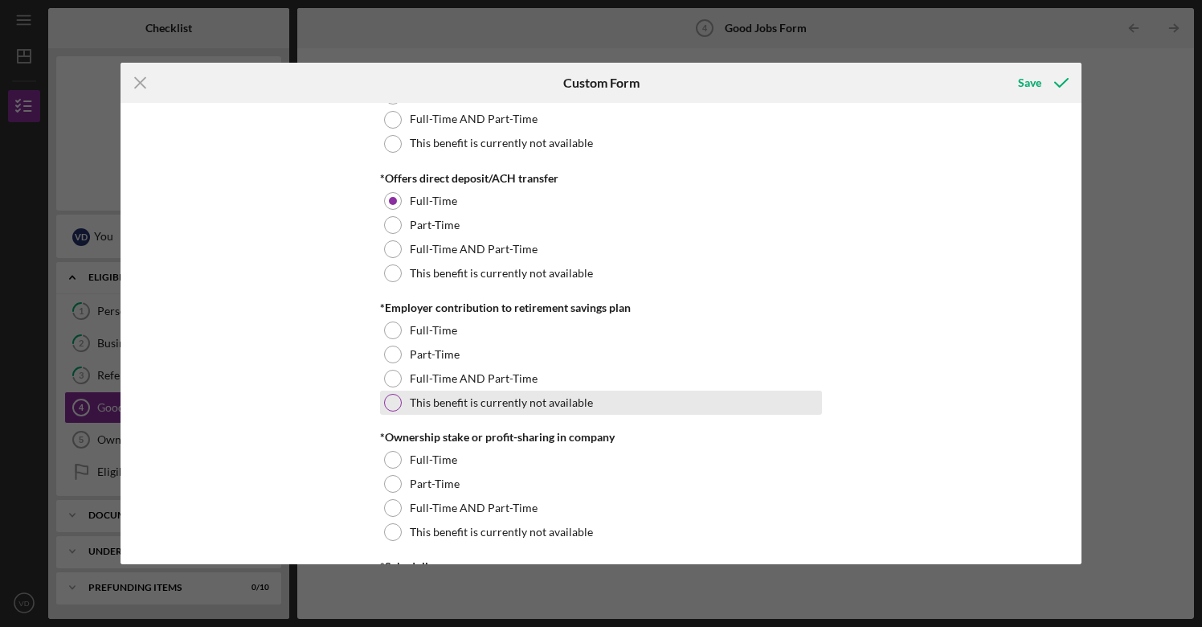
scroll to position [1319, 0]
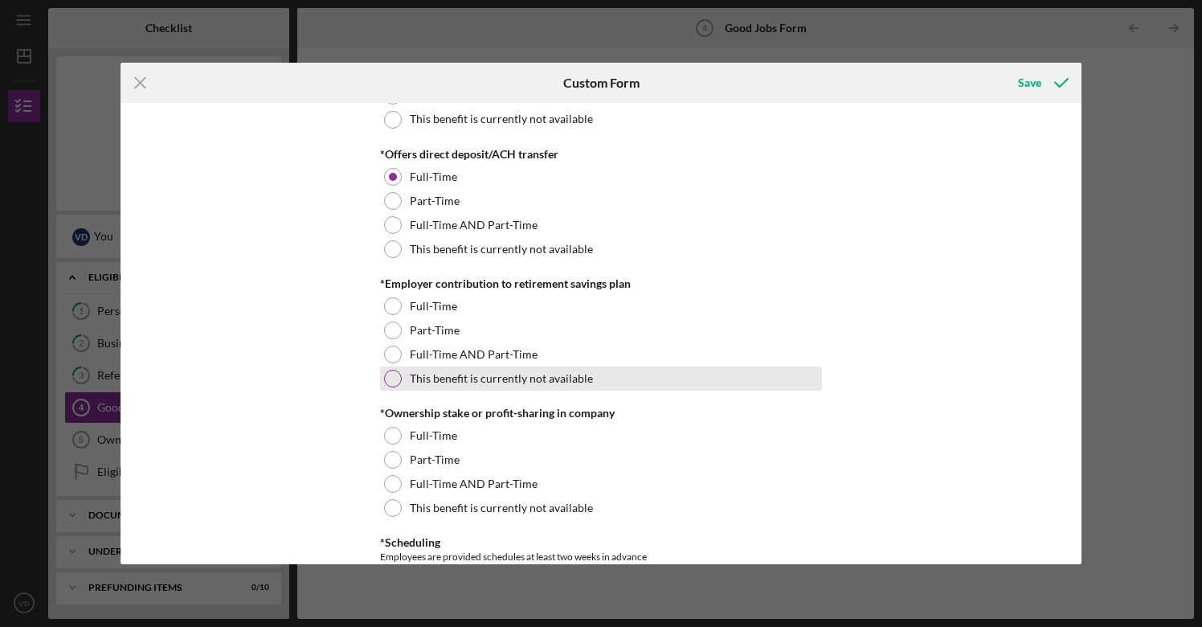
click at [395, 378] on div at bounding box center [393, 379] width 18 height 18
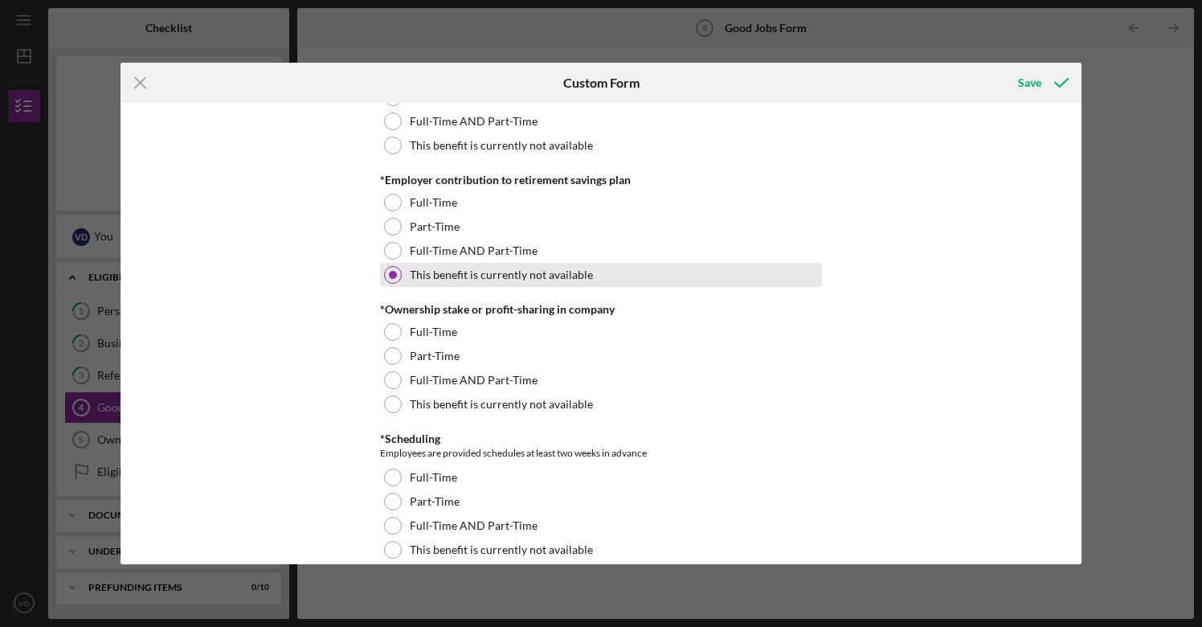
scroll to position [1449, 0]
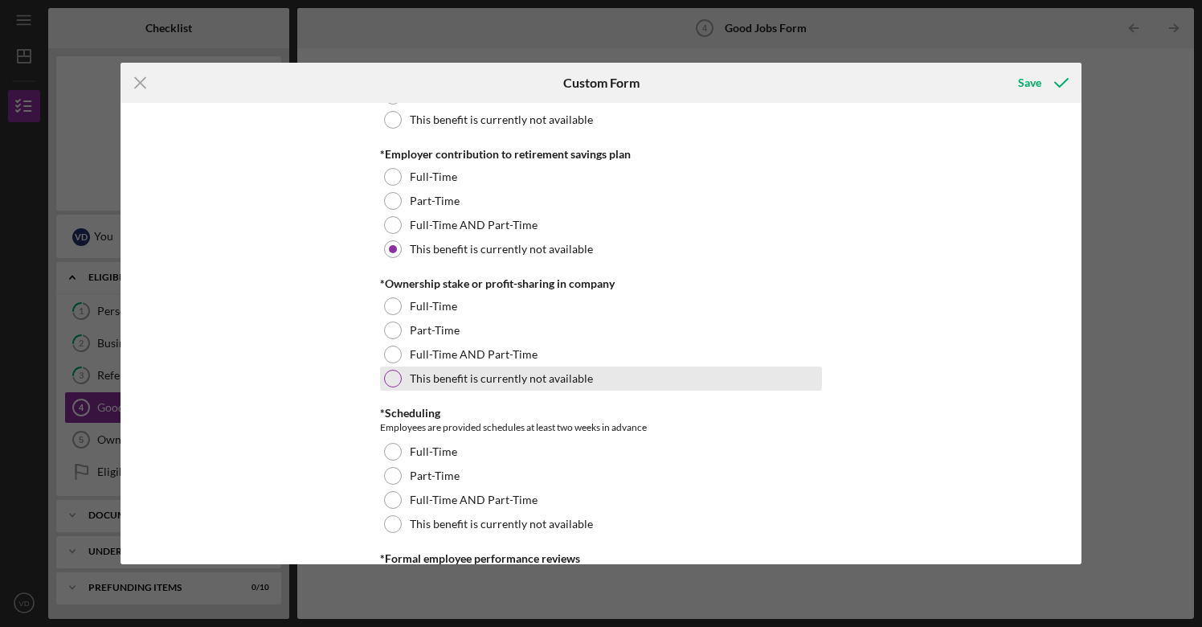
click at [389, 375] on div at bounding box center [393, 379] width 18 height 18
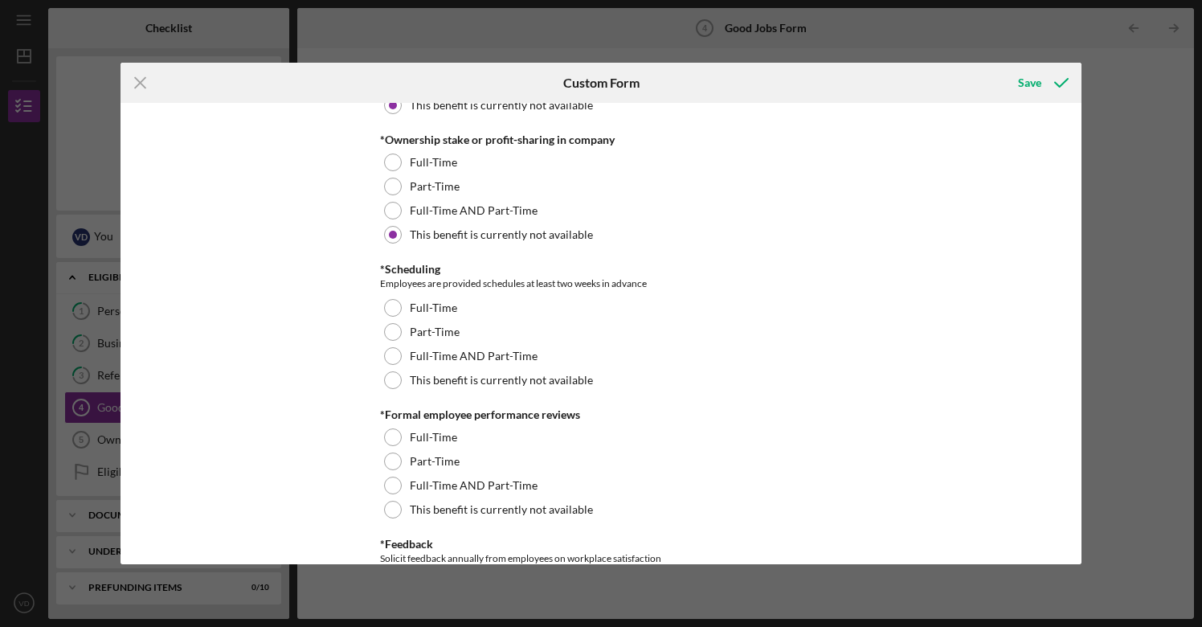
scroll to position [1593, 0]
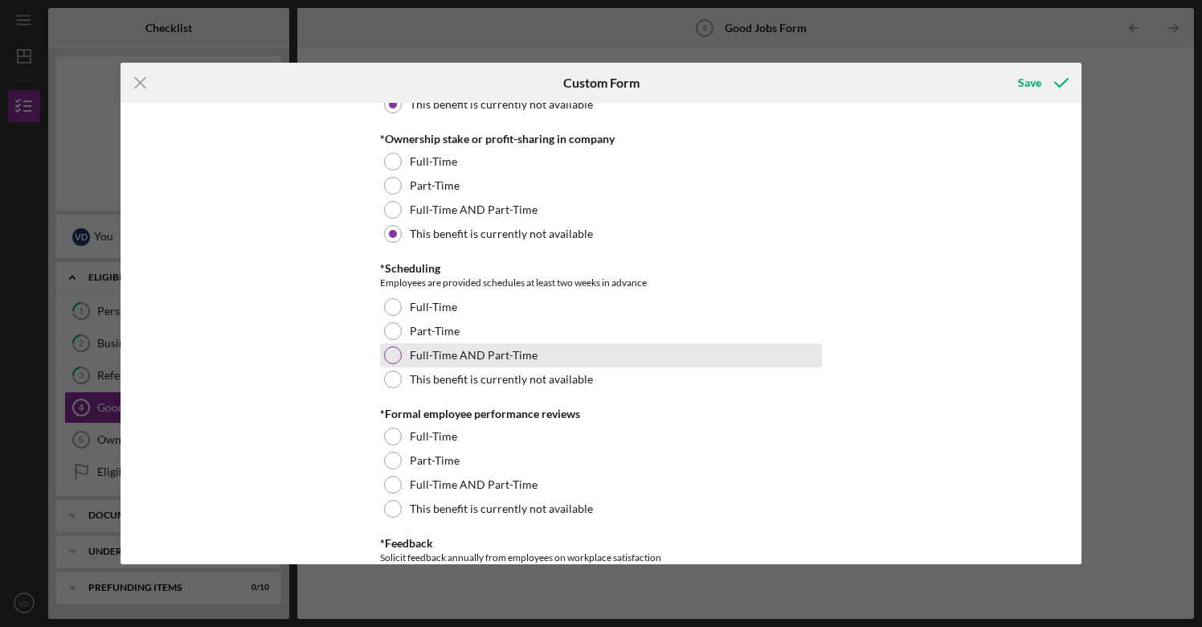
click at [391, 355] on div at bounding box center [393, 355] width 18 height 18
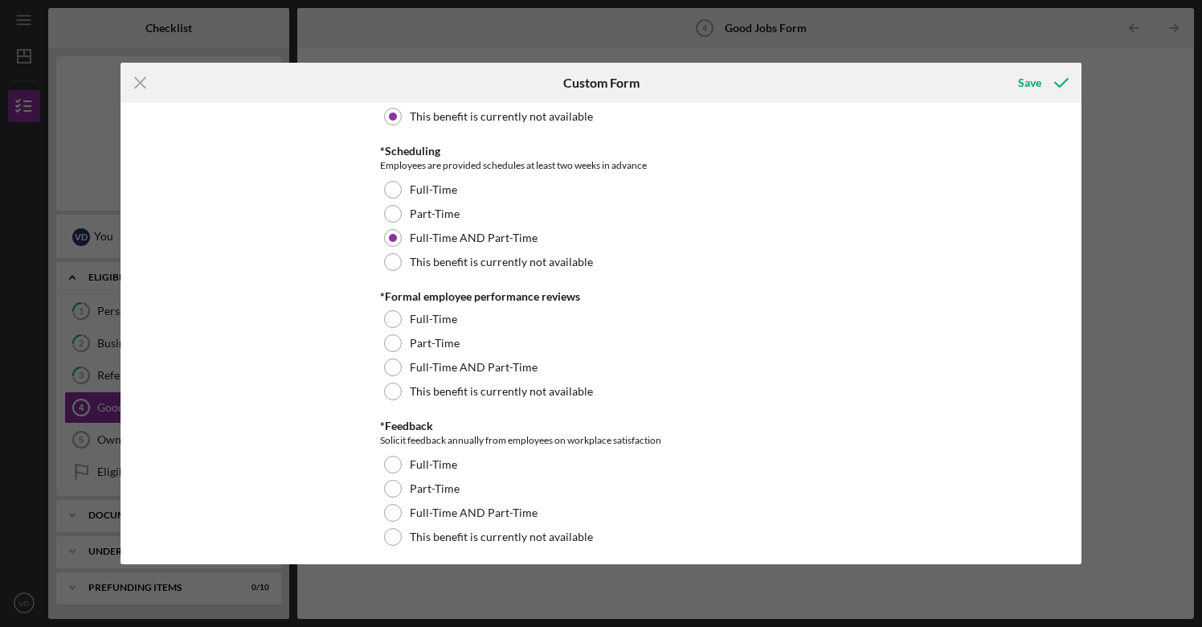
scroll to position [1732, 0]
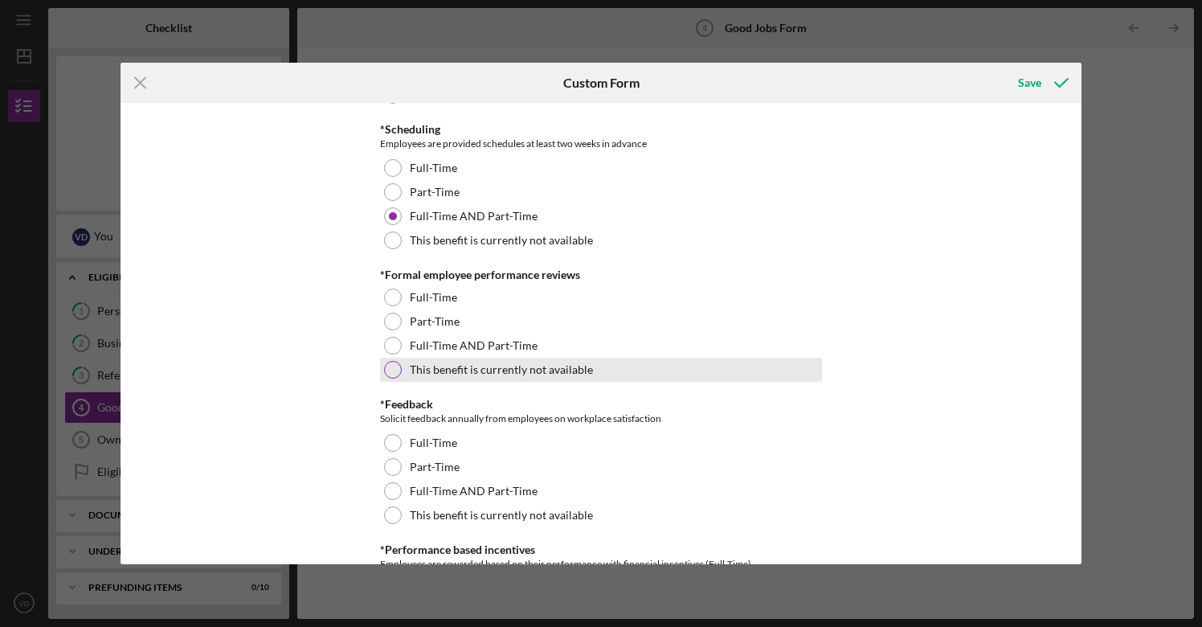
click at [391, 367] on div at bounding box center [393, 370] width 18 height 18
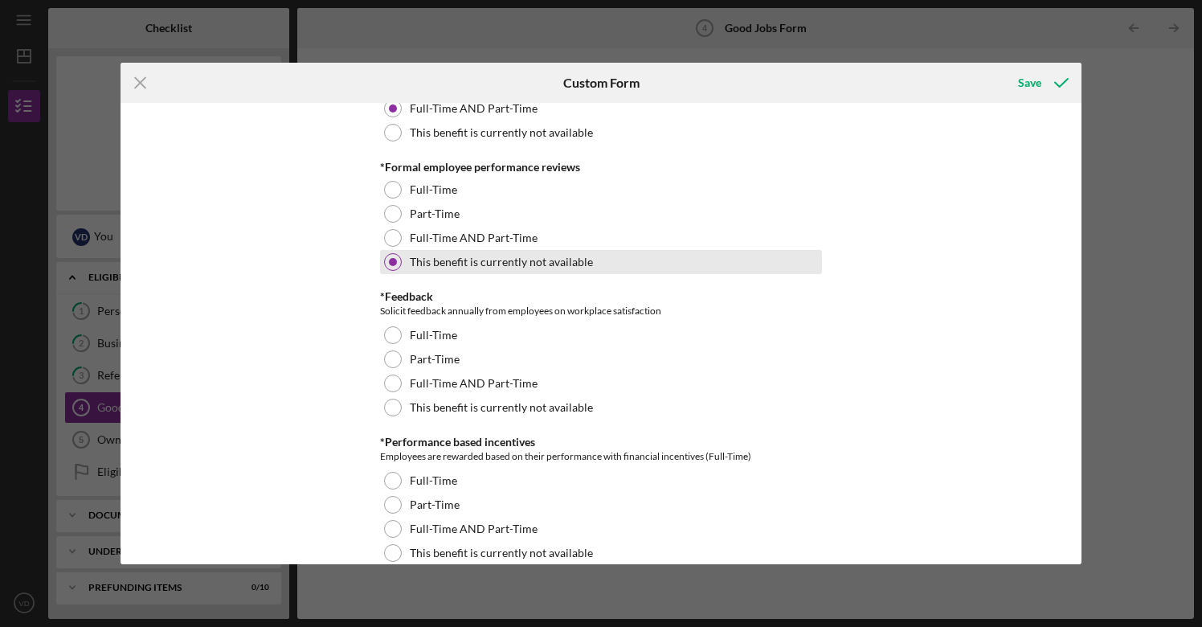
scroll to position [1867, 0]
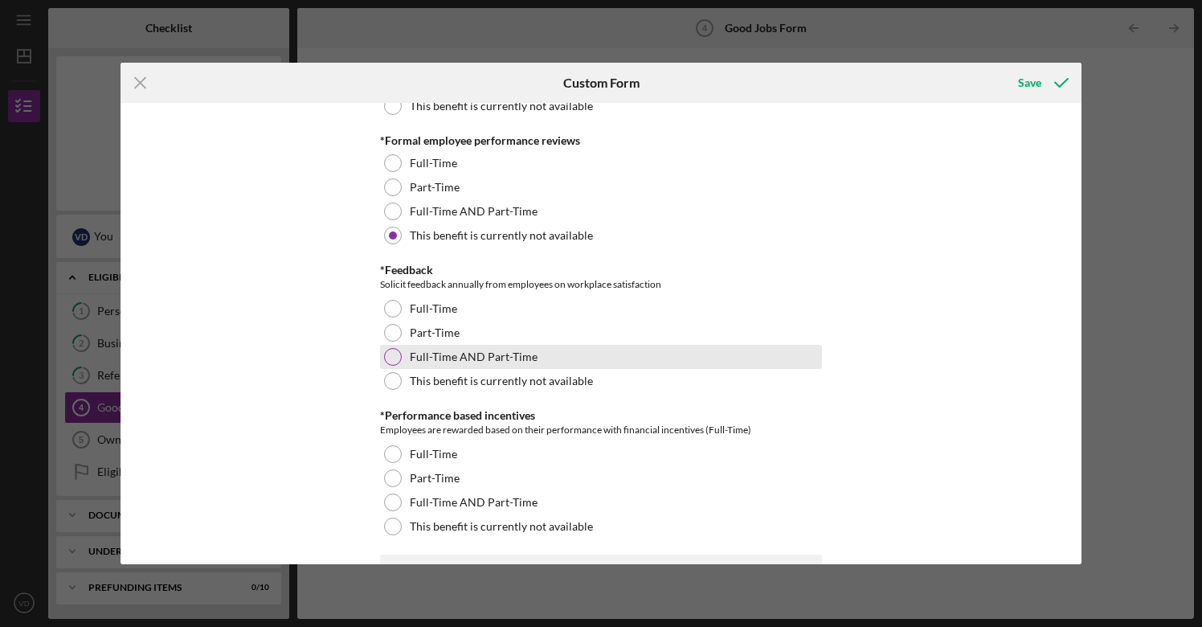
click at [395, 359] on div at bounding box center [393, 357] width 18 height 18
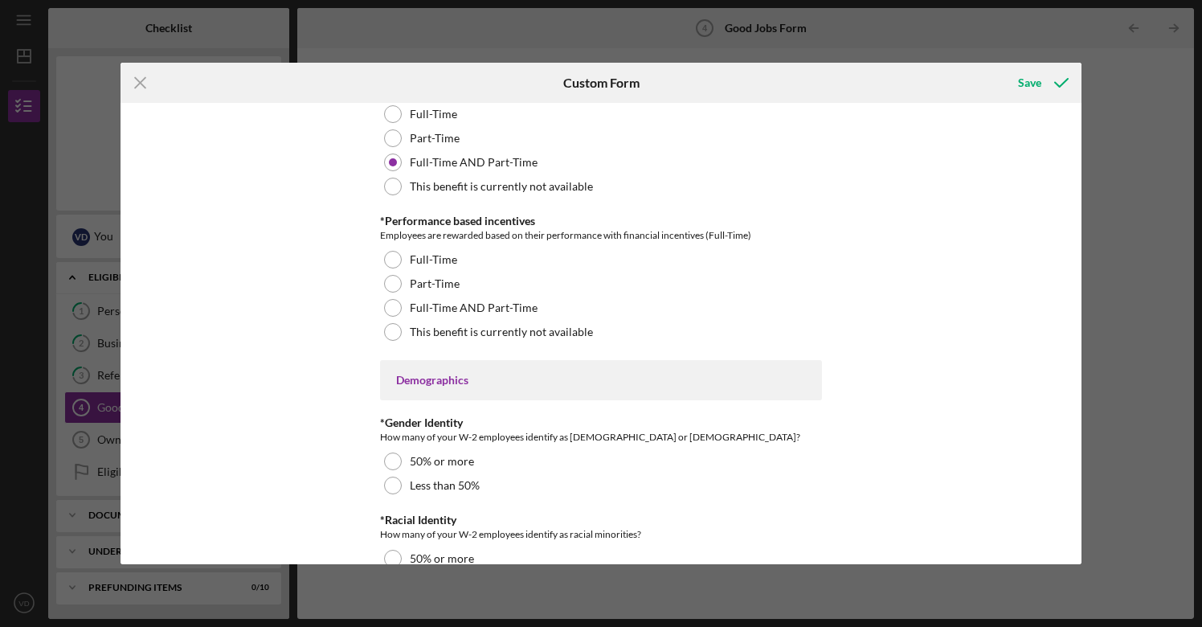
scroll to position [2069, 0]
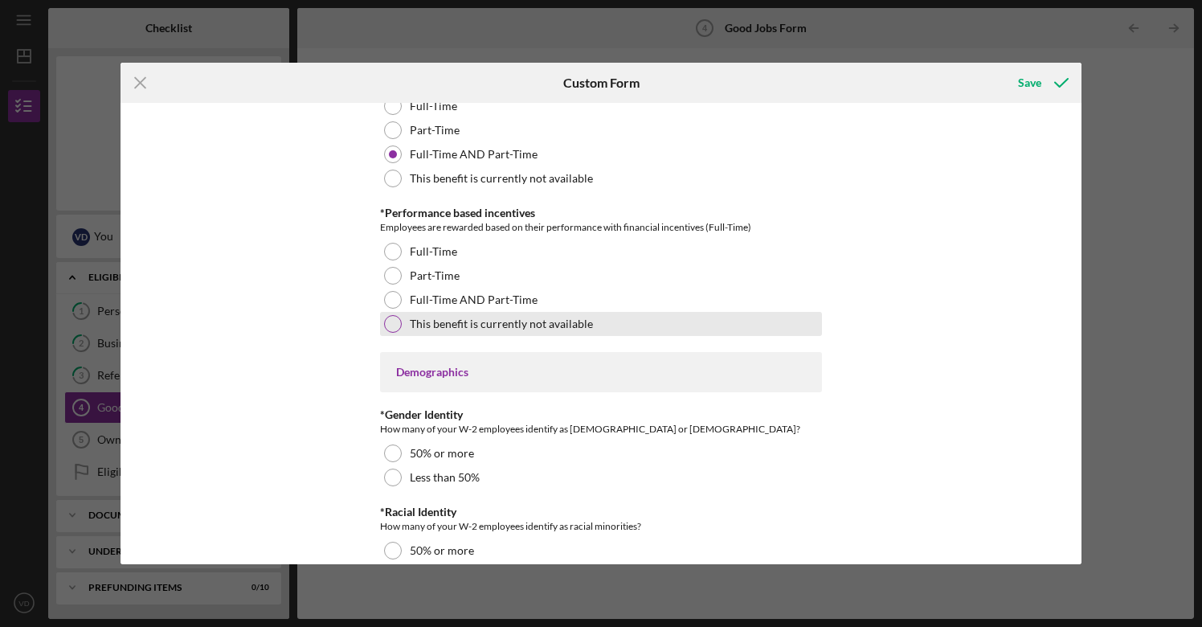
click at [394, 321] on div at bounding box center [393, 324] width 18 height 18
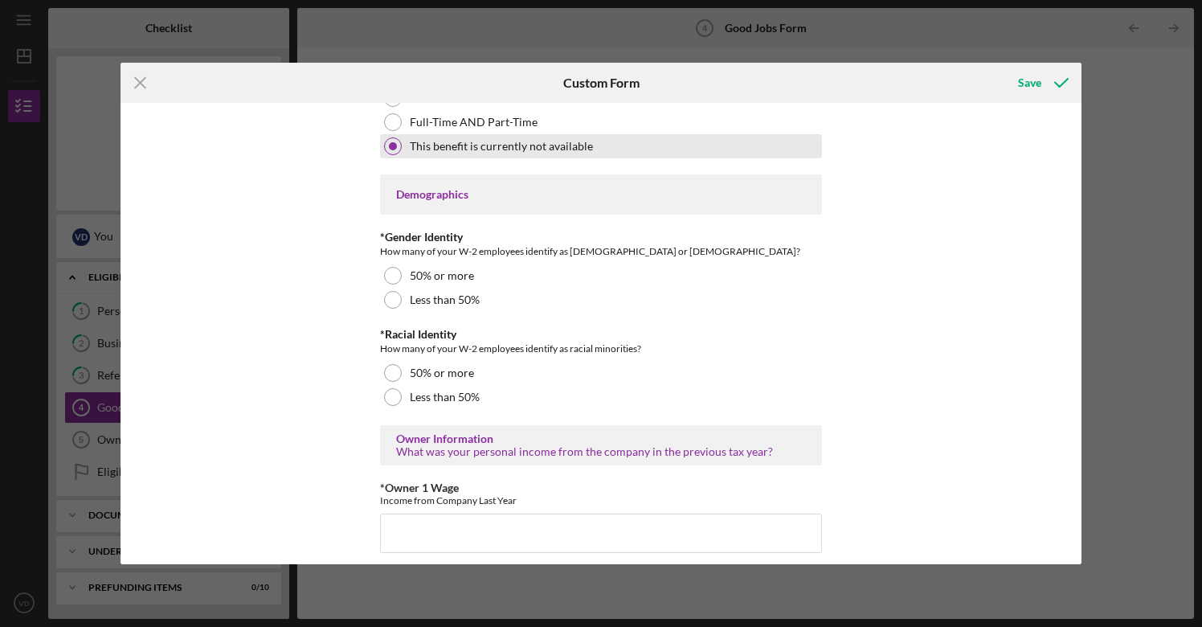
scroll to position [2264, 0]
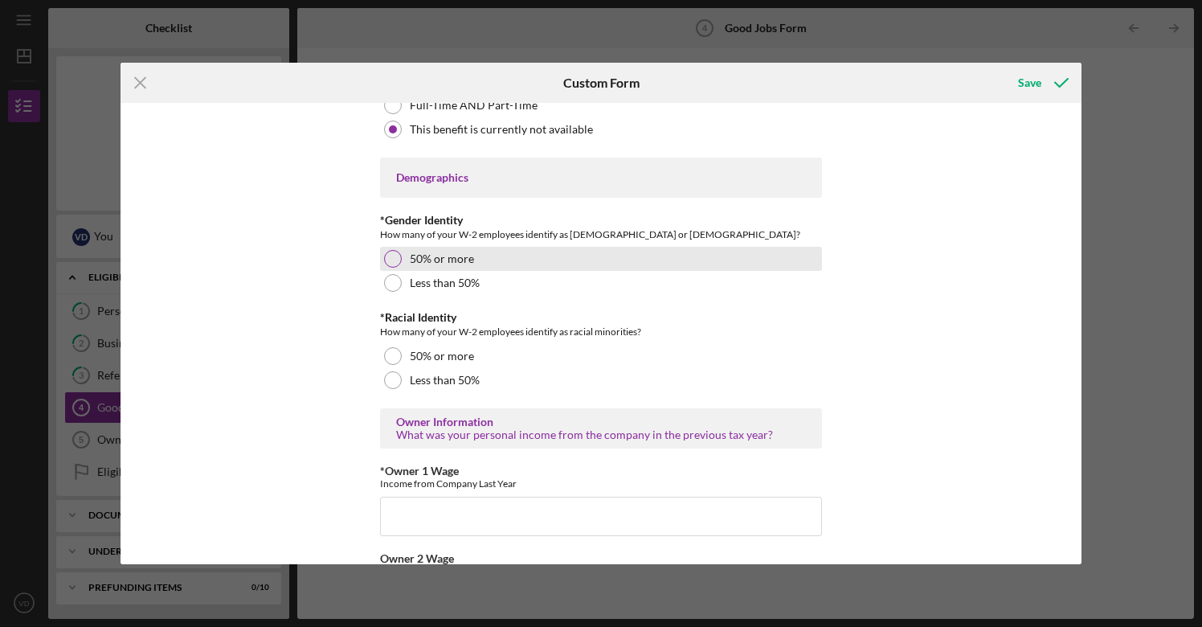
click at [393, 256] on div at bounding box center [393, 259] width 18 height 18
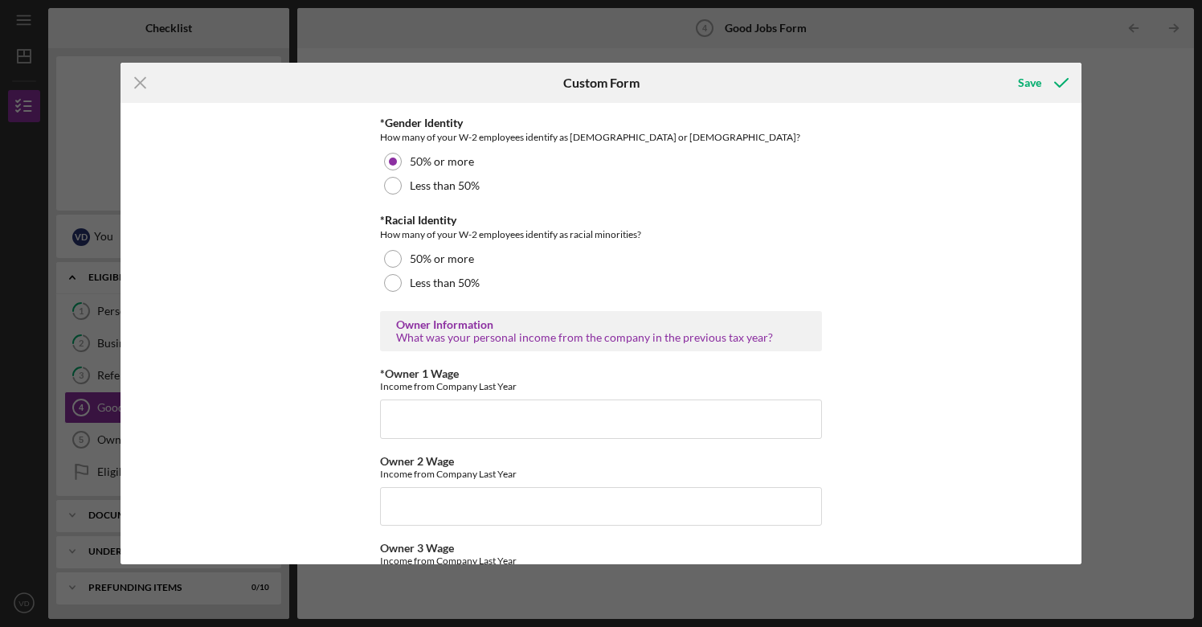
scroll to position [2359, 0]
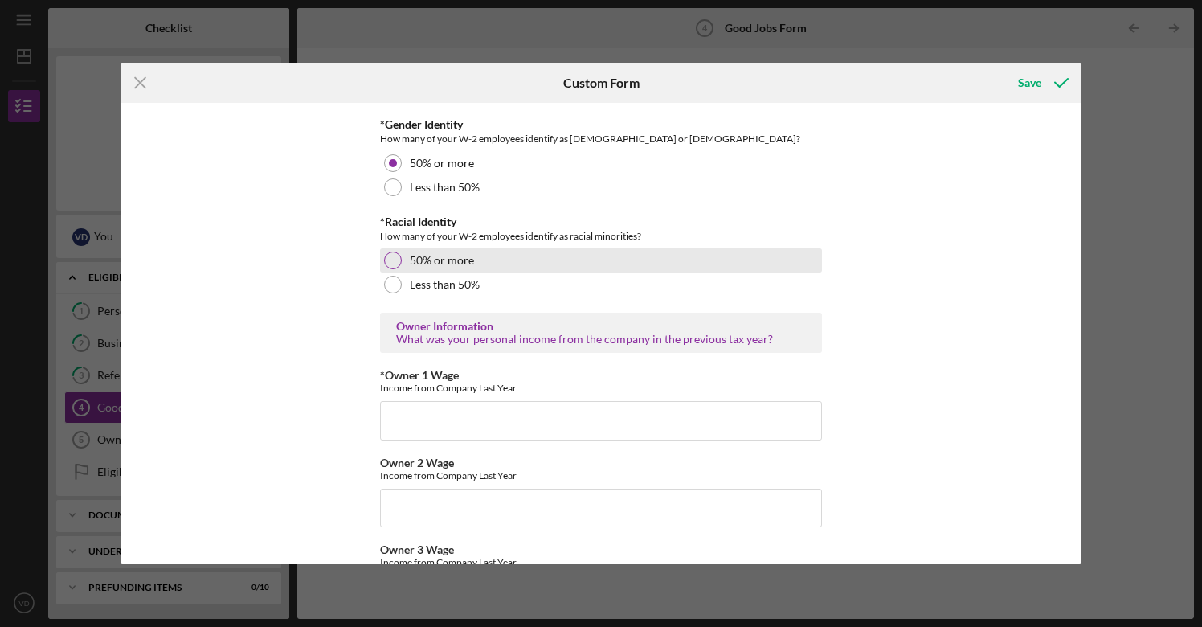
click at [390, 260] on div at bounding box center [393, 261] width 18 height 18
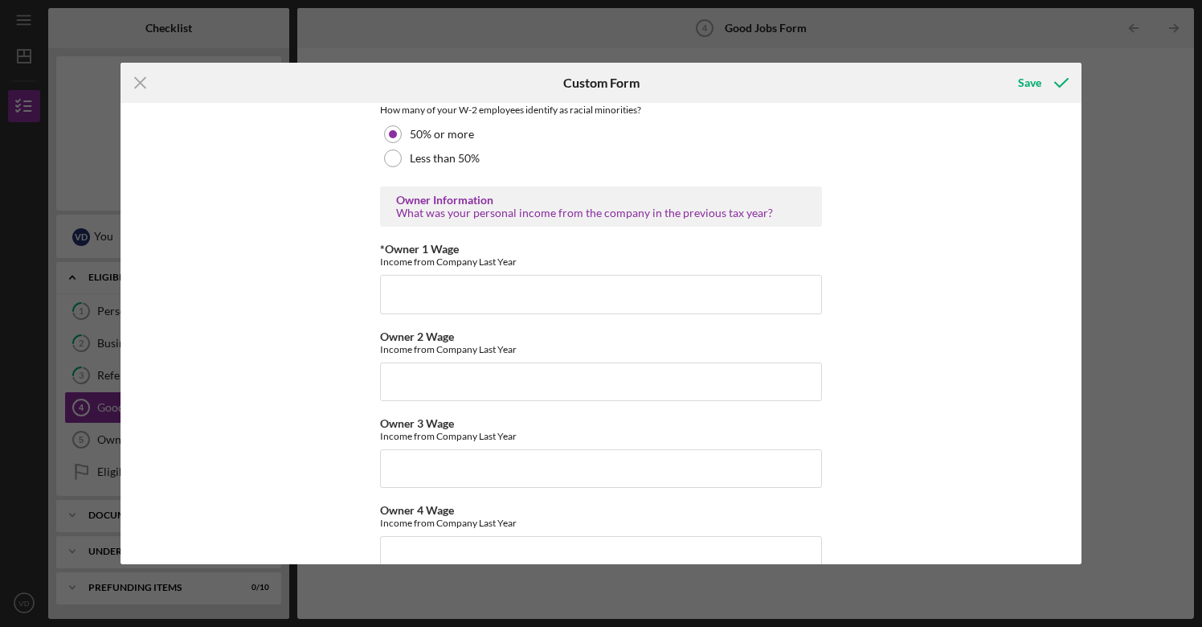
scroll to position [2509, 0]
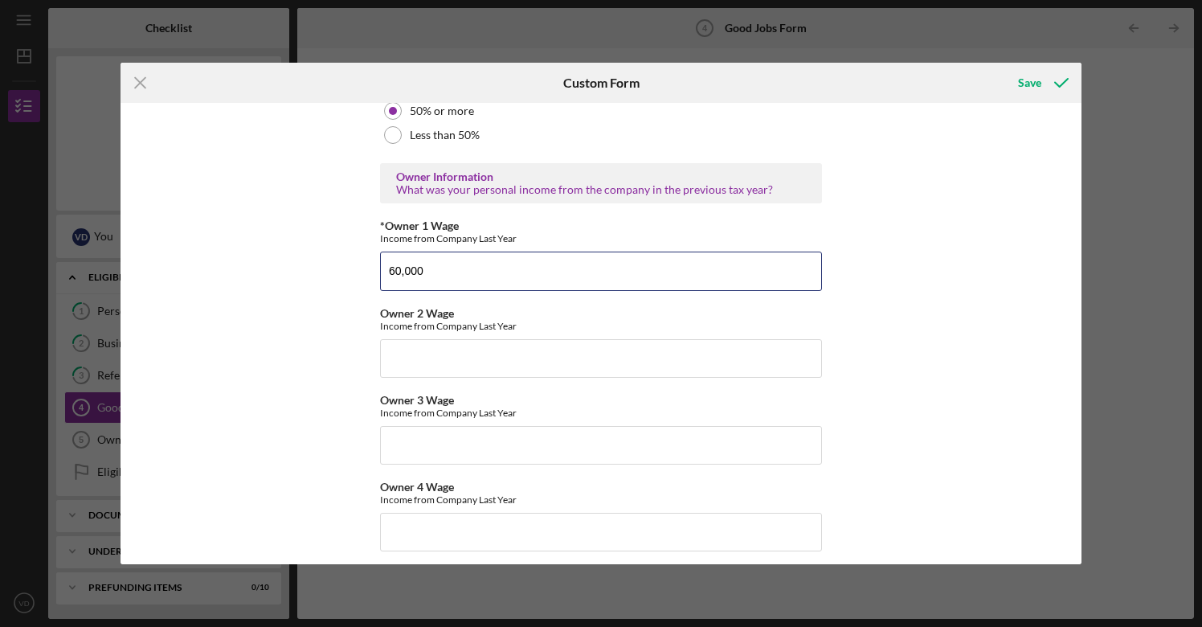
type input "60,000"
click at [233, 353] on div "Good Jobs Form *Total Number of [DEMOGRAPHIC_DATA] W-2 Employees If you have no…" at bounding box center [602, 333] width 962 height 461
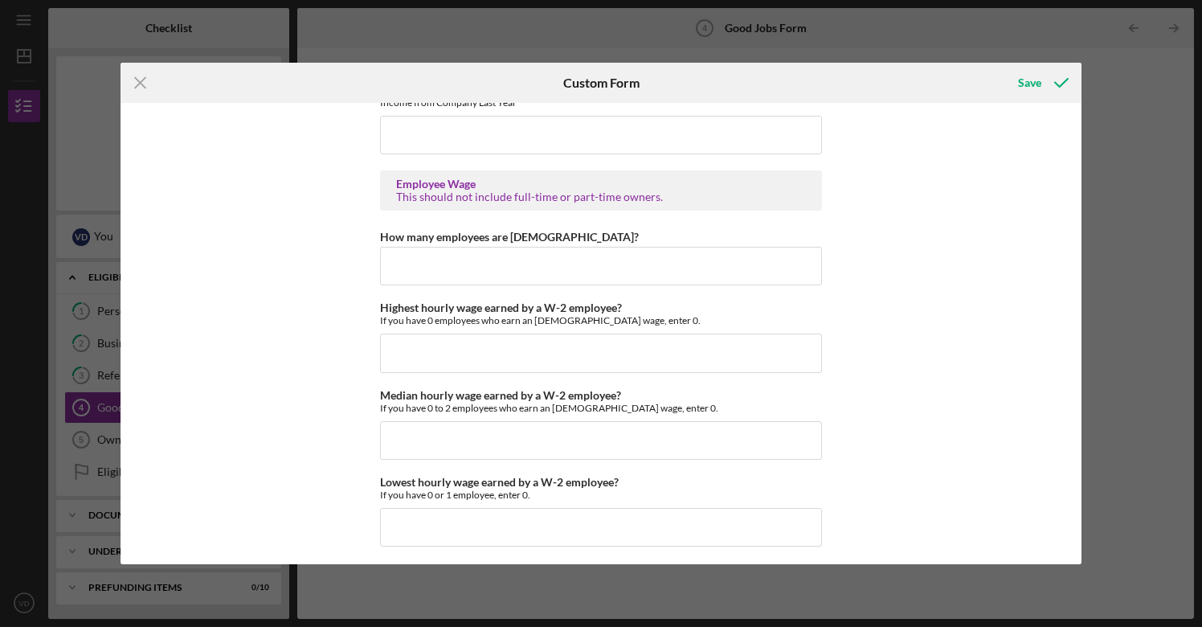
scroll to position [2998, 0]
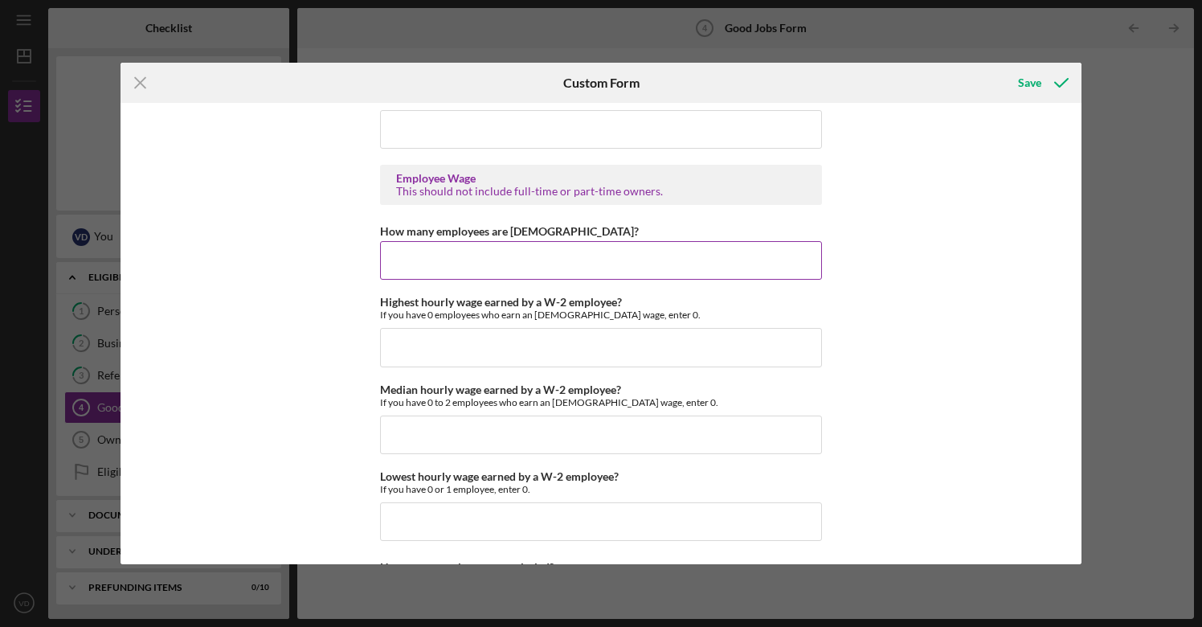
click at [409, 263] on input "How many employees are [DEMOGRAPHIC_DATA]?" at bounding box center [601, 260] width 442 height 39
type input "4"
click at [427, 344] on input "Highest hourly wage earned by a W-2 employee?" at bounding box center [601, 347] width 442 height 39
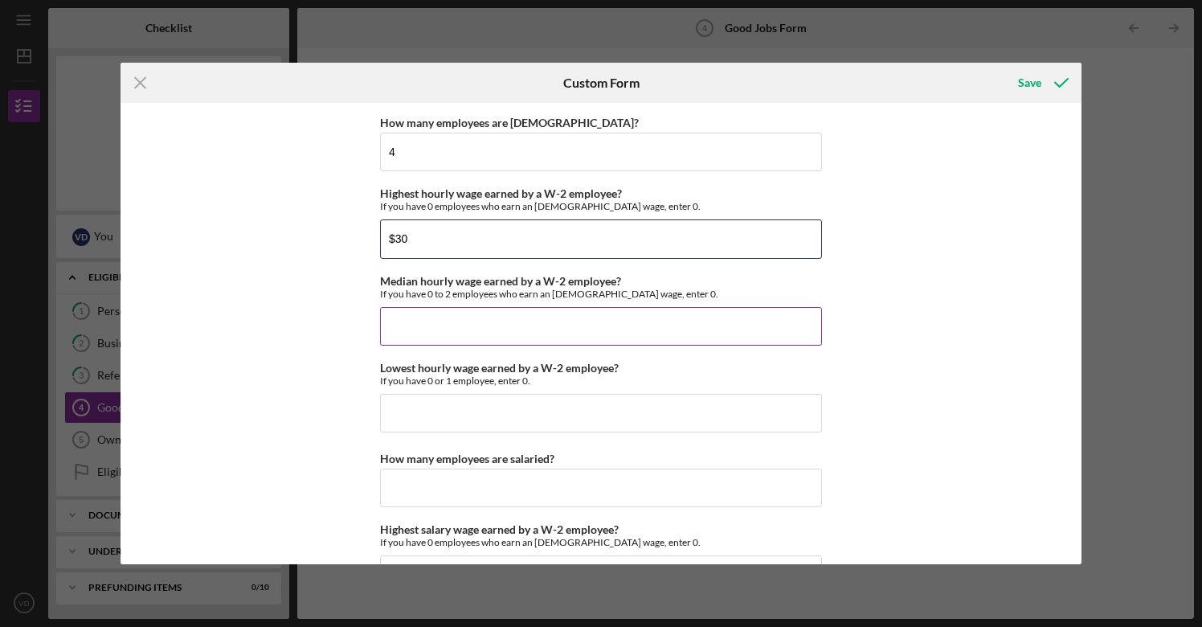
scroll to position [3111, 0]
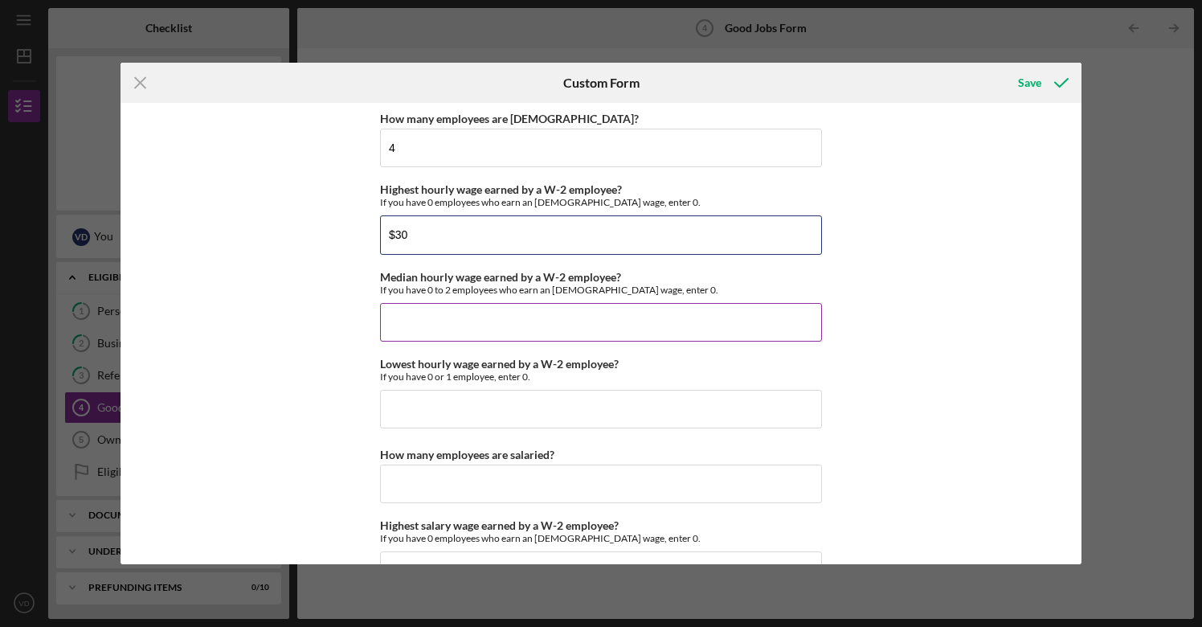
type input "$30"
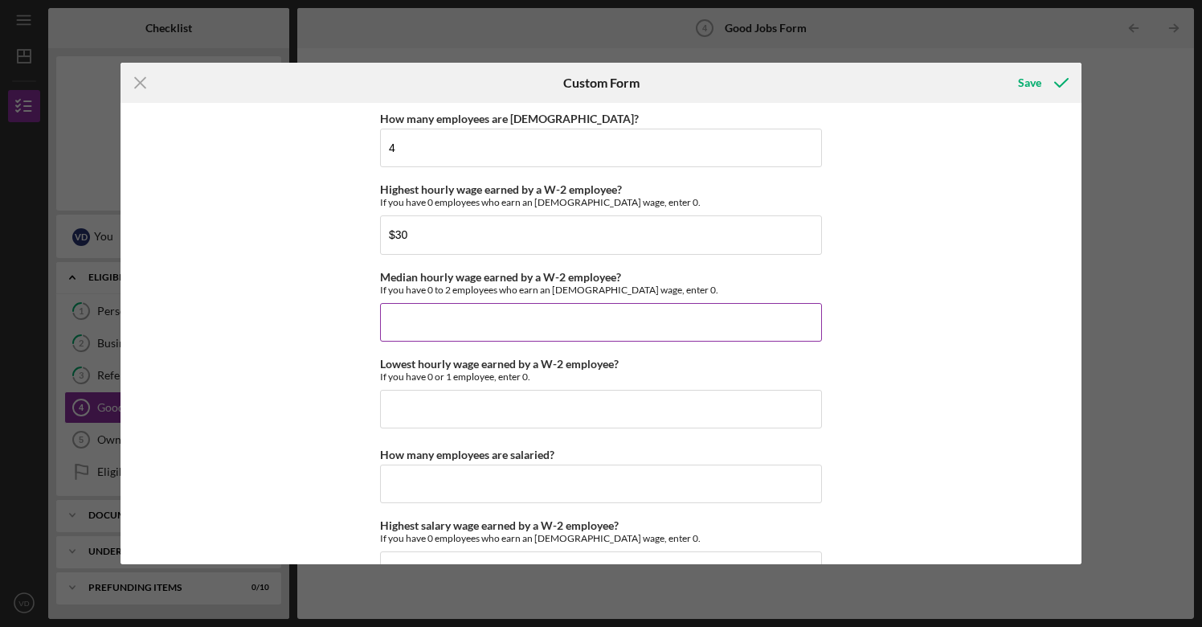
click at [410, 305] on input "Median hourly wage earned by a W-2 employee?" at bounding box center [601, 322] width 442 height 39
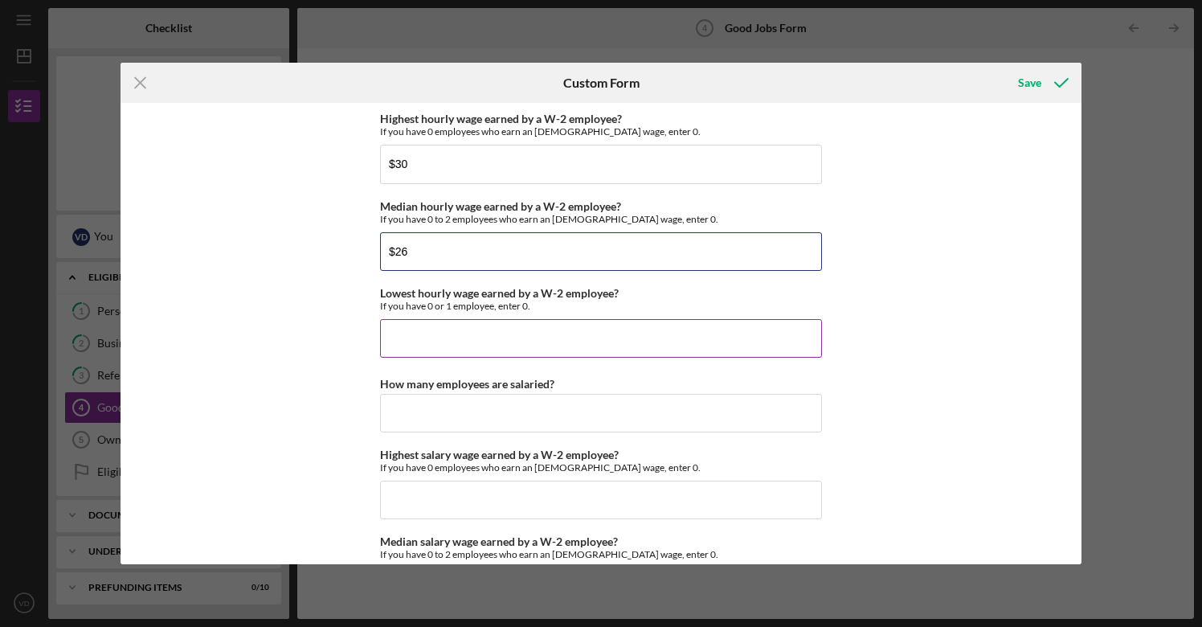
scroll to position [3191, 0]
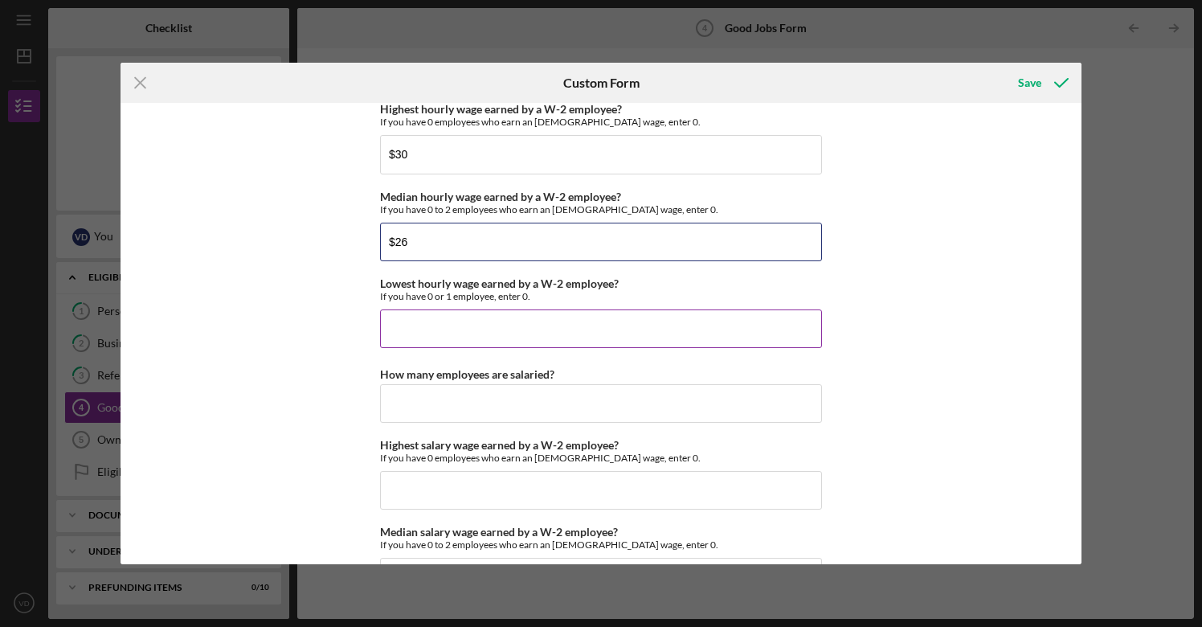
type input "$26"
click at [407, 319] on input "Lowest hourly wage earned by a W-2 employee?" at bounding box center [601, 328] width 442 height 39
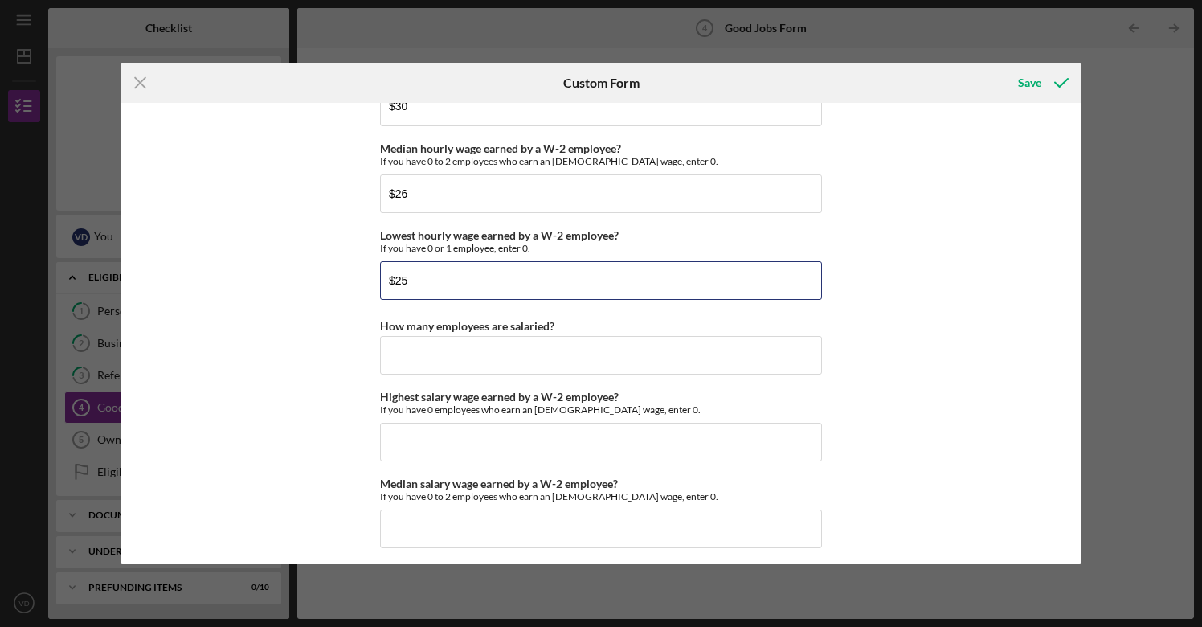
scroll to position [3267, 0]
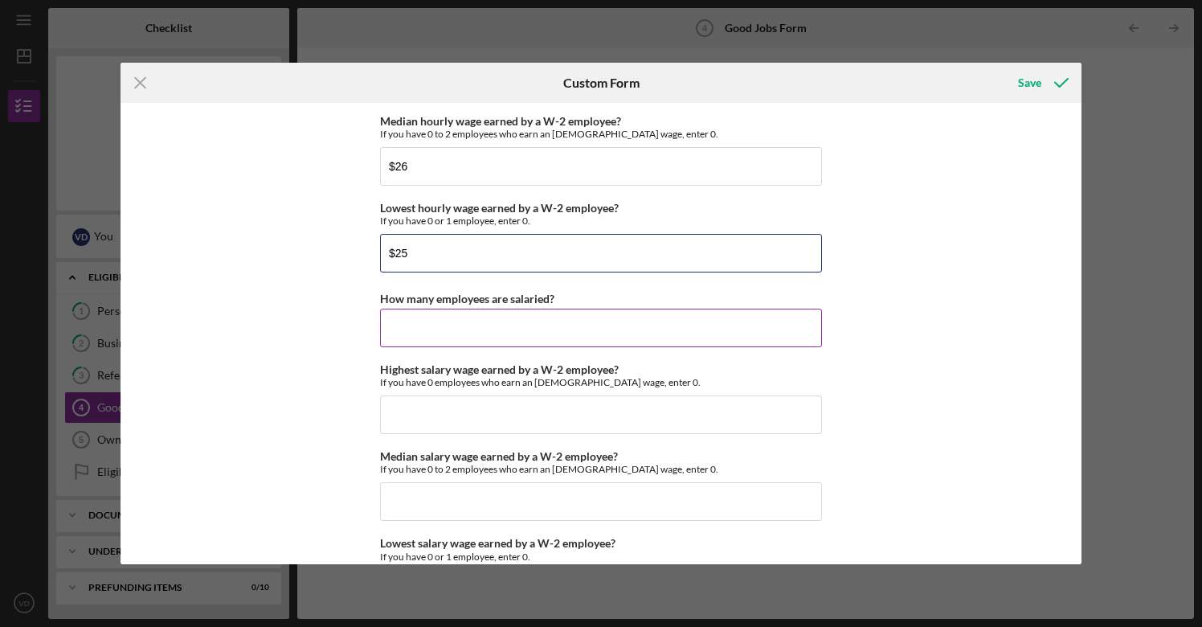
type input "$25"
click at [428, 325] on input "How many employees are salaried?" at bounding box center [601, 328] width 442 height 39
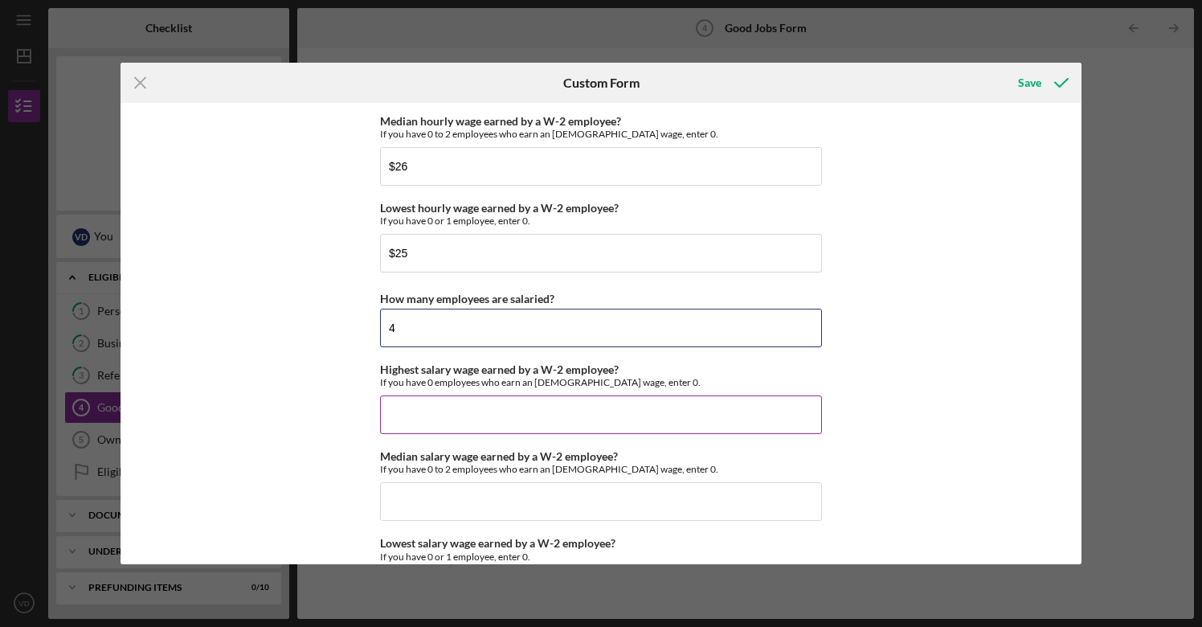
type input "4"
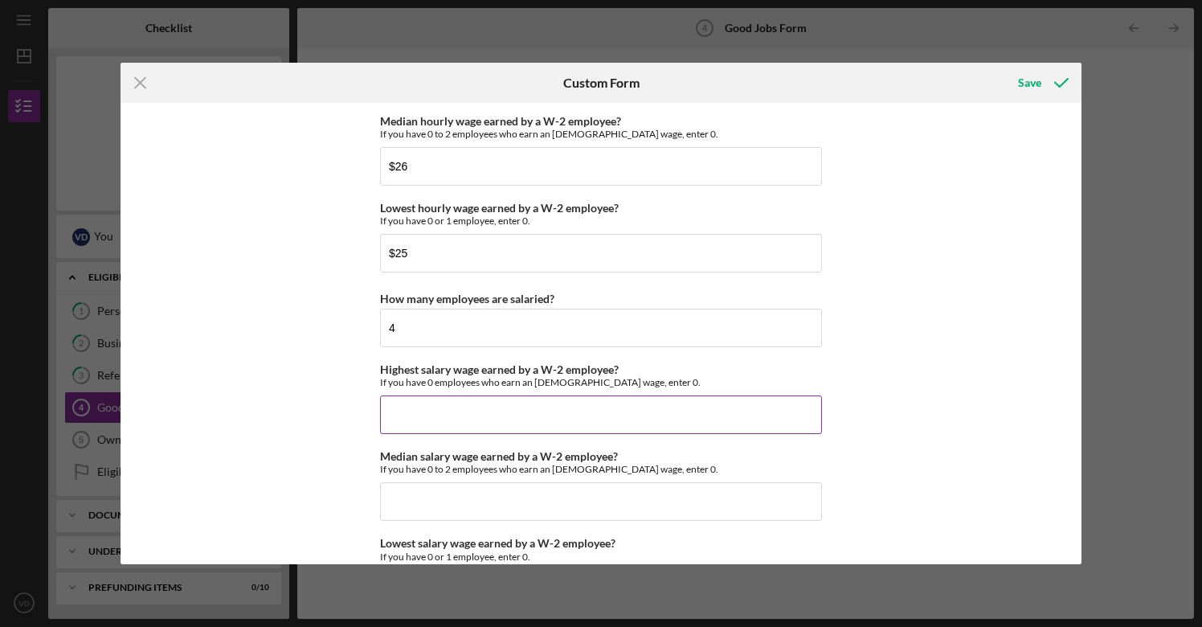
click at [430, 413] on input "Highest salary wage earned by a W-2 employee?" at bounding box center [601, 414] width 442 height 39
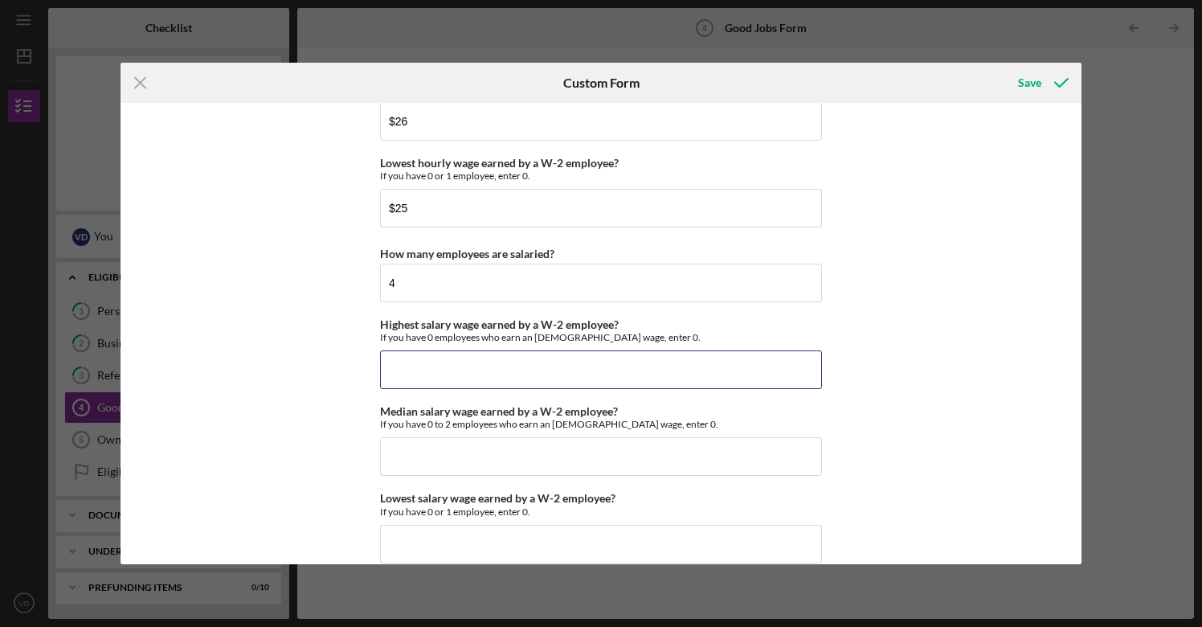
scroll to position [3303, 0]
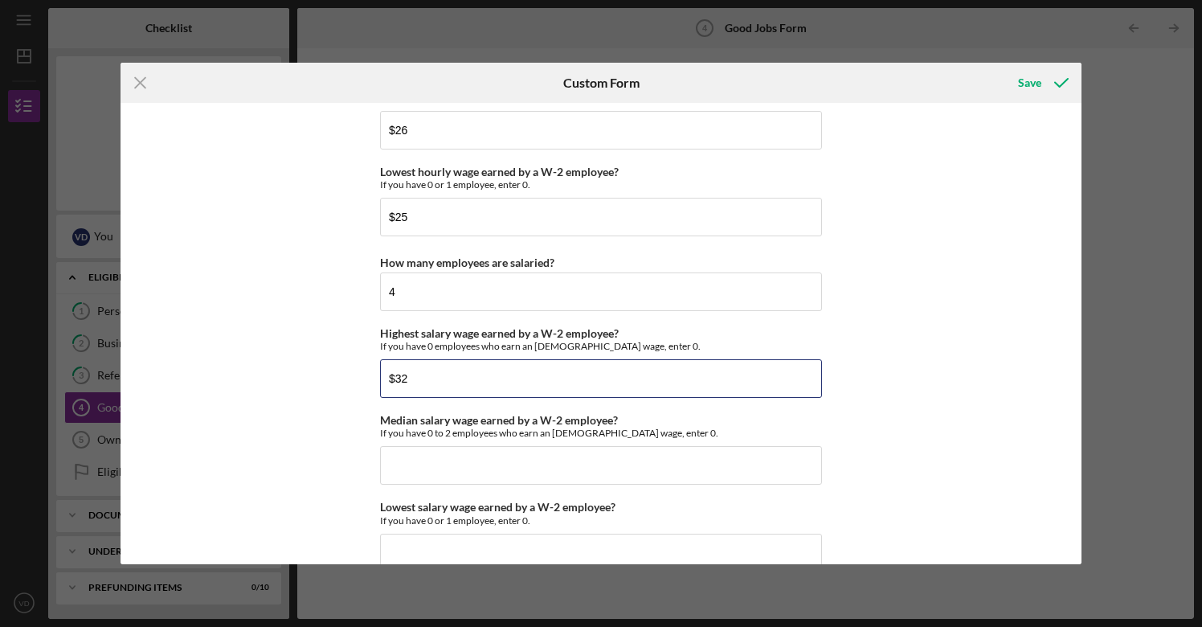
type input "$3"
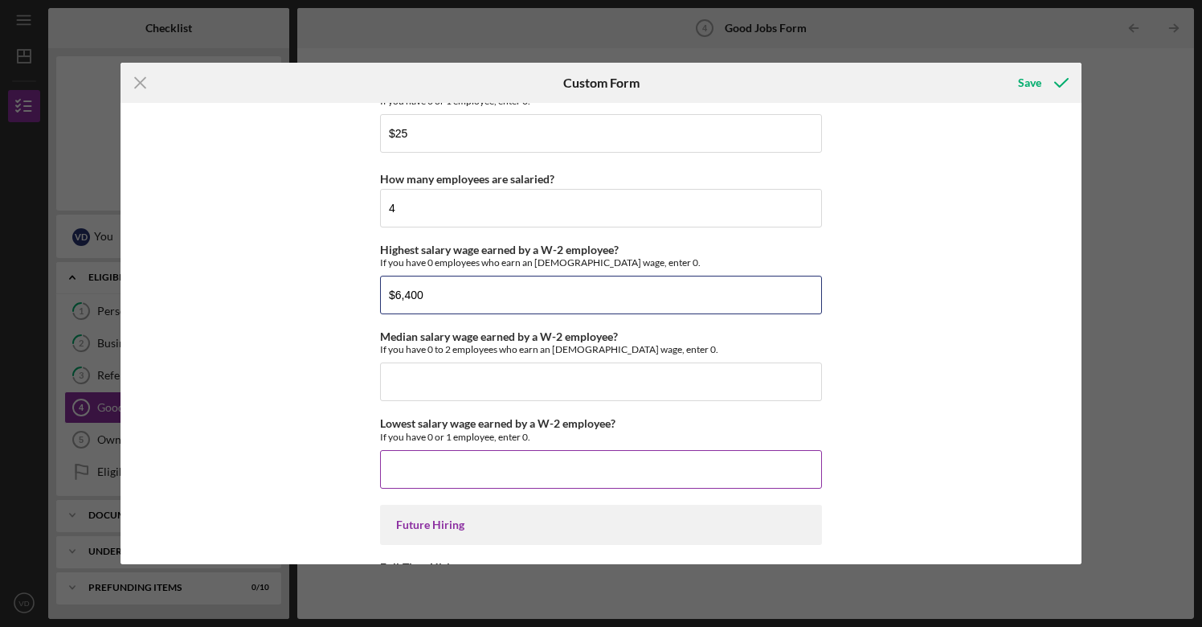
scroll to position [3385, 0]
type input "$6,400"
click at [558, 387] on input "Median salary wage earned by a W-2 employee?" at bounding box center [601, 383] width 442 height 39
type input "$5,200"
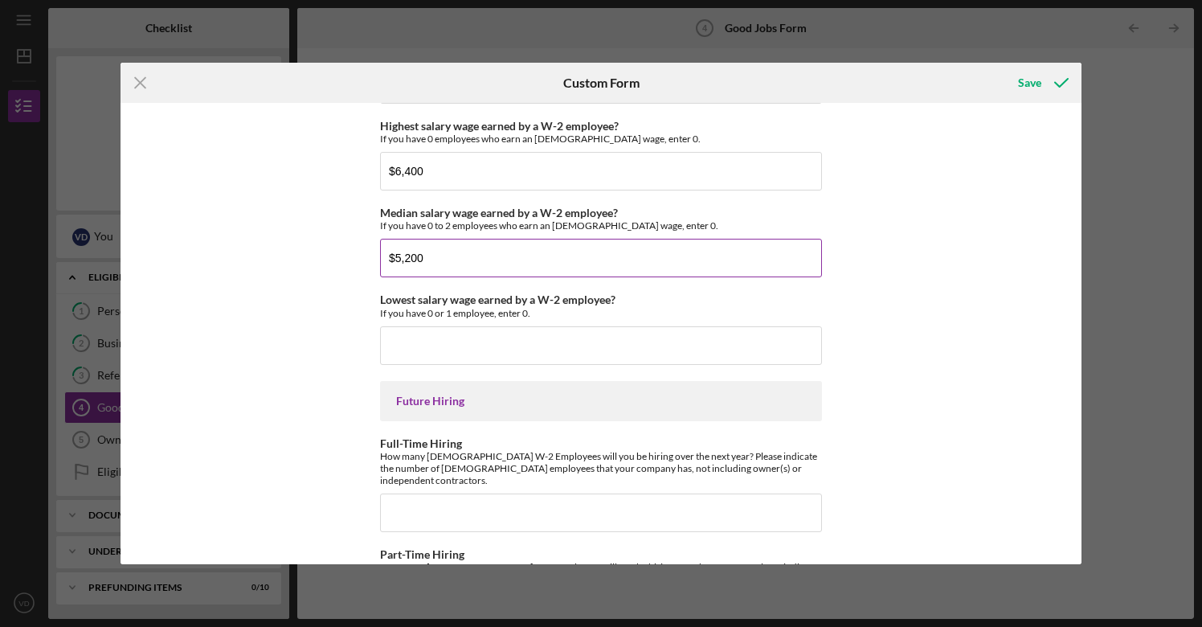
scroll to position [3508, 0]
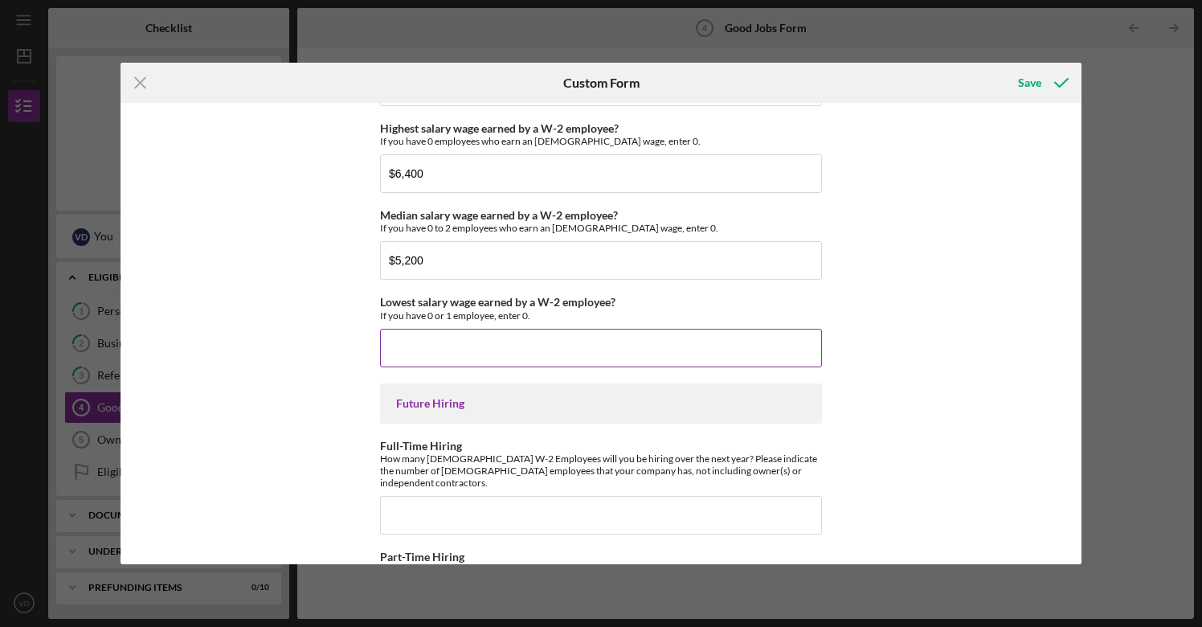
click at [465, 350] on input "Lowest salary wage earned by a W-2 employee?" at bounding box center [601, 348] width 442 height 39
type input "$5,000"
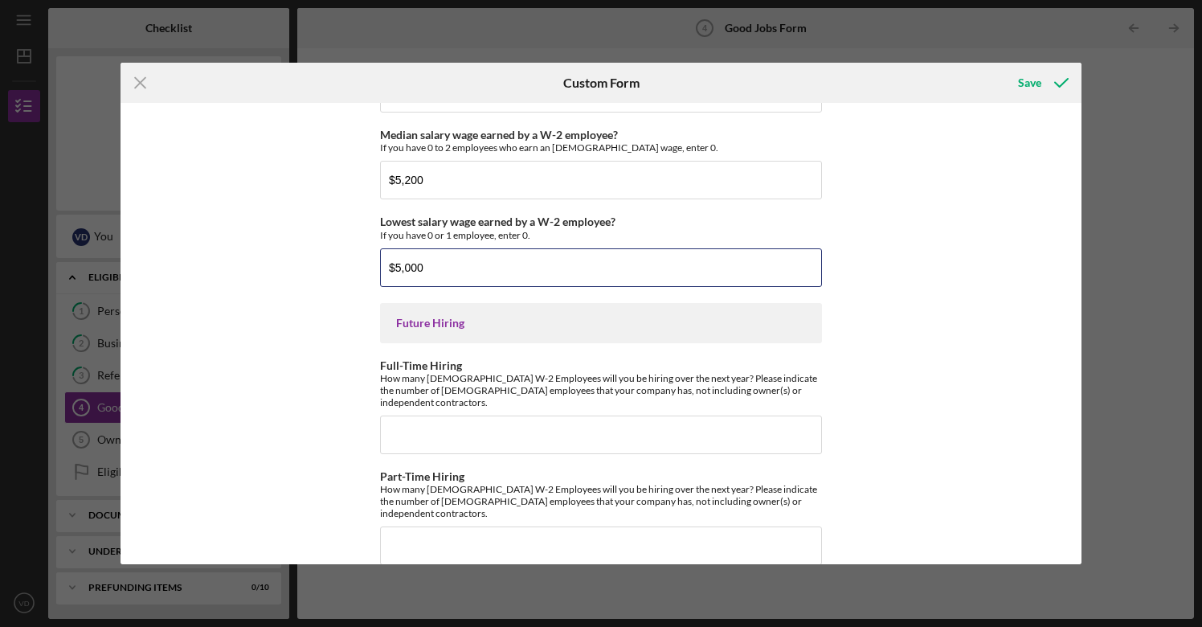
scroll to position [3586, 0]
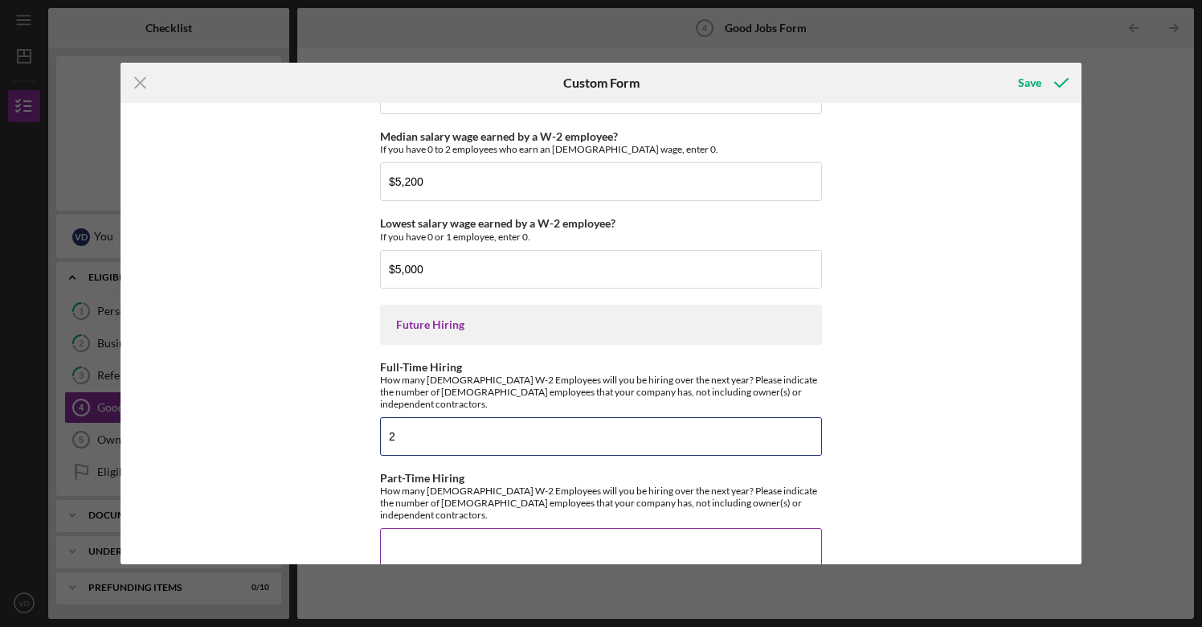
type input "2"
click at [290, 491] on div "Good Jobs Form *Total Number of [DEMOGRAPHIC_DATA] W-2 Employees If you have no…" at bounding box center [602, 333] width 962 height 461
click at [1030, 84] on div "Save" at bounding box center [1029, 83] width 23 height 32
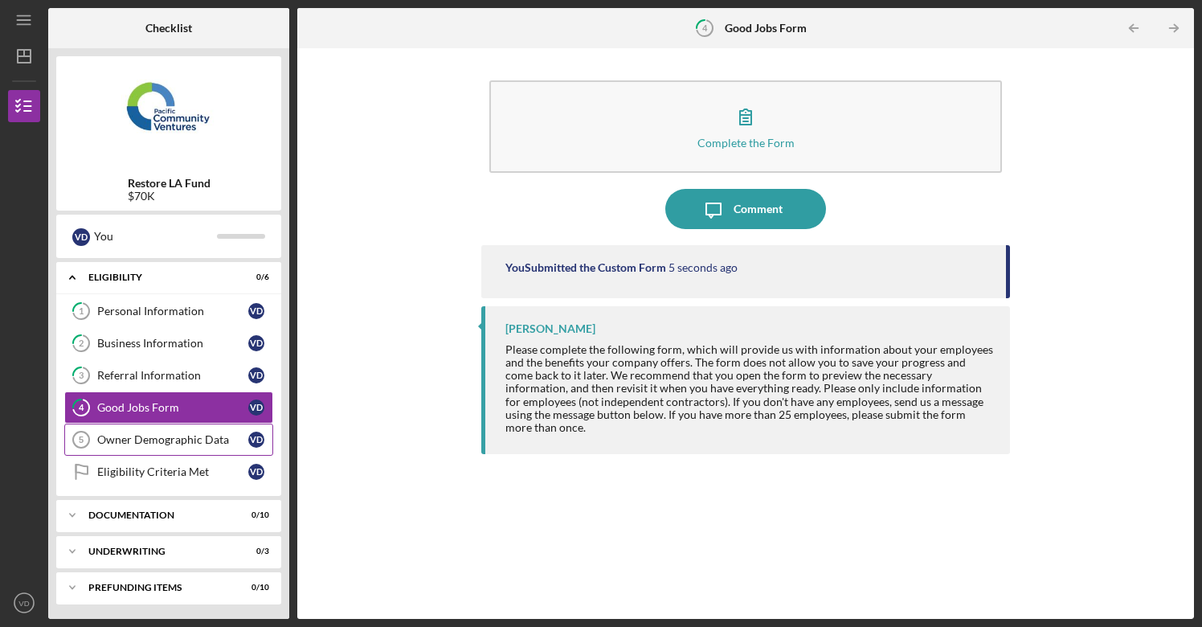
click at [160, 440] on div "Owner Demographic Data" at bounding box center [172, 439] width 151 height 13
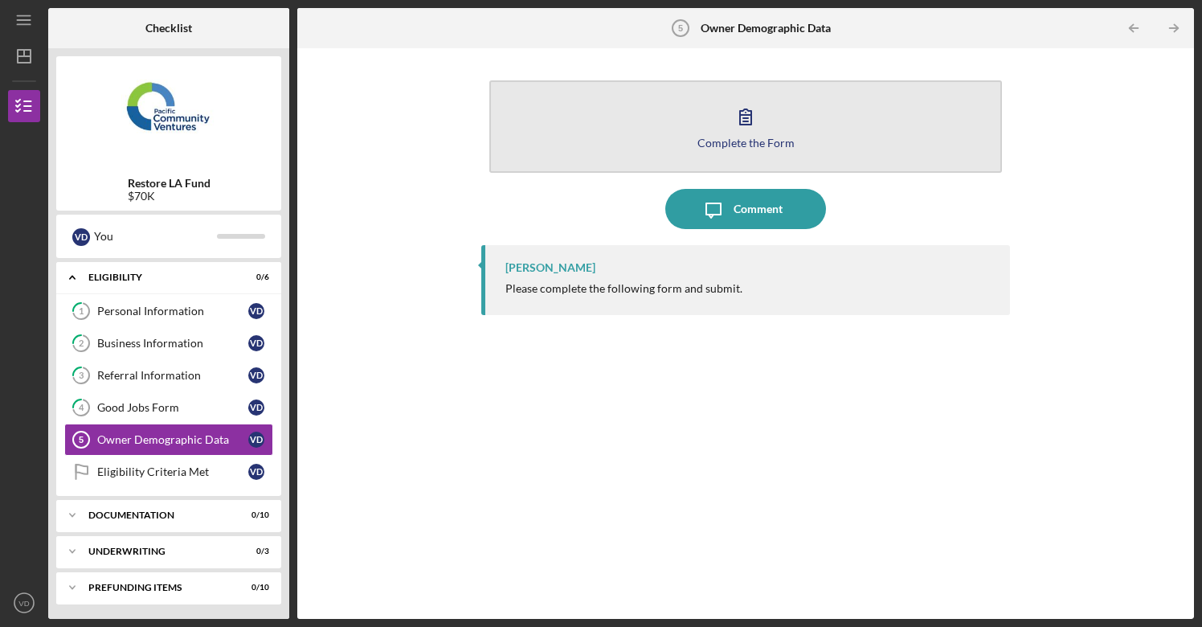
click at [746, 142] on div "Complete the Form" at bounding box center [745, 143] width 97 height 12
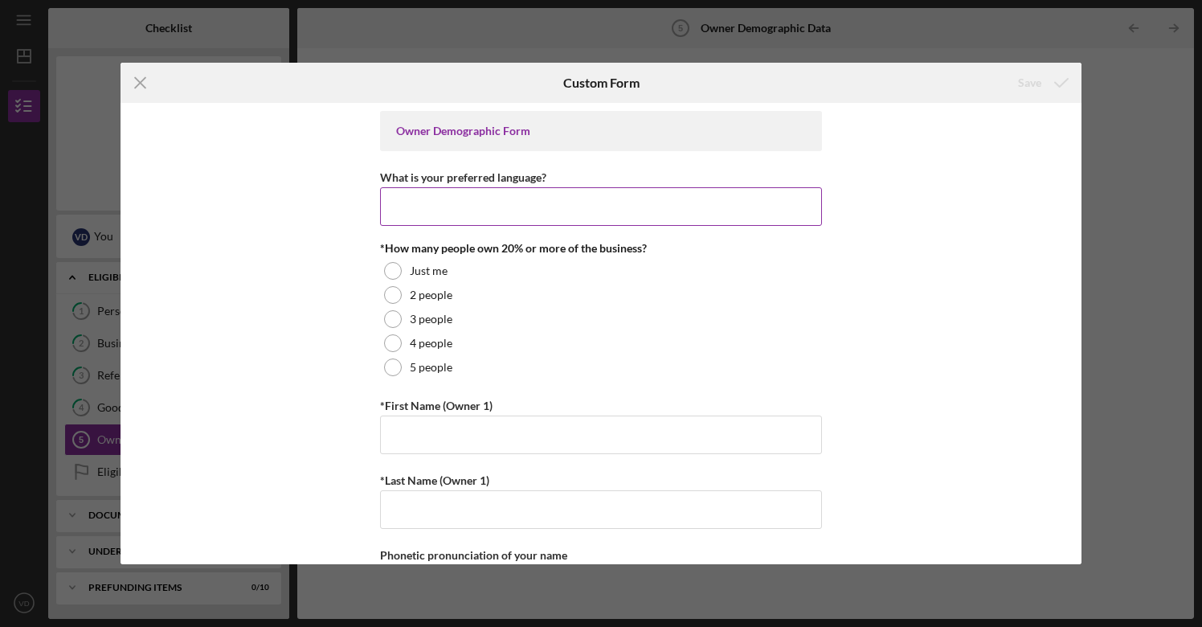
click at [454, 214] on input "What is your preferred language?" at bounding box center [601, 206] width 442 height 39
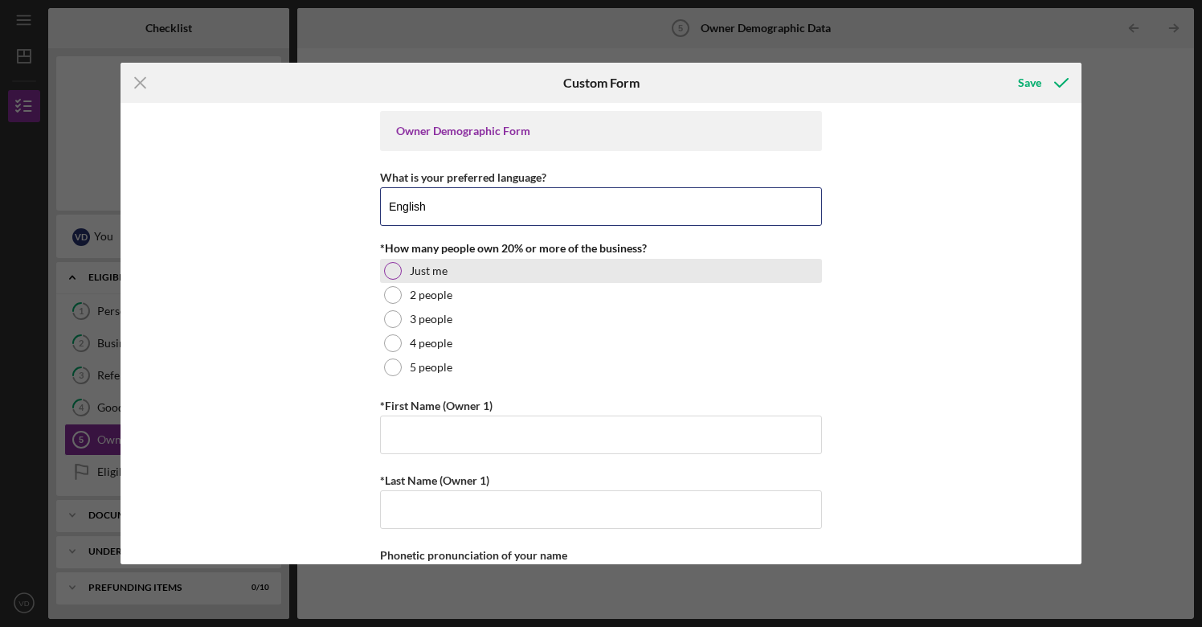
type input "English"
click at [389, 268] on div at bounding box center [393, 271] width 18 height 18
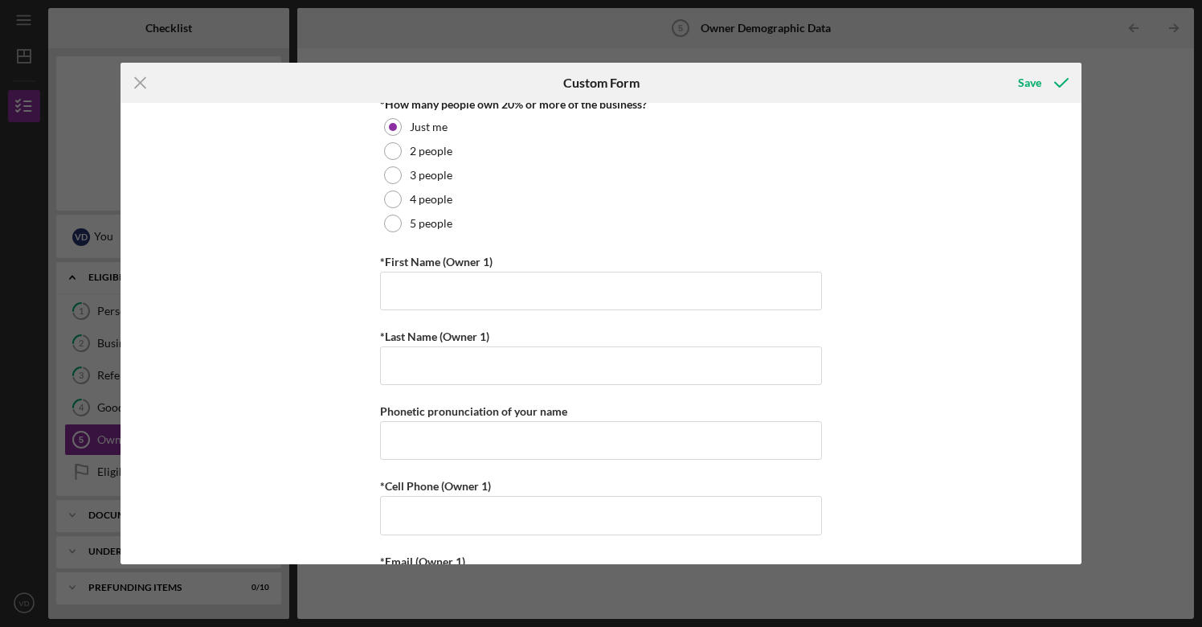
scroll to position [173, 0]
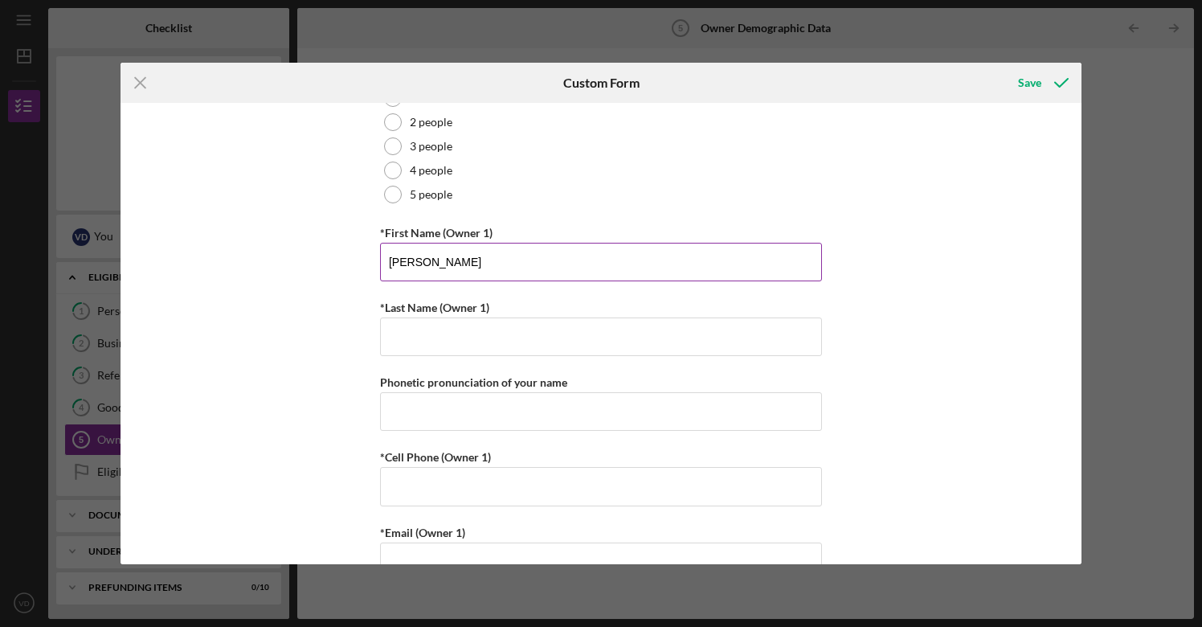
type input "[PERSON_NAME]"
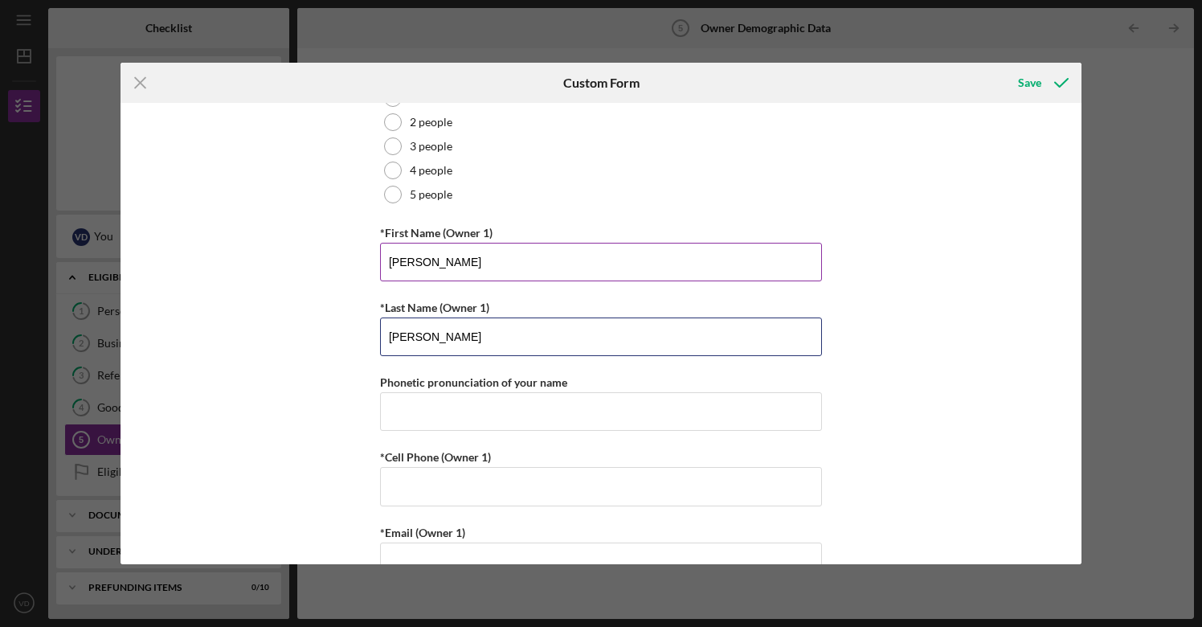
type input "[PERSON_NAME]"
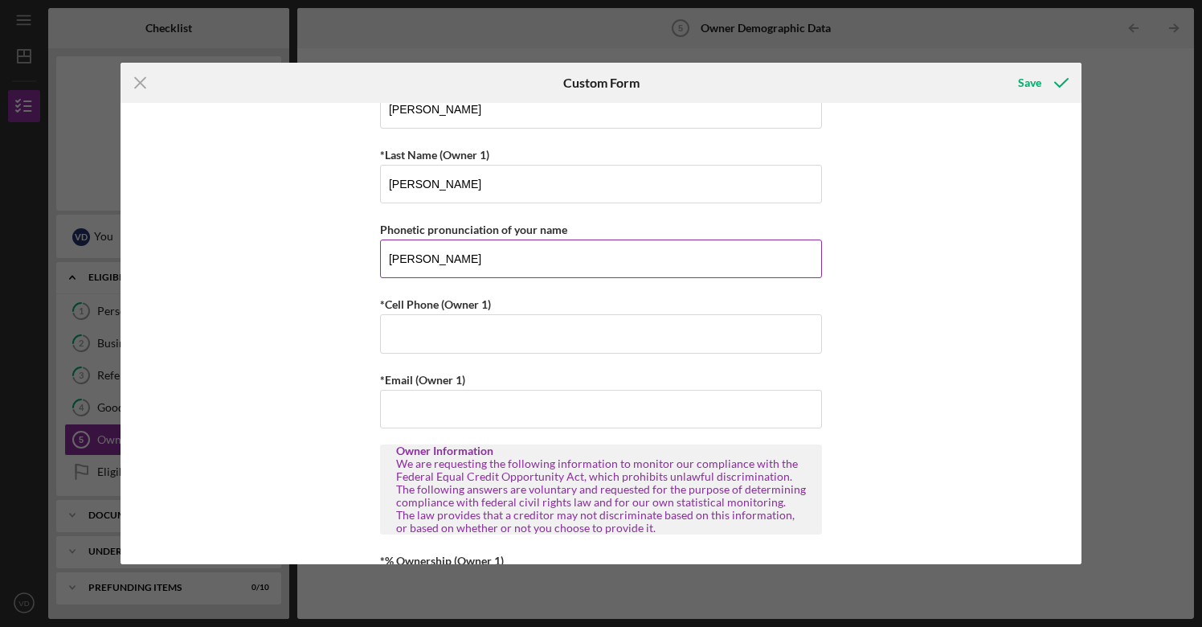
scroll to position [358, 0]
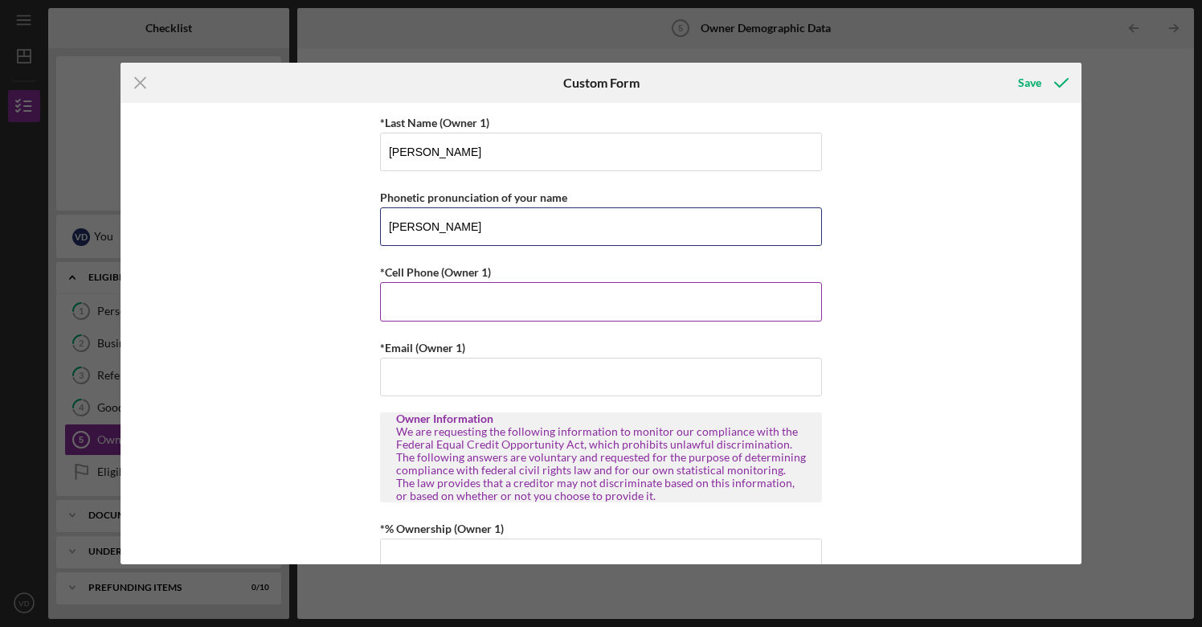
type input "[PERSON_NAME]"
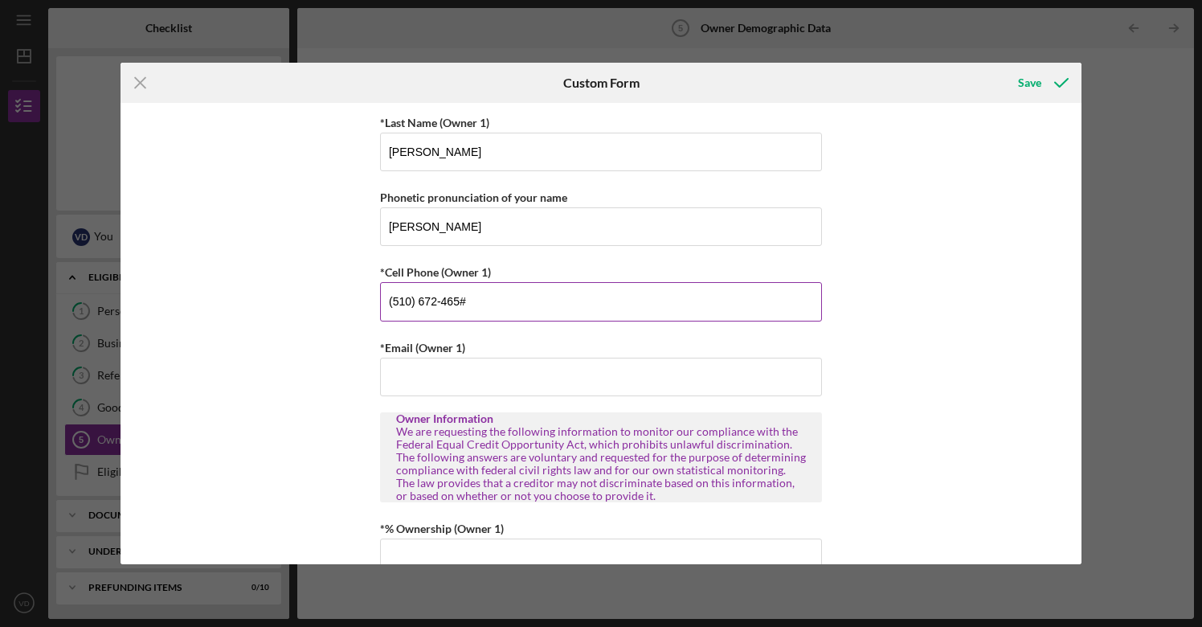
type input "[PHONE_NUMBER]"
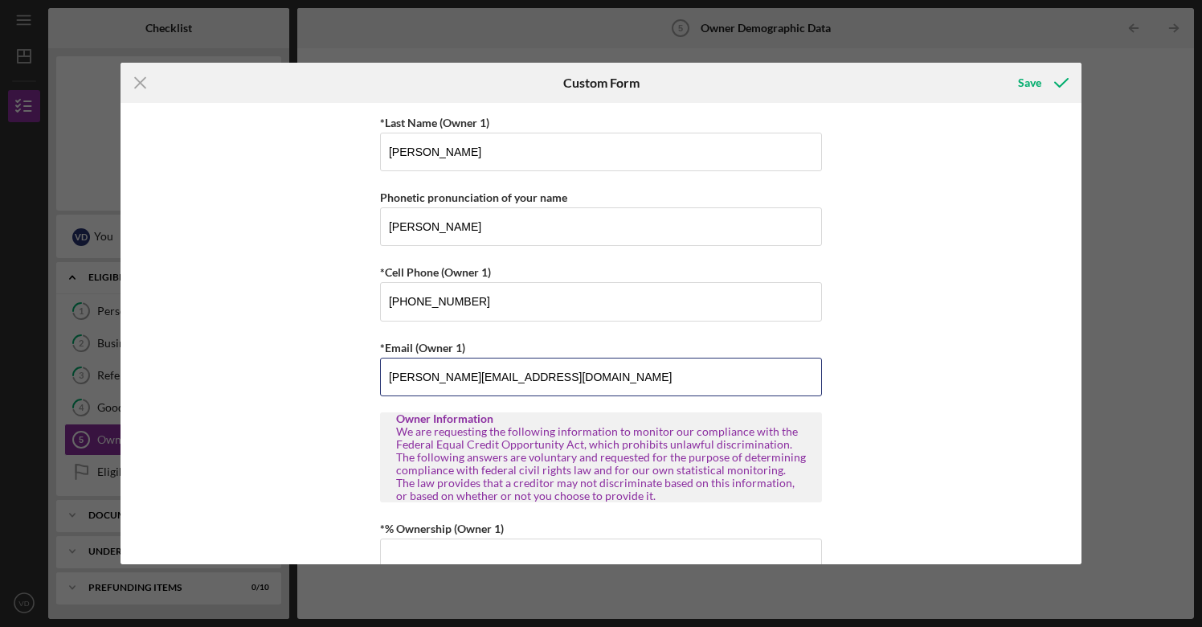
type input "[PERSON_NAME][EMAIL_ADDRESS][DOMAIN_NAME]"
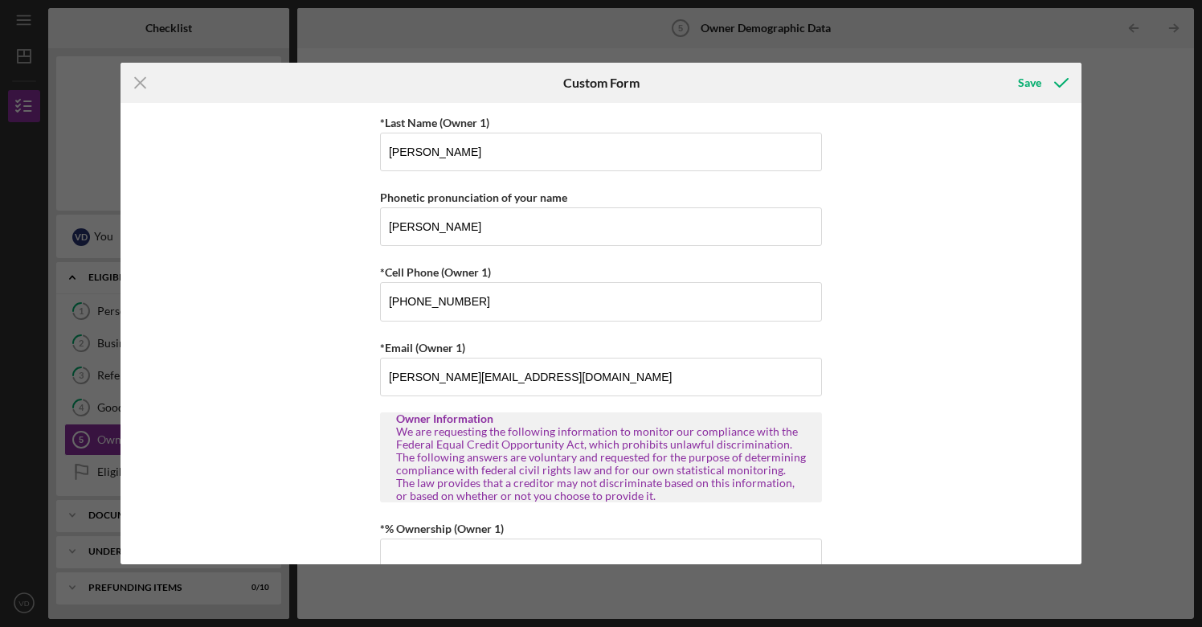
click at [233, 426] on div "Owner Demographic Form What is your preferred language? English *How many peopl…" at bounding box center [602, 333] width 962 height 461
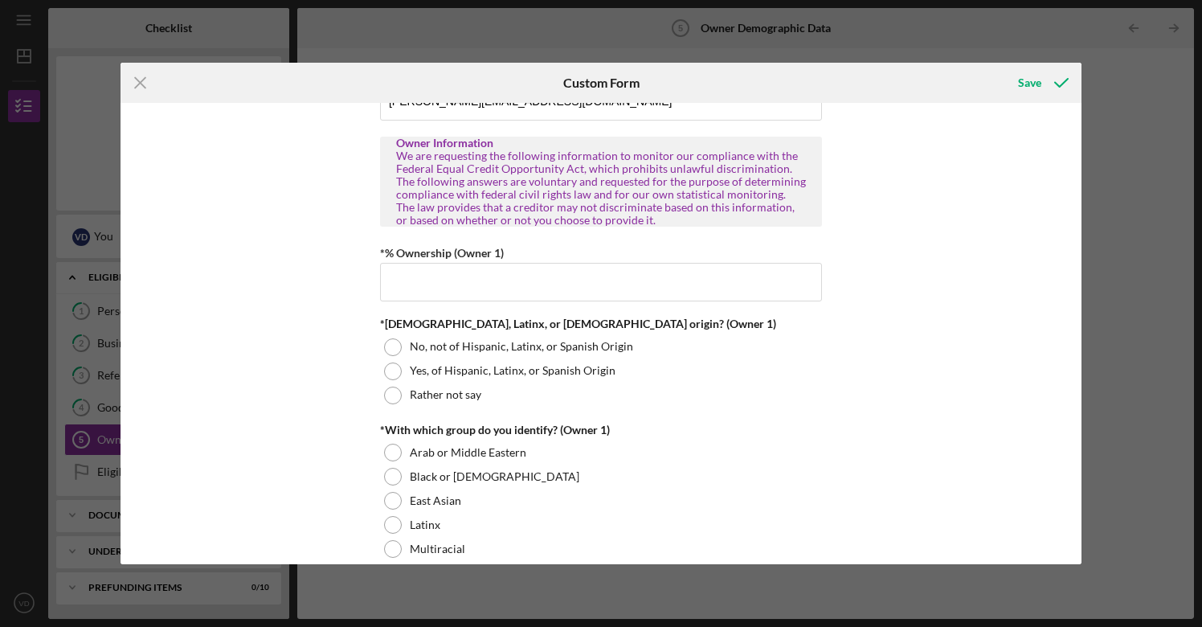
scroll to position [635, 0]
click at [419, 290] on input "*% Ownership (Owner 1)" at bounding box center [601, 280] width 442 height 39
type input "85.00000%"
click at [297, 347] on div "Owner Demographic Form What is your preferred language? English *How many peopl…" at bounding box center [602, 333] width 962 height 461
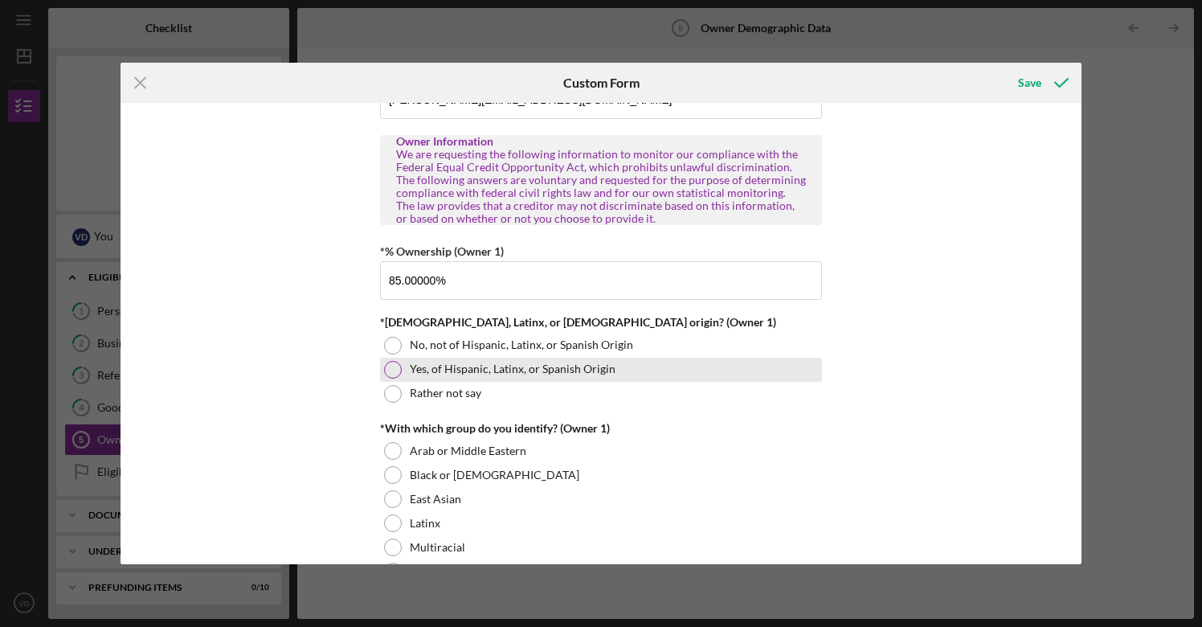
click at [387, 371] on div at bounding box center [393, 370] width 18 height 18
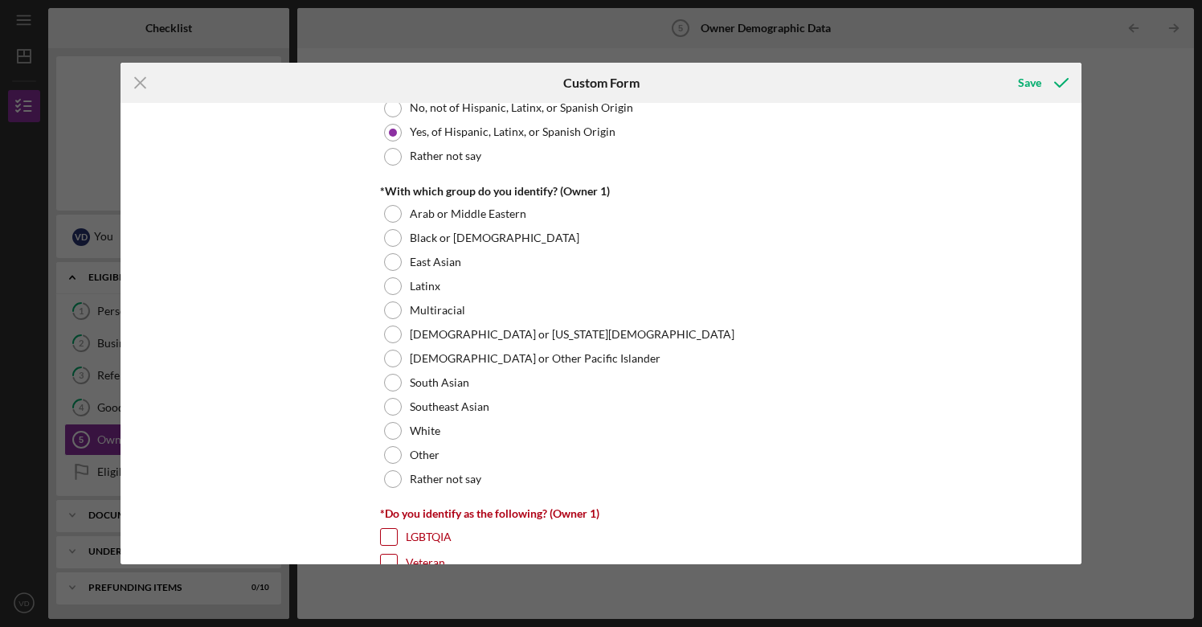
scroll to position [856, 0]
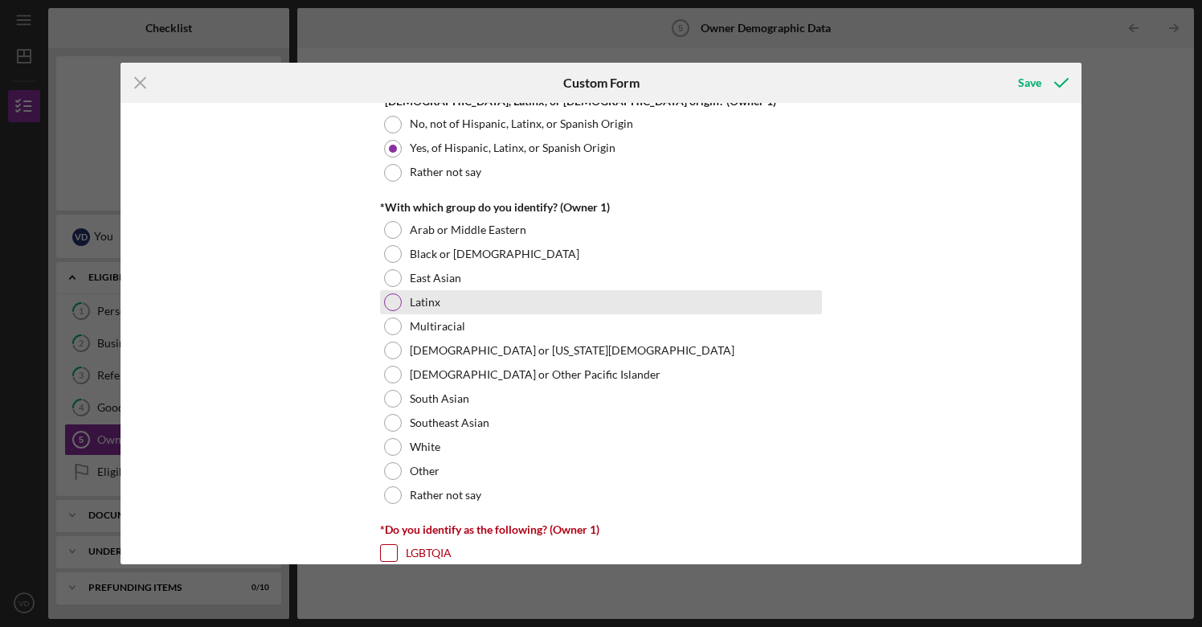
click at [389, 301] on div at bounding box center [393, 302] width 18 height 18
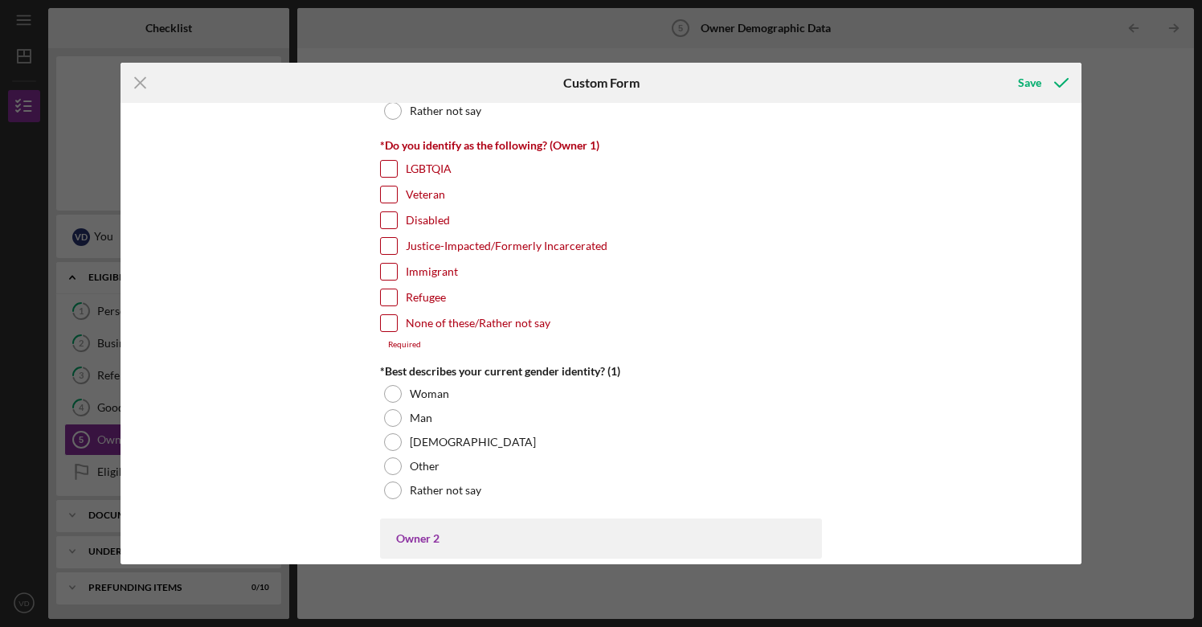
scroll to position [1246, 0]
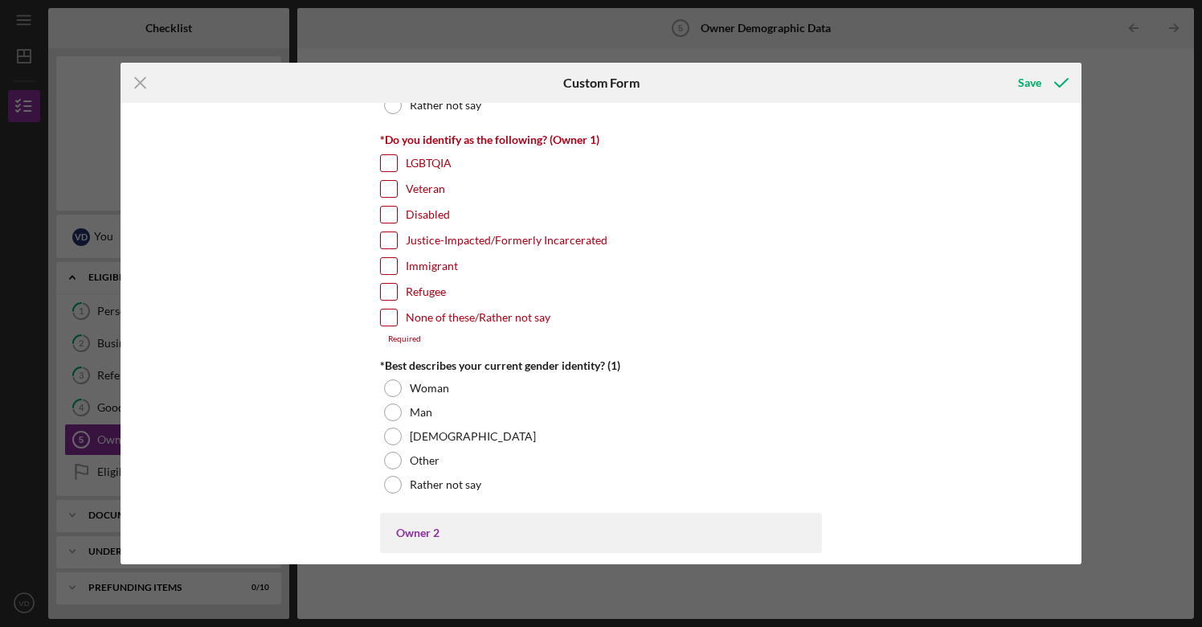
click at [391, 313] on input "None of these/Rather not say" at bounding box center [389, 317] width 16 height 16
checkbox input "true"
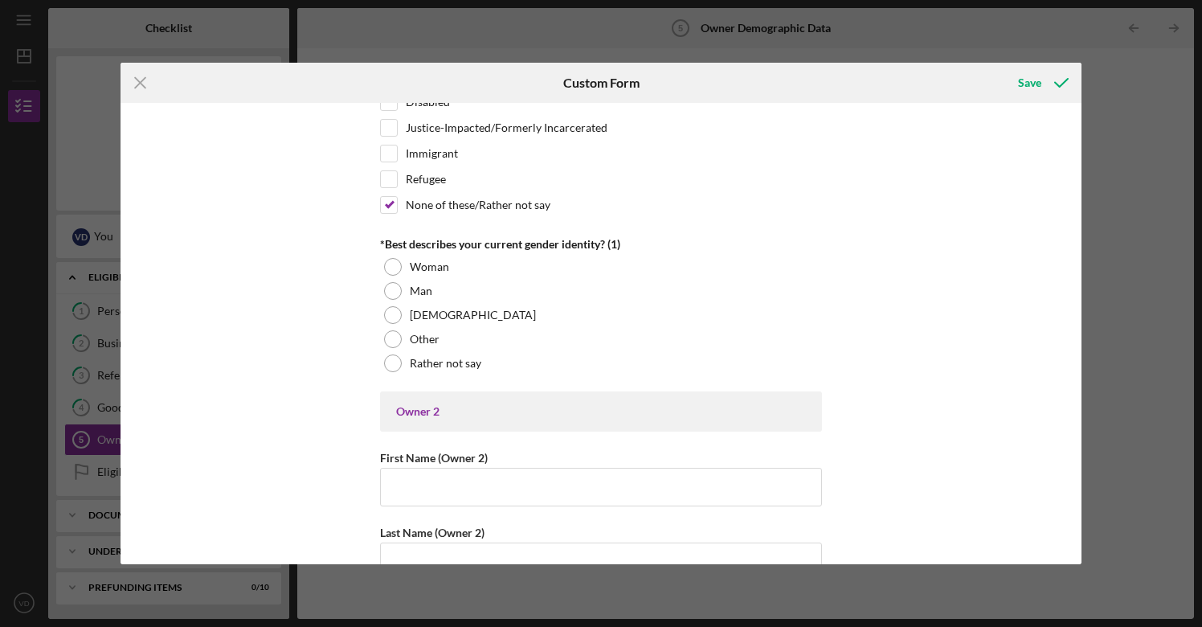
scroll to position [1360, 0]
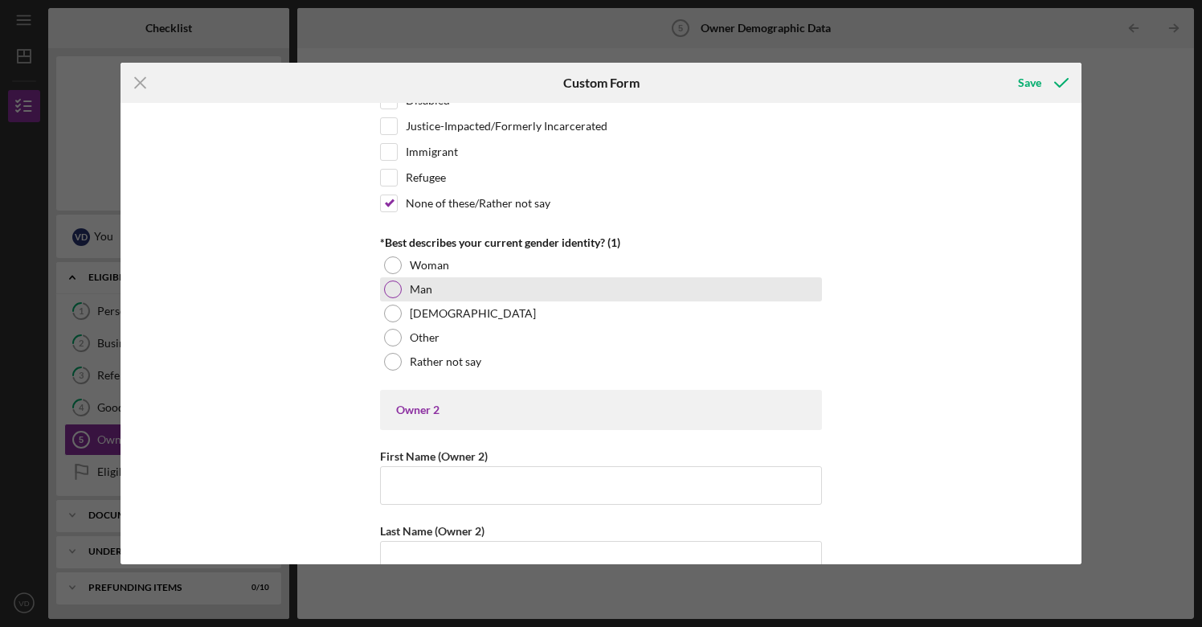
click at [391, 287] on div at bounding box center [393, 289] width 18 height 18
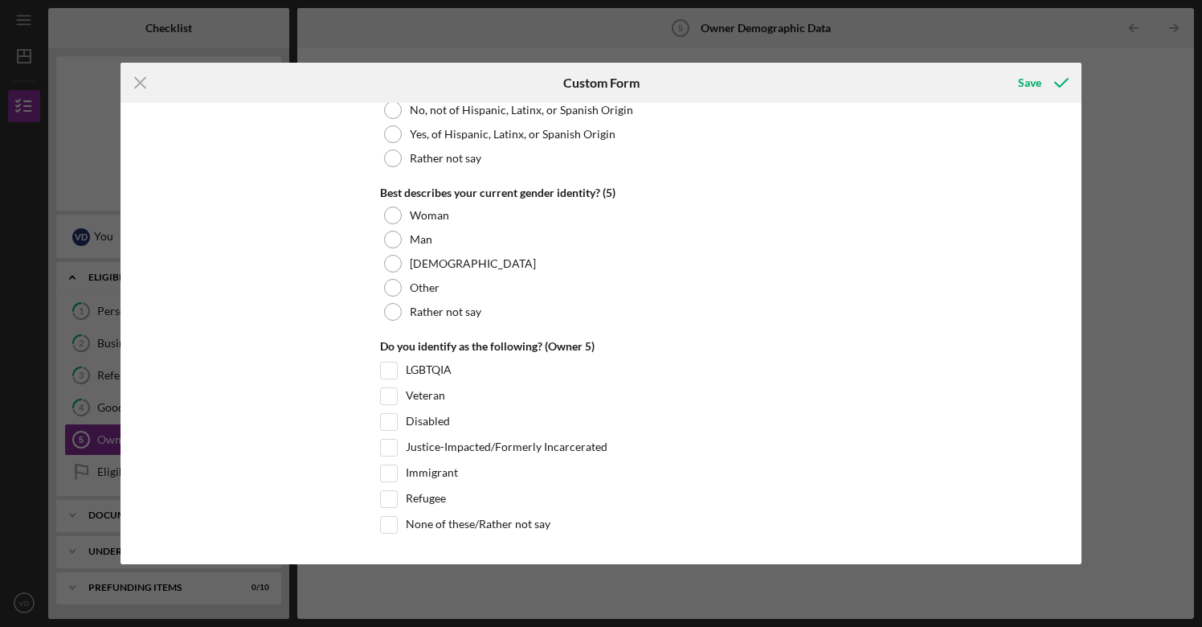
scroll to position [6173, 0]
click at [1030, 82] on div "Save" at bounding box center [1029, 83] width 23 height 32
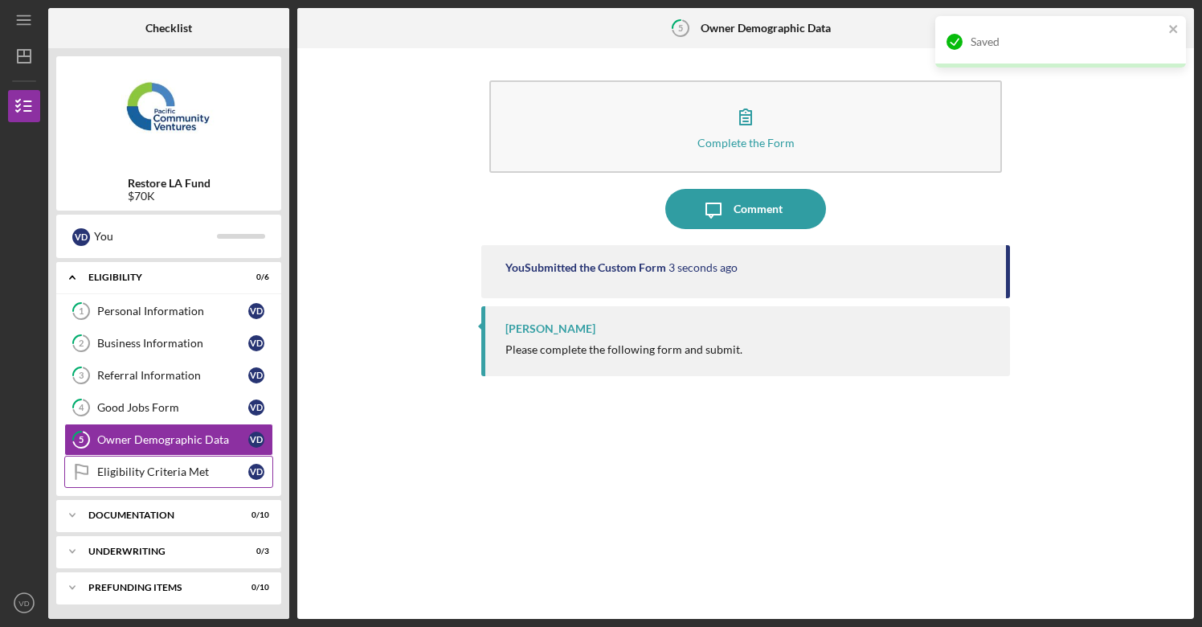
click at [142, 472] on div "Eligibility Criteria Met" at bounding box center [172, 471] width 151 height 13
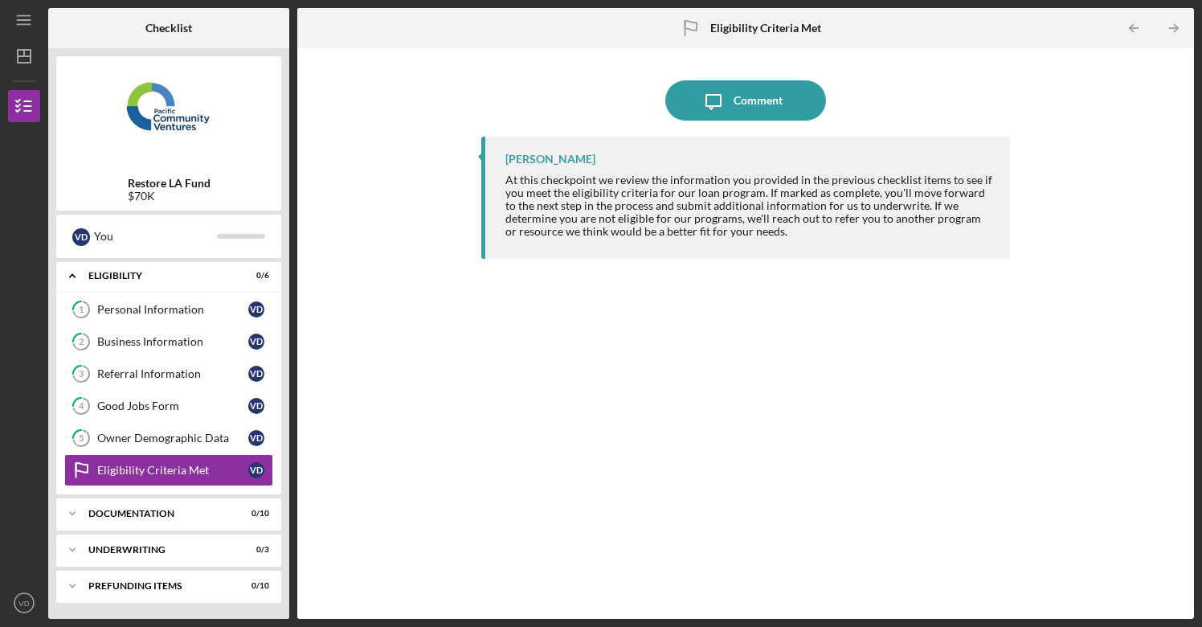
scroll to position [2, 0]
